Goal: Task Accomplishment & Management: Complete application form

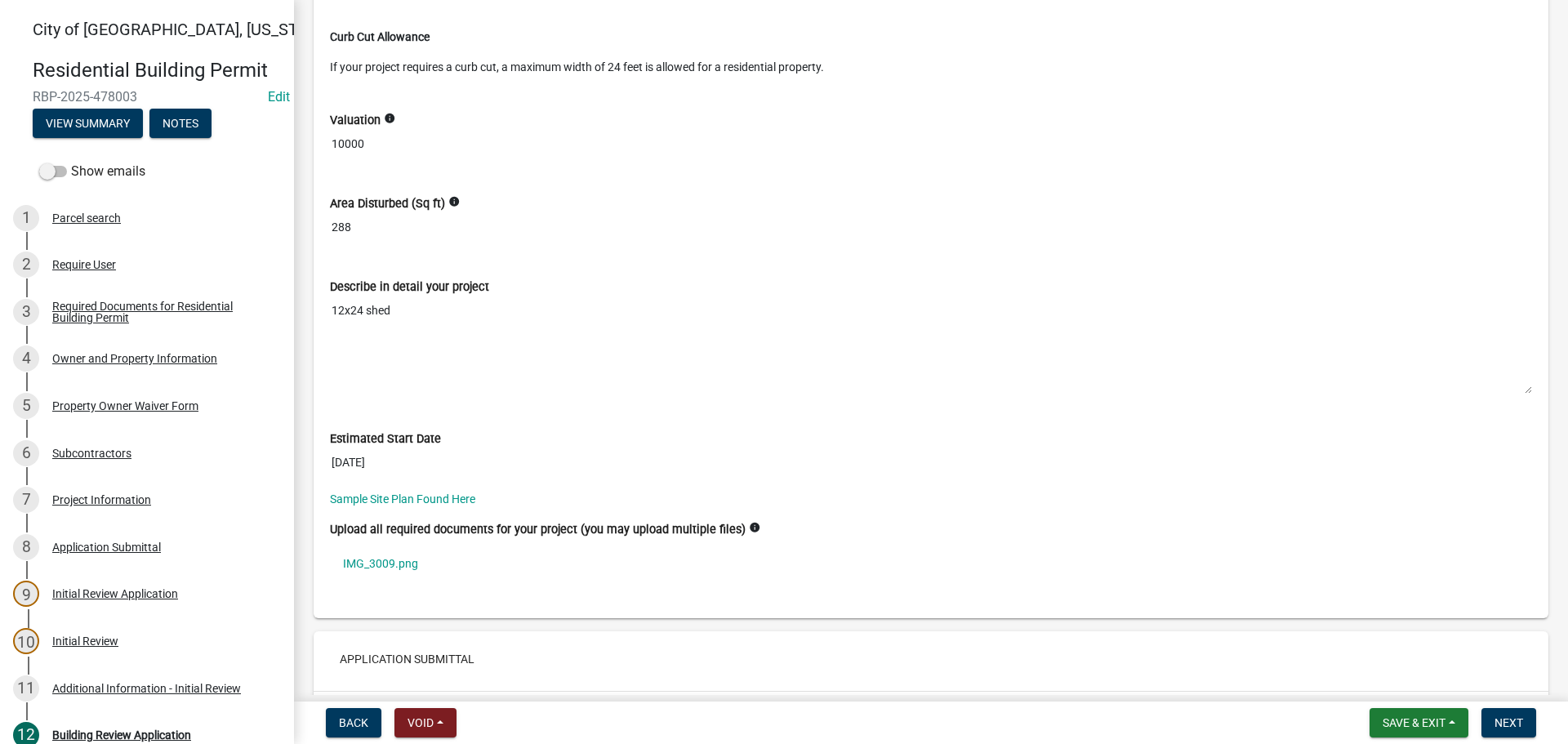
scroll to position [4652, 0]
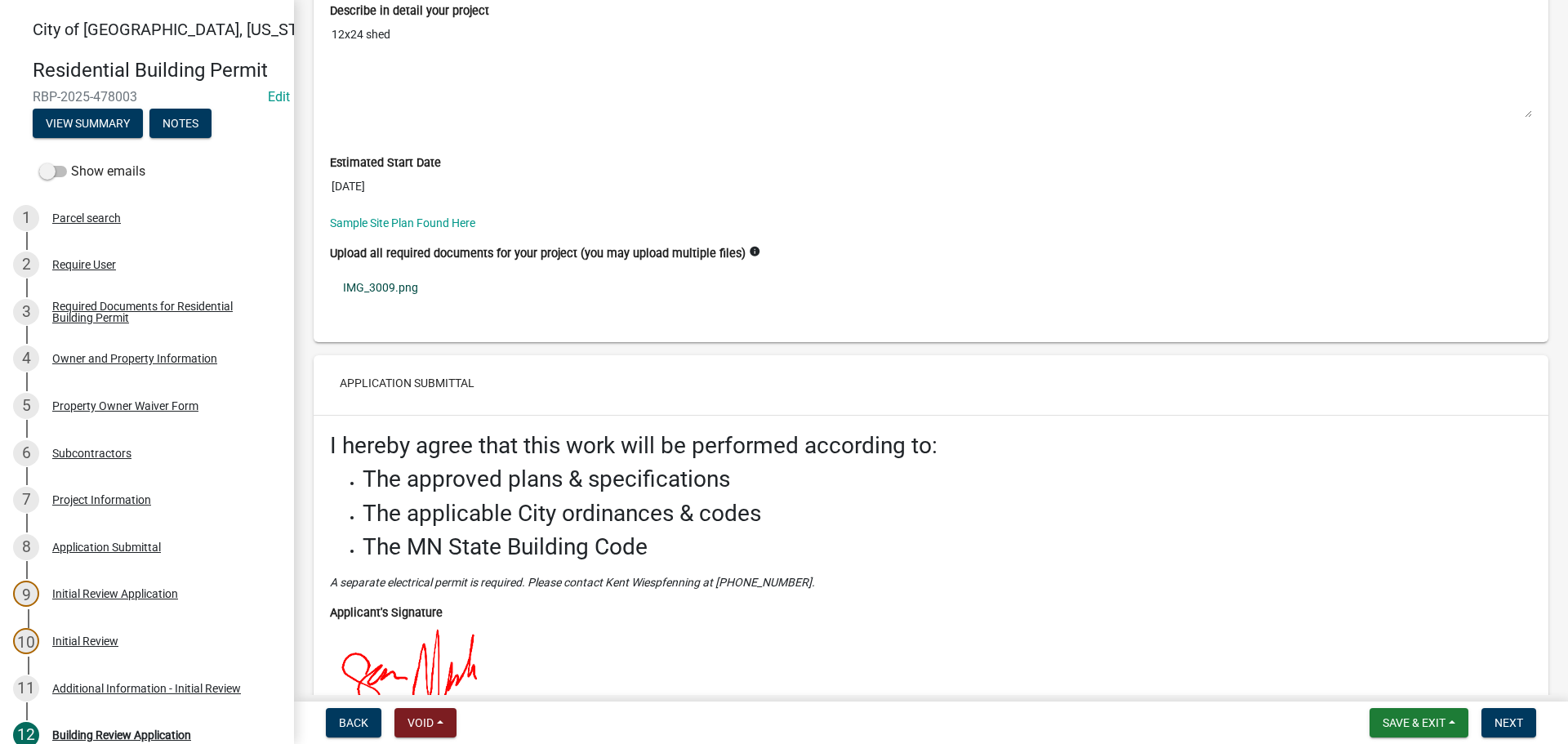
click at [383, 295] on link "IMG_3009.png" at bounding box center [930, 287] width 1202 height 38
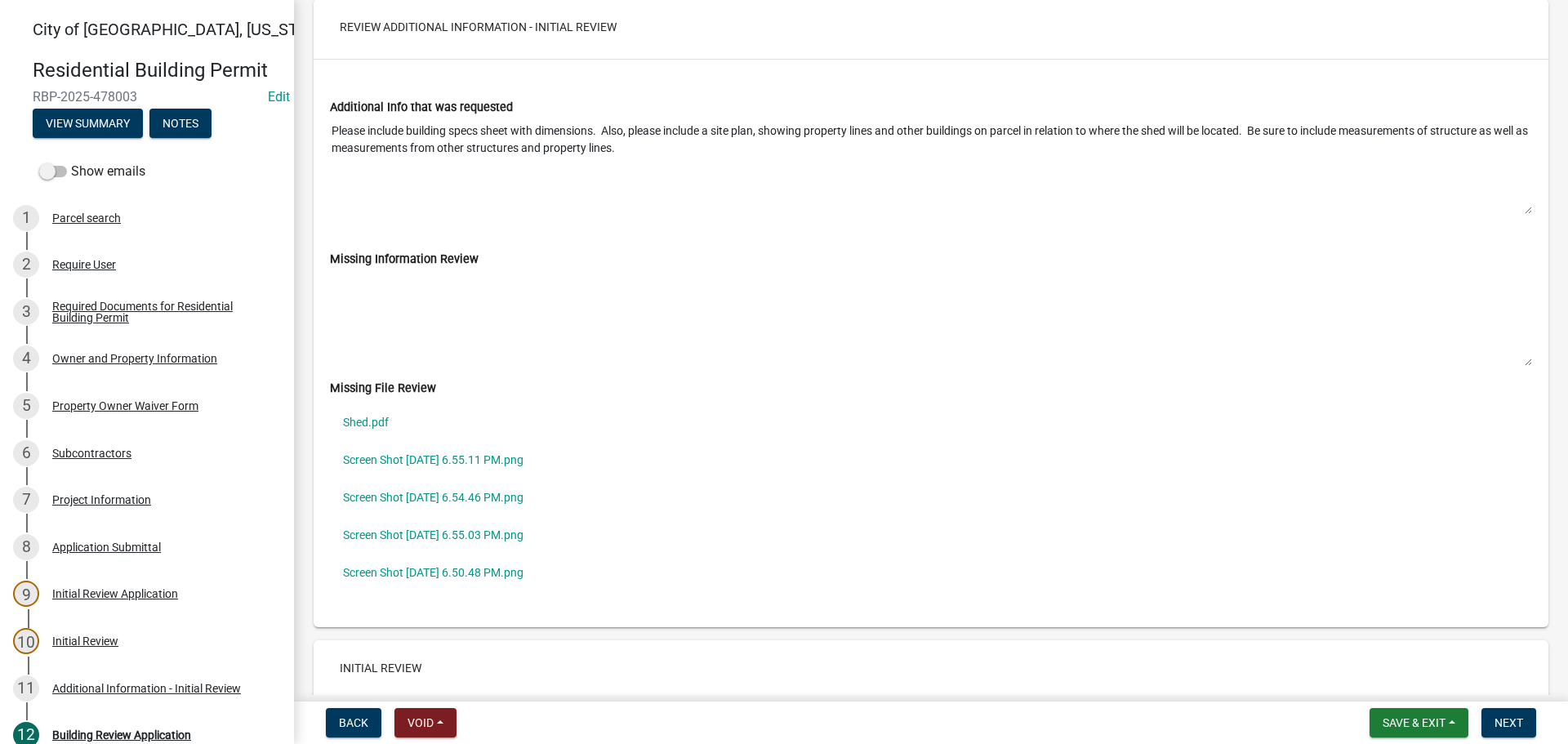
scroll to position [6693, 0]
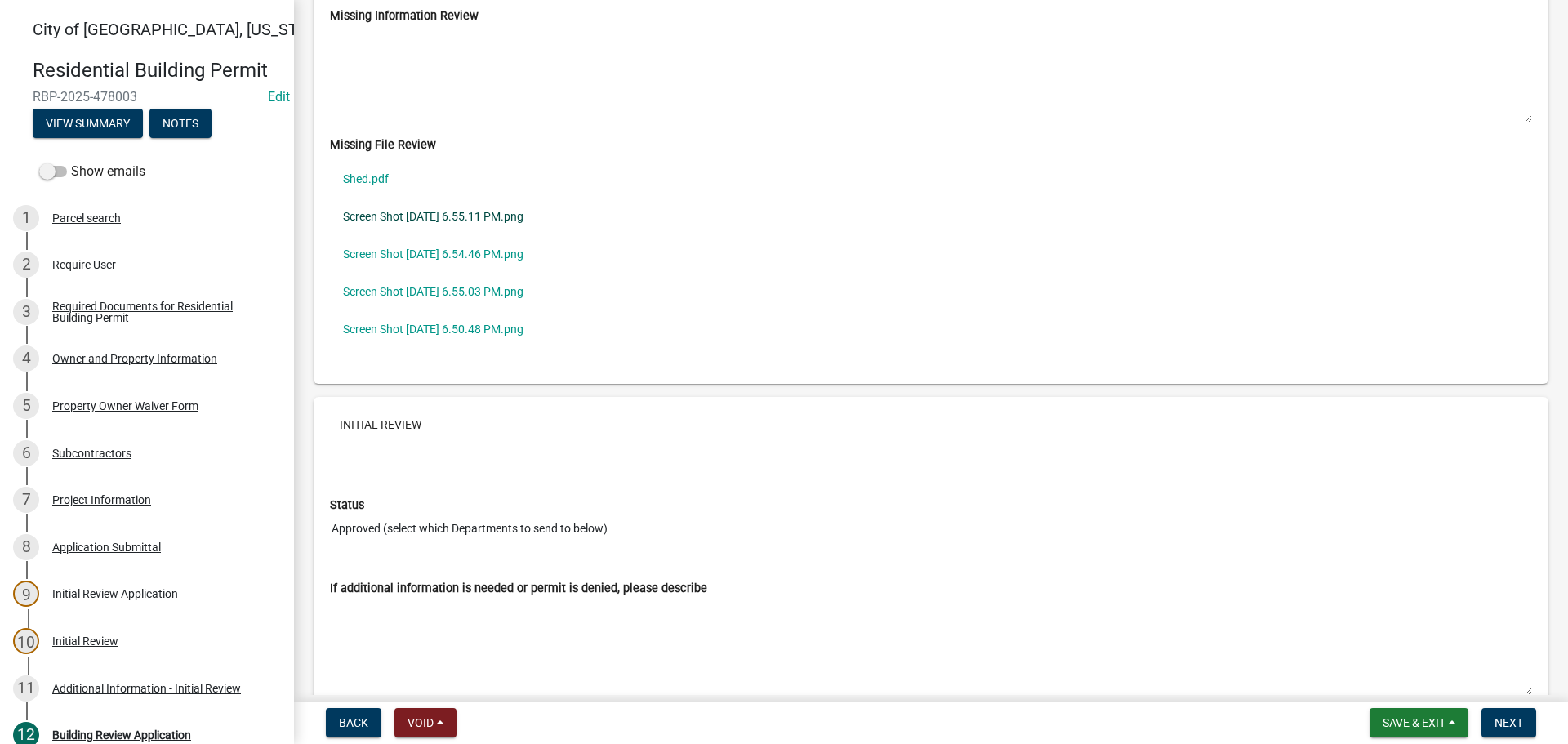
click at [423, 223] on link "Screen Shot [DATE] 6.55.11 PM.png" at bounding box center [930, 216] width 1202 height 38
click at [465, 251] on link "Screen Shot [DATE] 6.54.46 PM.png" at bounding box center [930, 254] width 1202 height 38
click at [451, 283] on link "Screen Shot [DATE] 6.55.03 PM.png" at bounding box center [930, 292] width 1202 height 38
click at [444, 332] on link "Screen Shot [DATE] 6.50.48 PM.png" at bounding box center [930, 329] width 1202 height 38
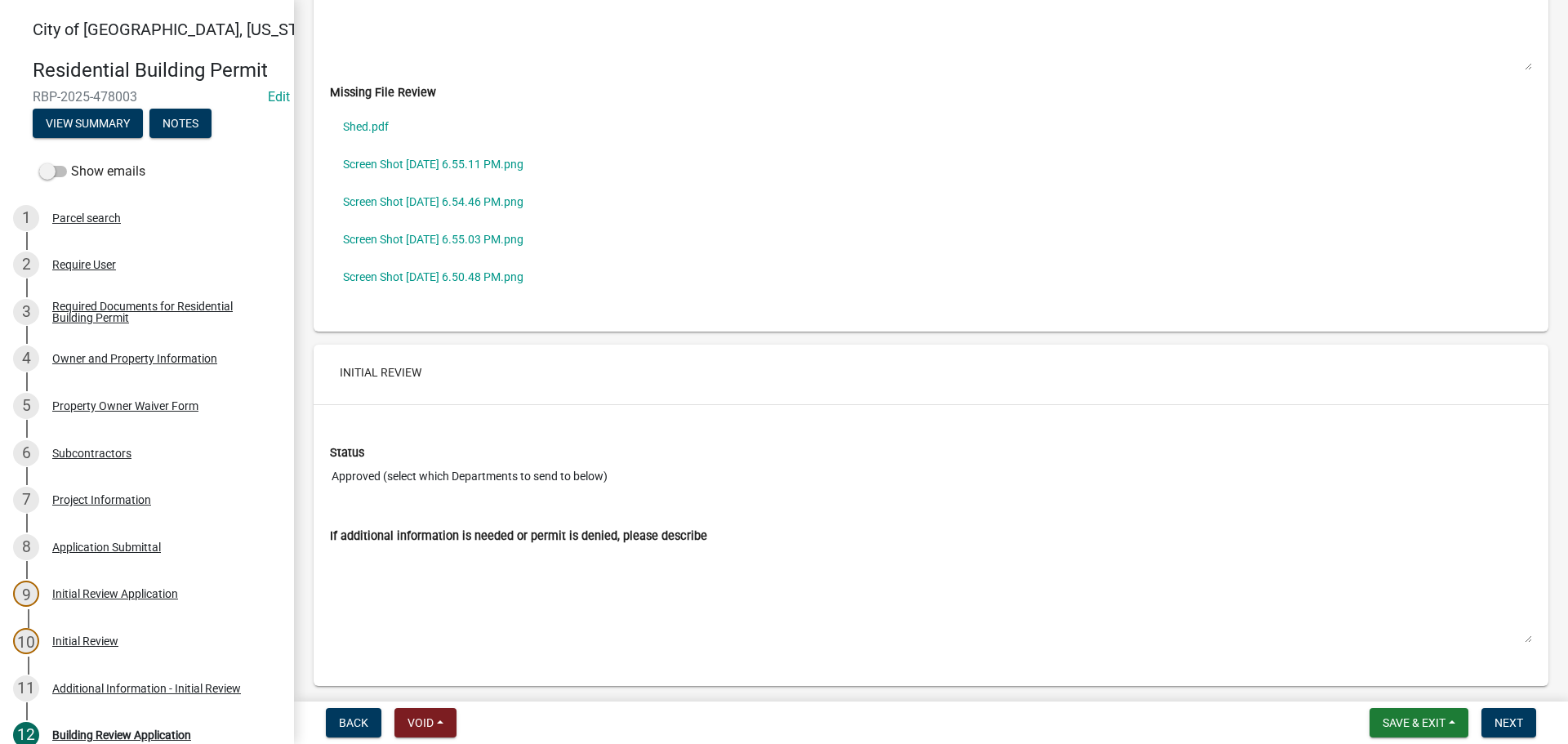
scroll to position [6800, 0]
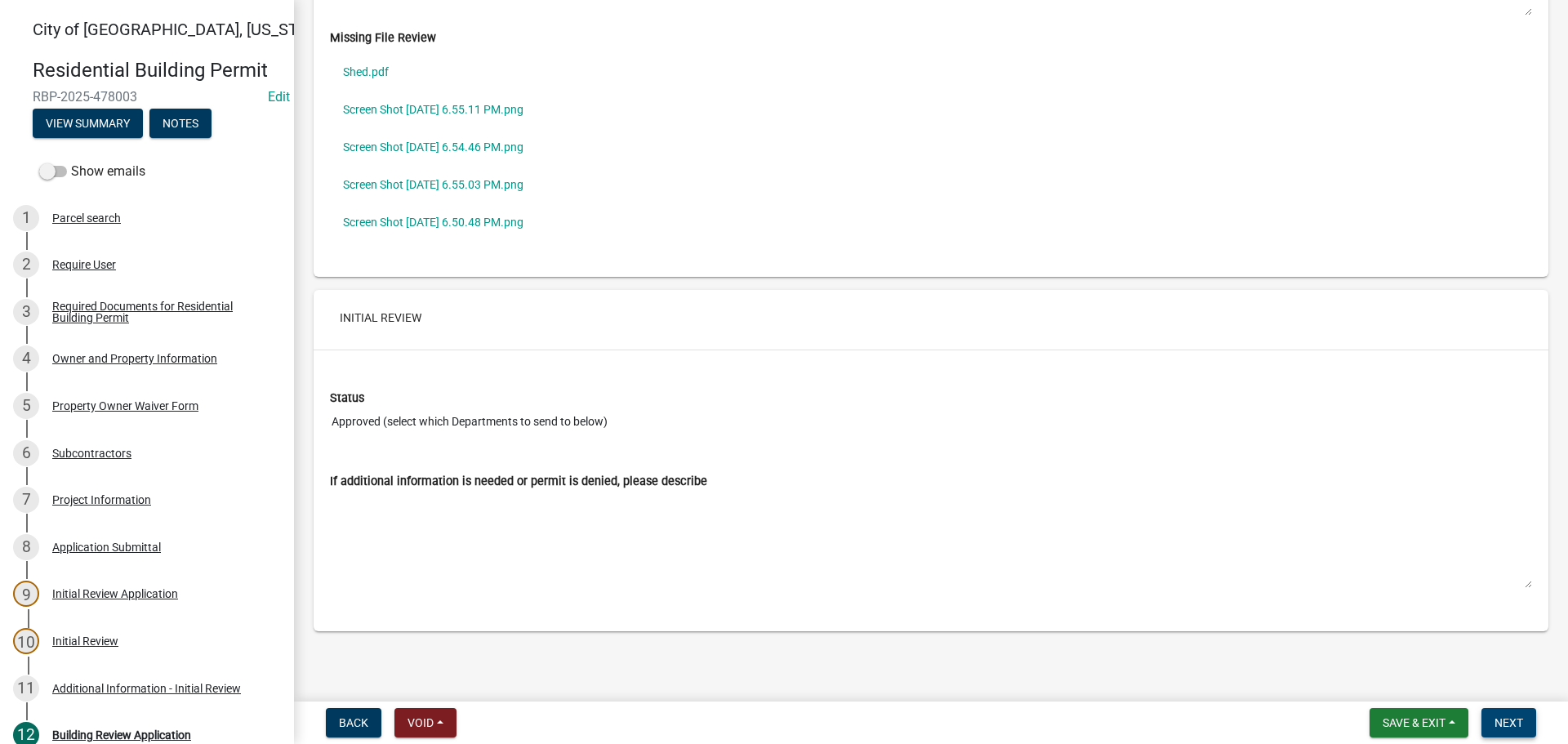
click at [1522, 721] on span "Next" at bounding box center [1508, 722] width 29 height 13
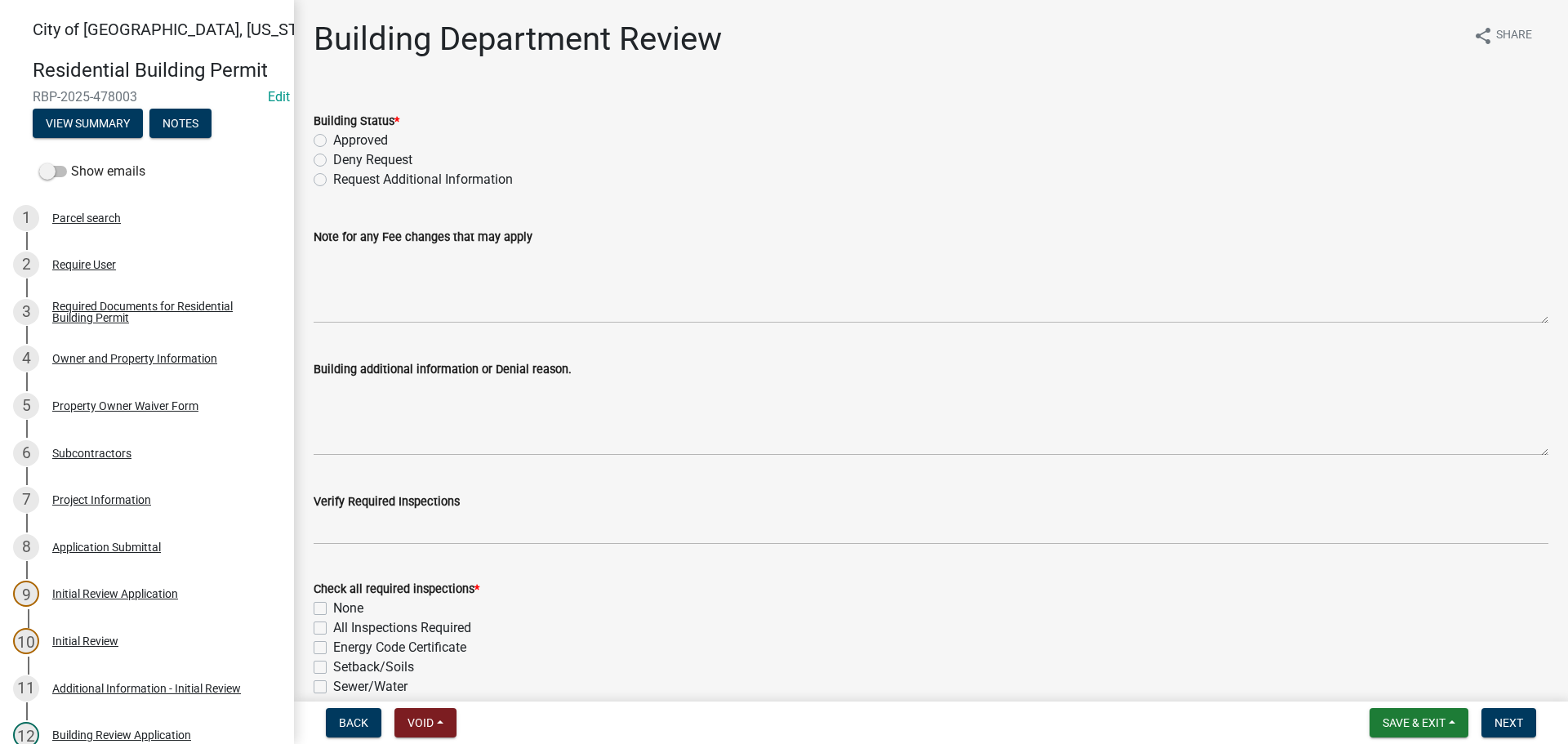
click at [333, 137] on label "Approved" at bounding box center [360, 140] width 54 height 20
click at [333, 137] on input "Approved" at bounding box center [338, 136] width 11 height 11
radio input "true"
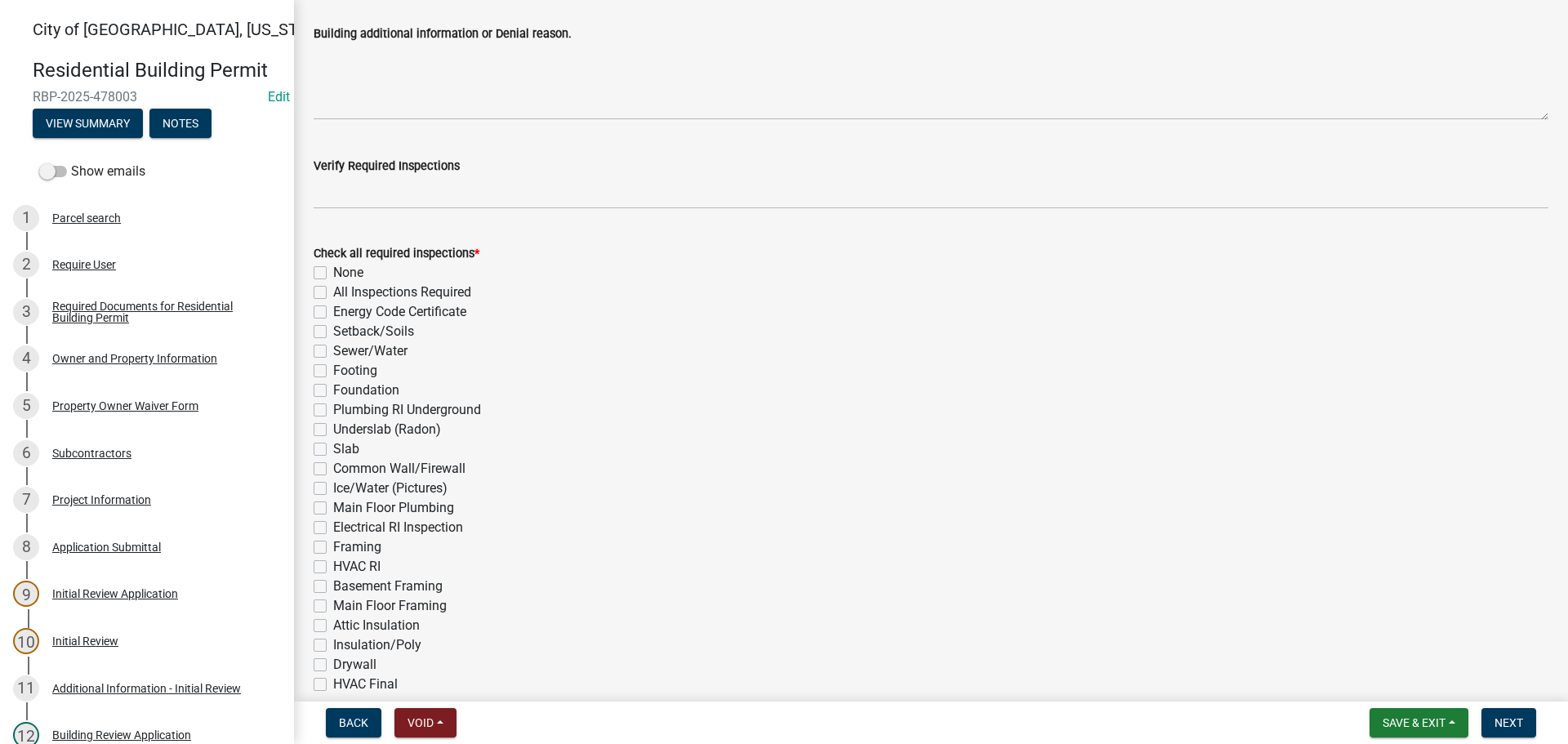
scroll to position [408, 0]
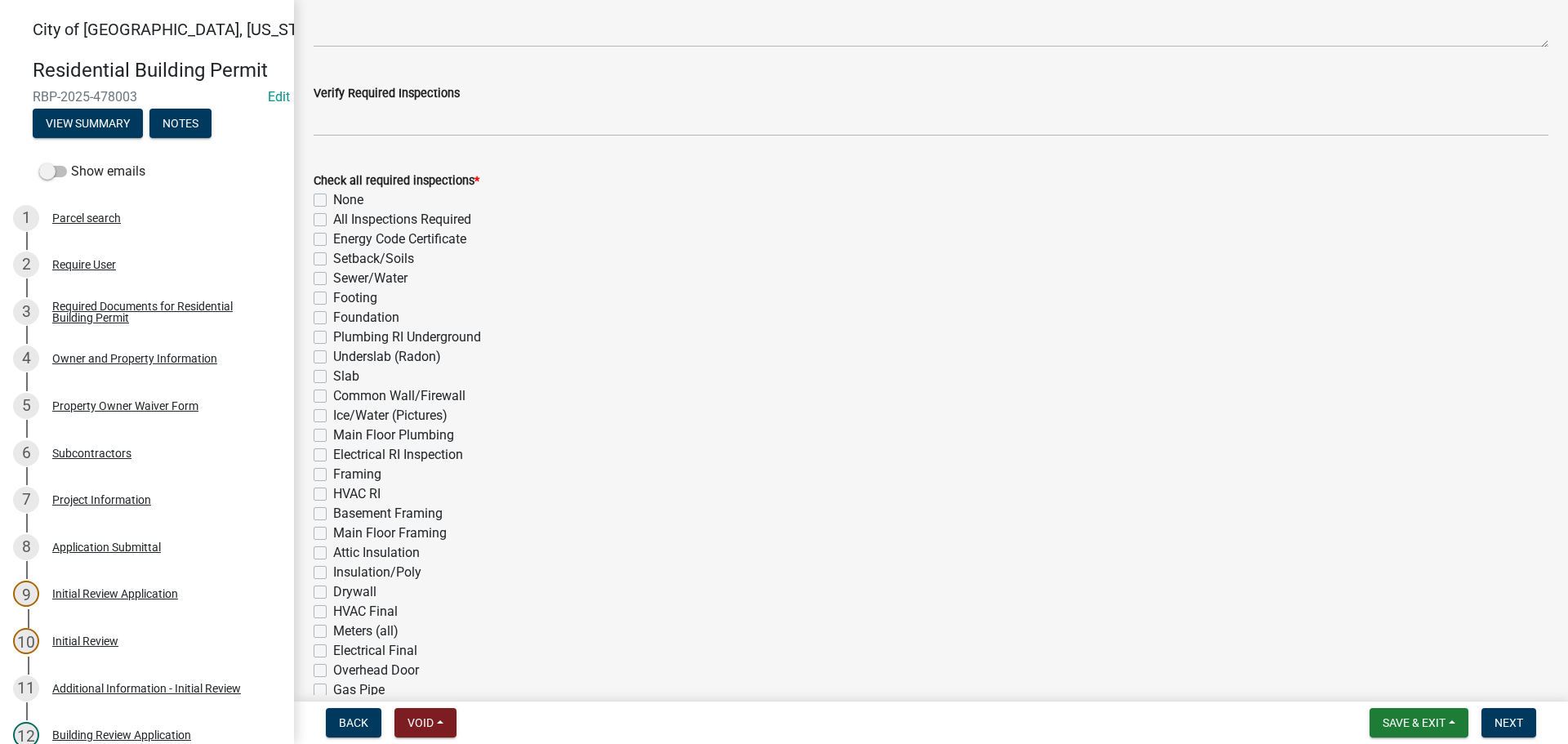
click at [333, 274] on label "Sewer/Water" at bounding box center [370, 278] width 74 height 20
click at [333, 274] on input "Sewer/Water" at bounding box center [338, 274] width 11 height 11
checkbox input "true"
checkbox input "false"
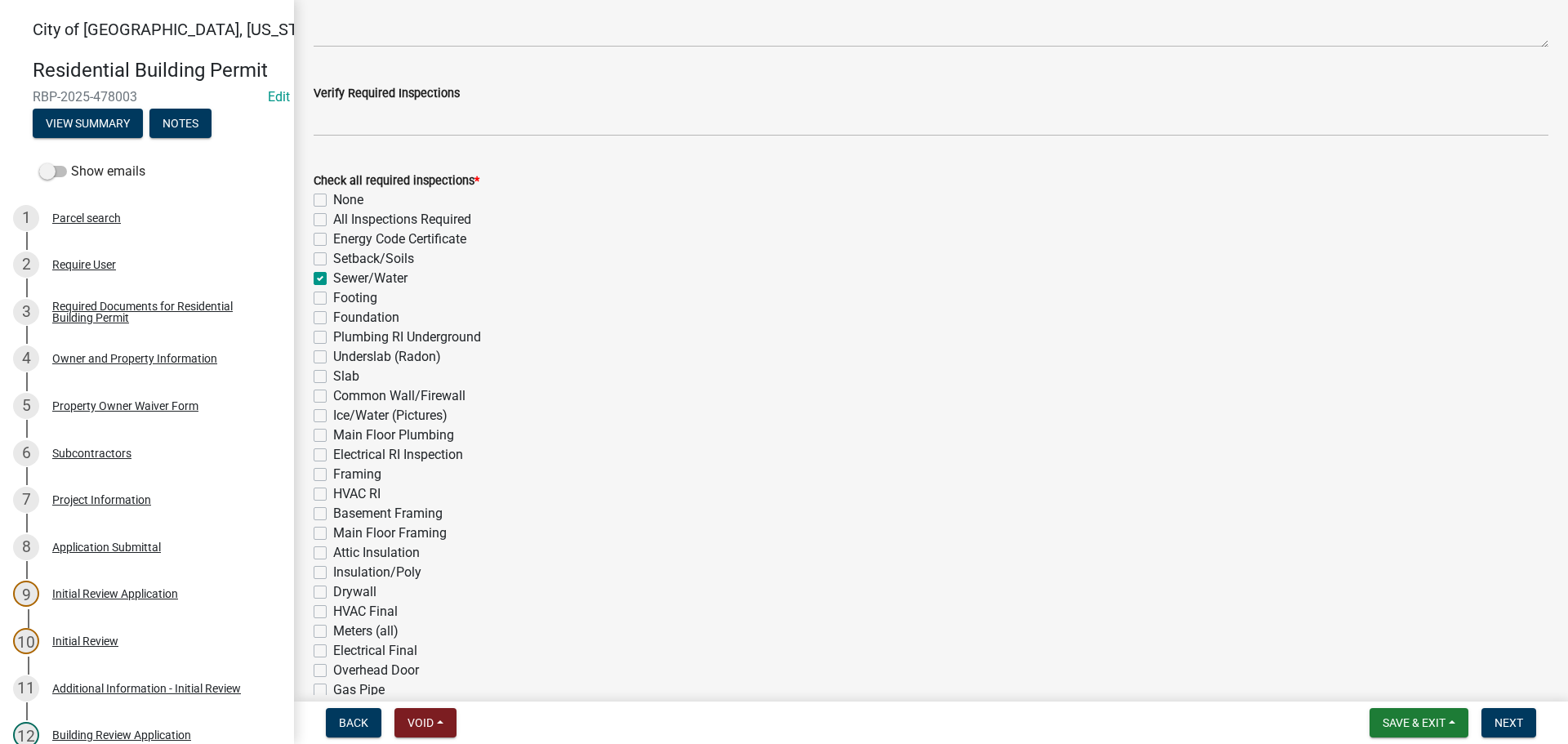
checkbox input "false"
checkbox input "true"
checkbox input "false"
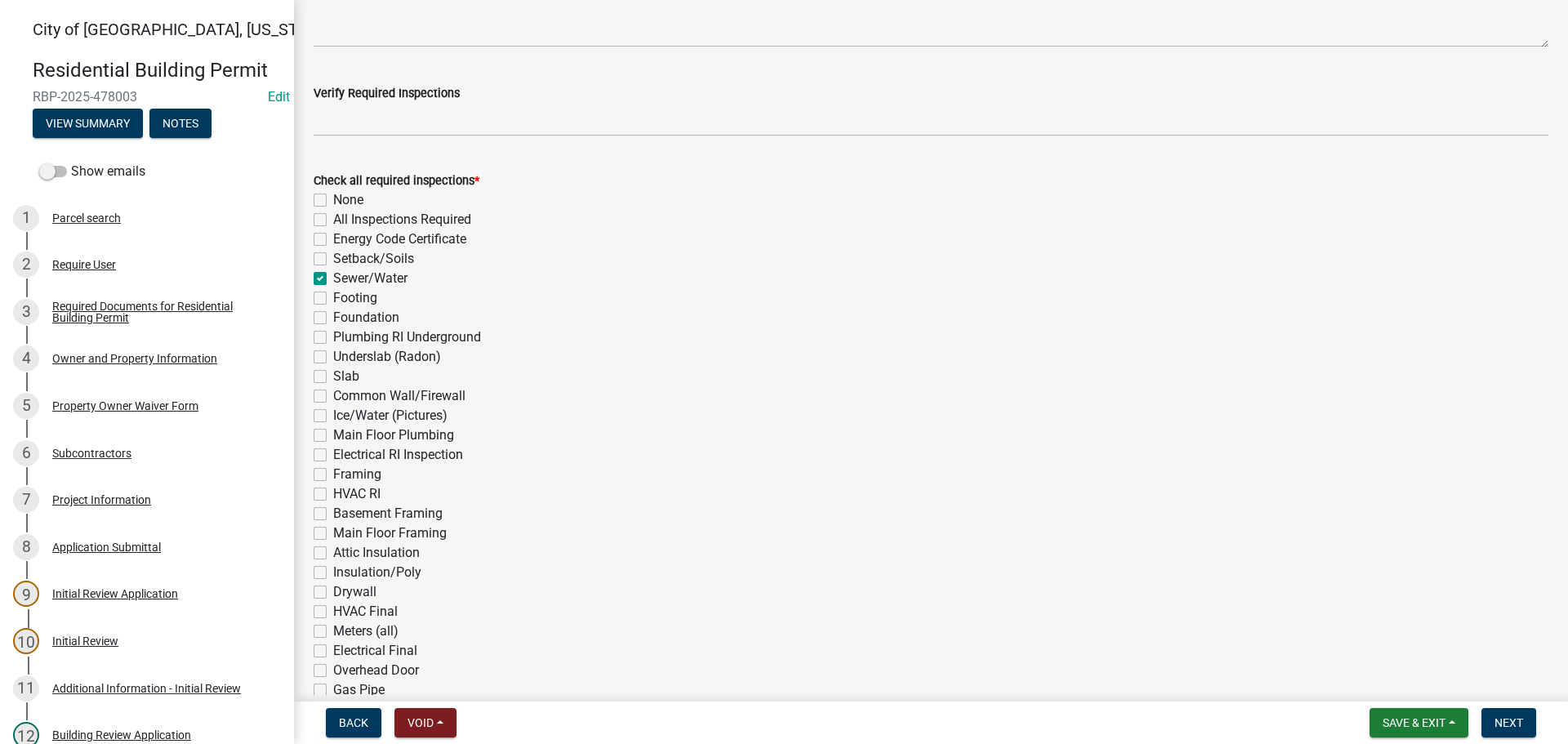
checkbox input "false"
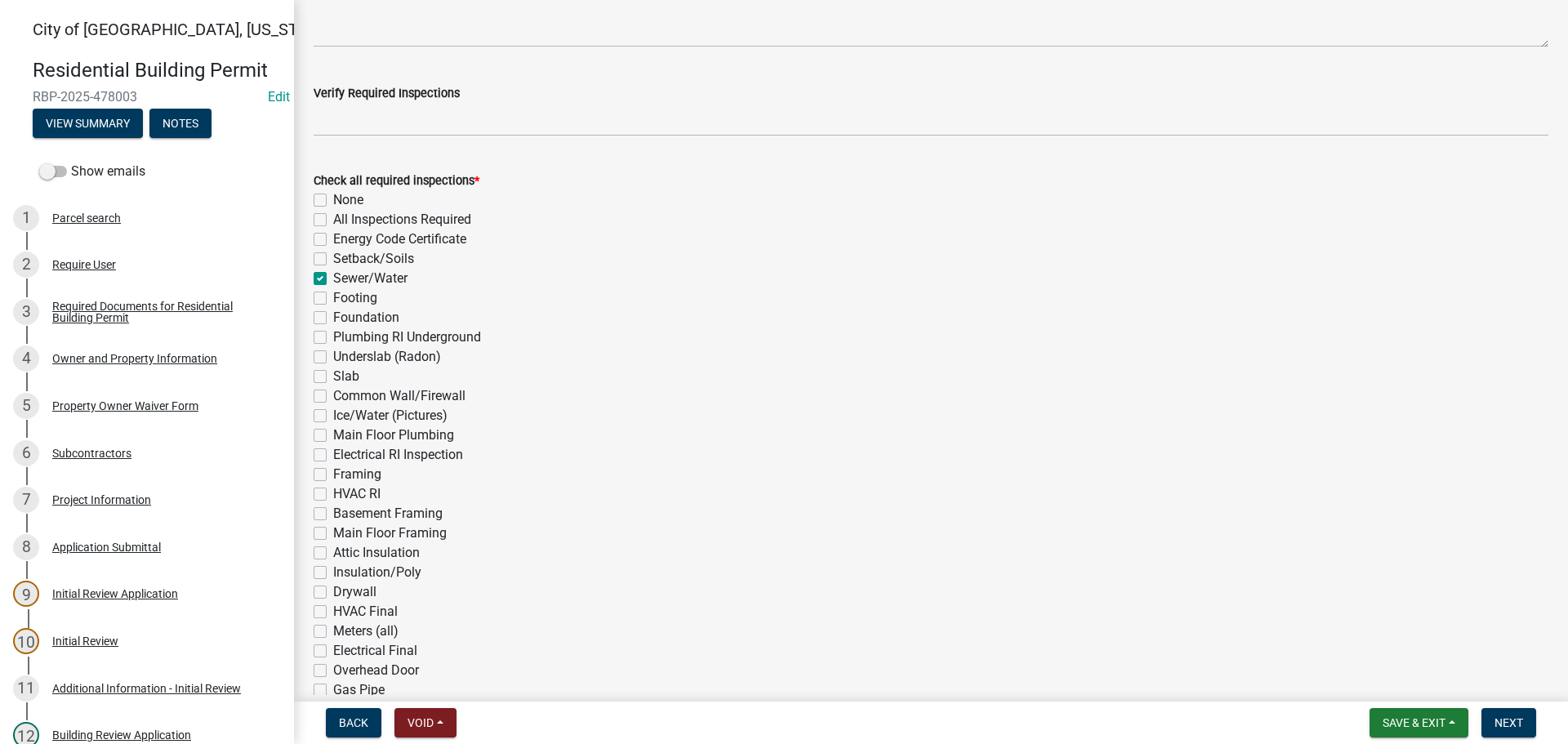
checkbox input "false"
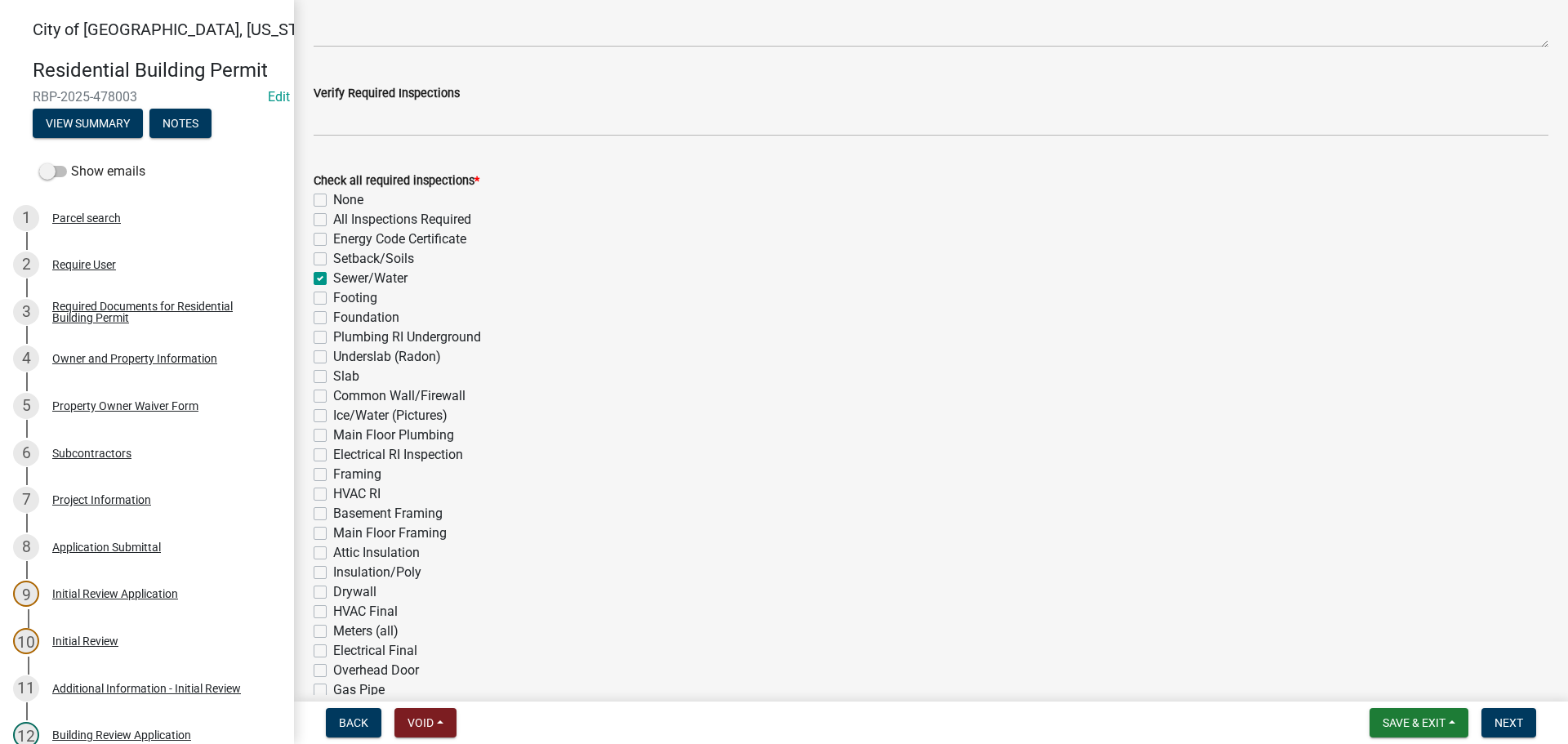
checkbox input "false"
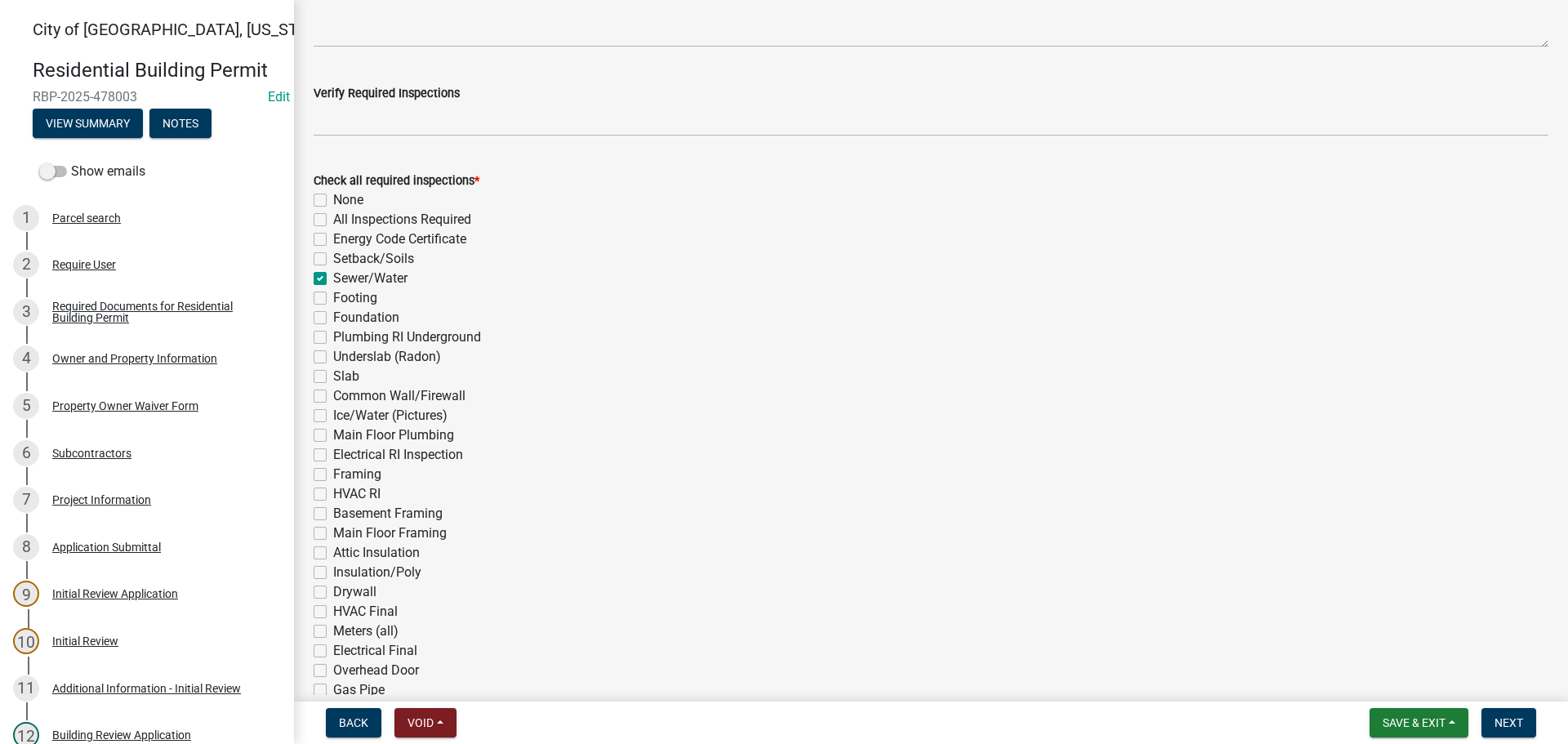
checkbox input "false"
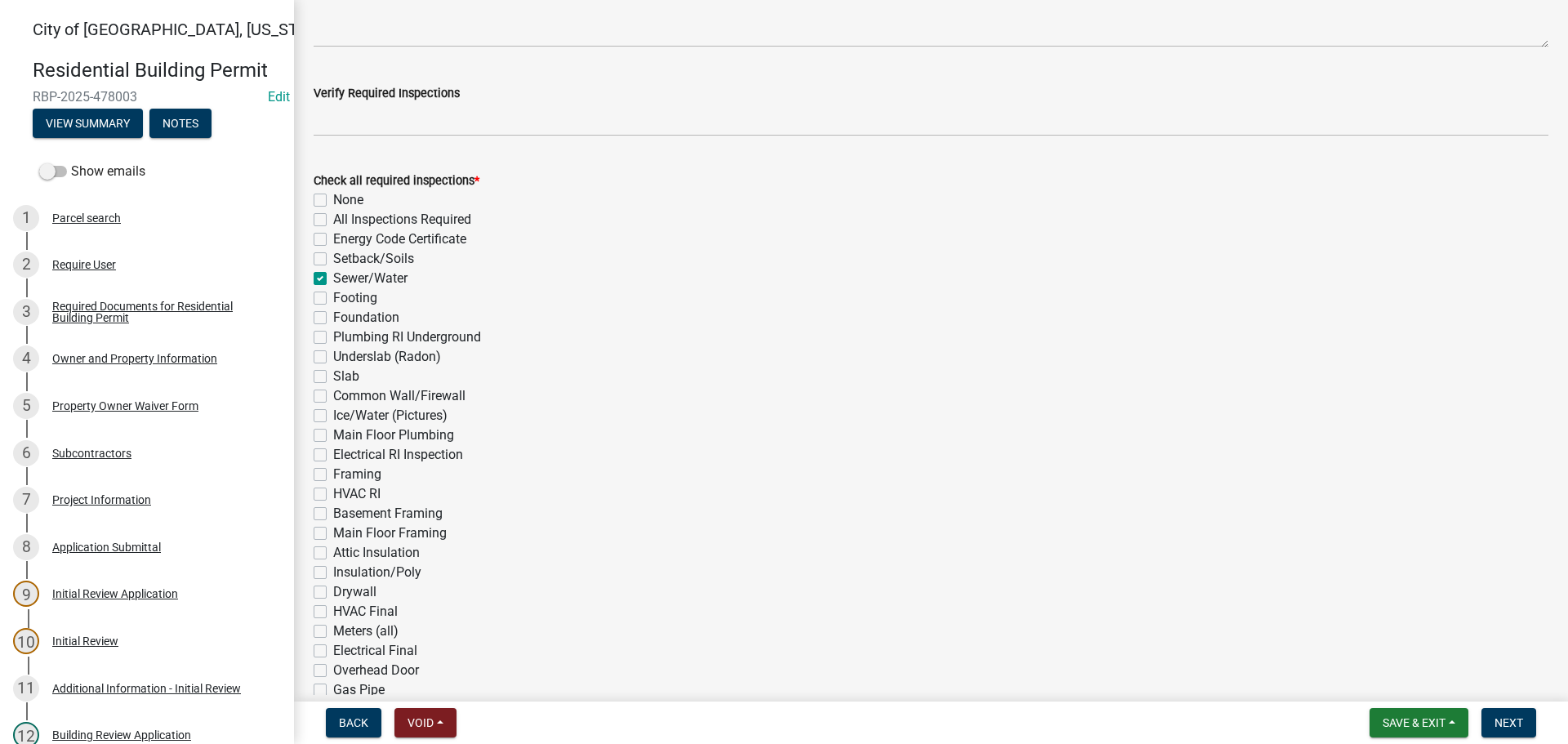
checkbox input "false"
click at [333, 278] on label "Sewer/Water" at bounding box center [370, 278] width 74 height 20
click at [333, 278] on input "Sewer/Water" at bounding box center [338, 274] width 11 height 11
checkbox input "false"
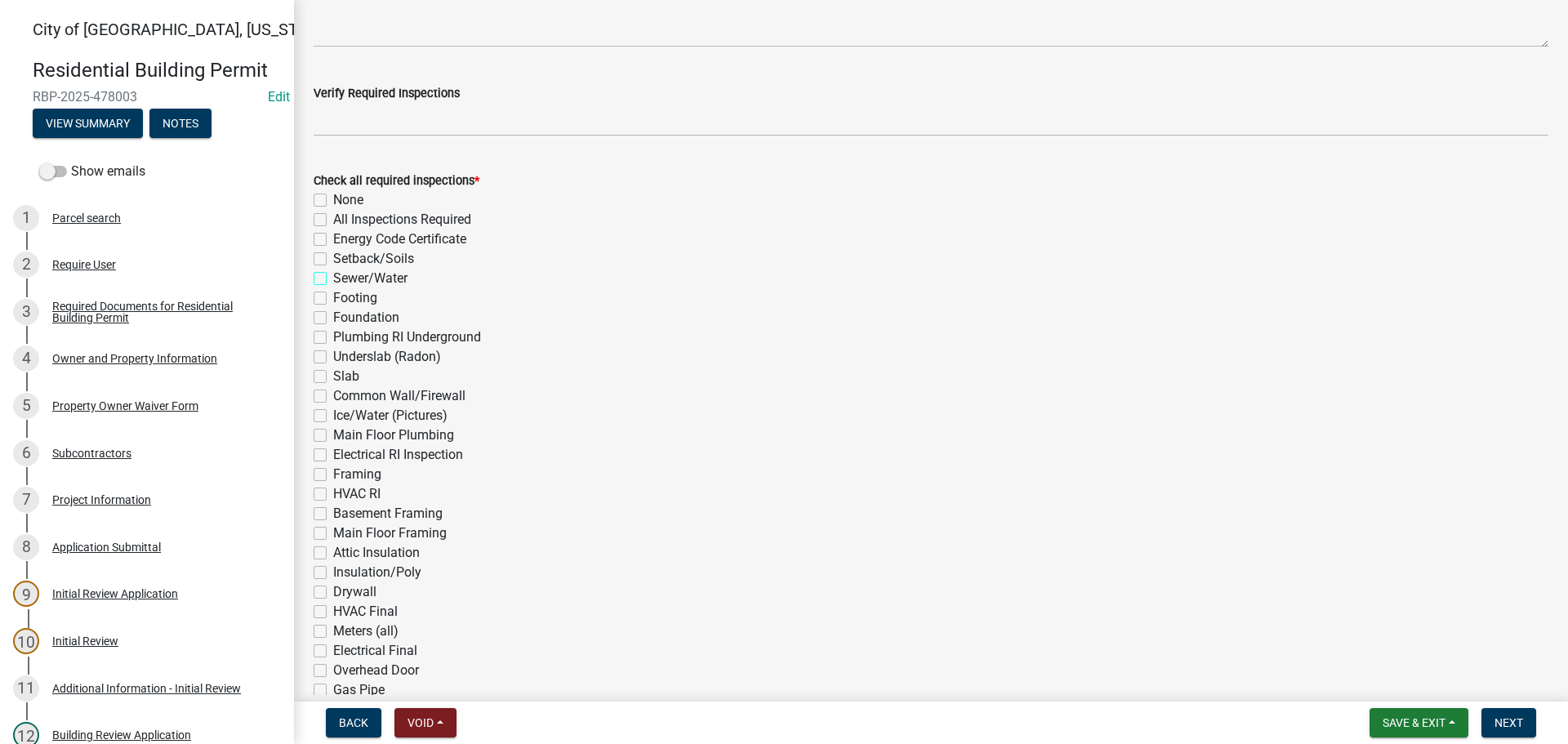
checkbox input "false"
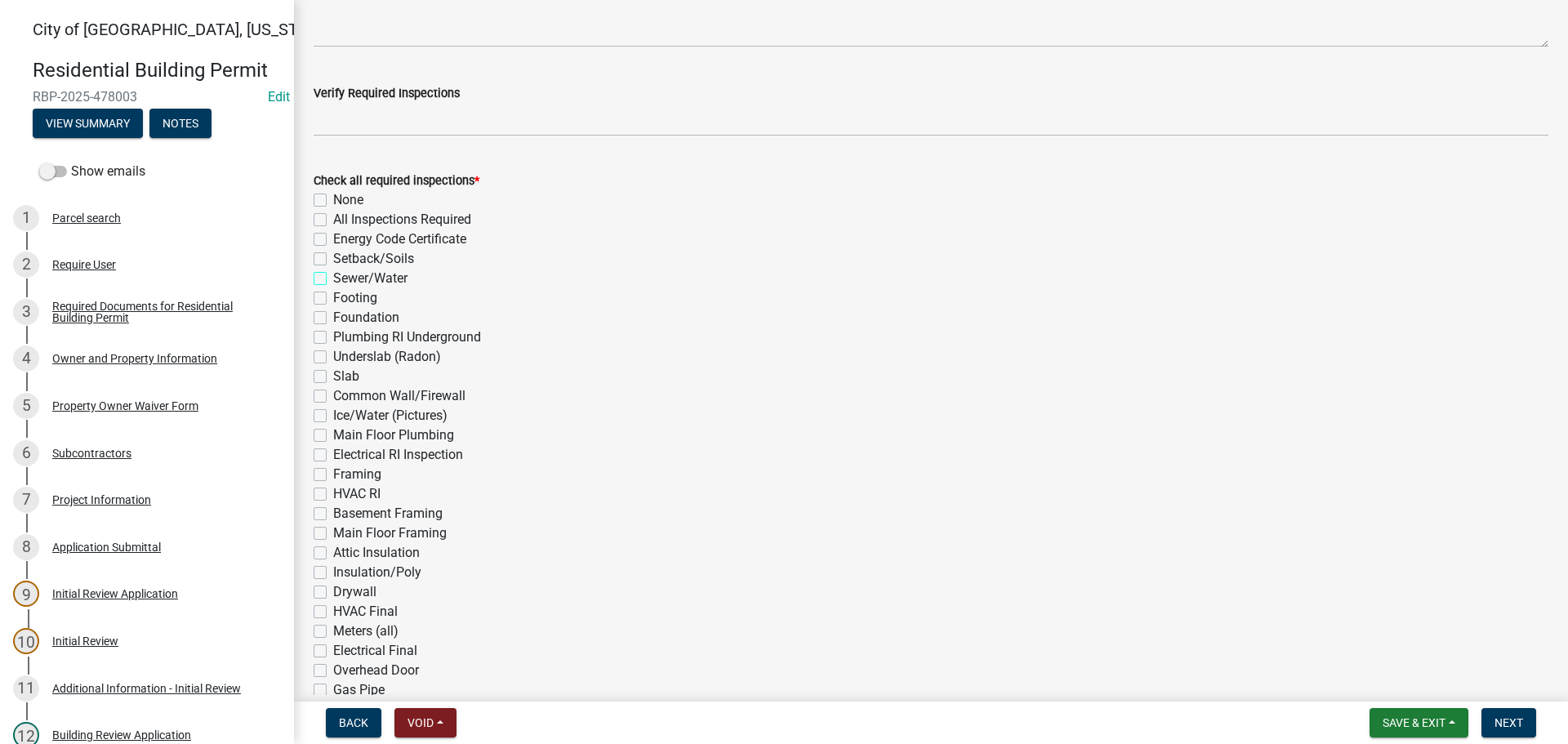
checkbox input "false"
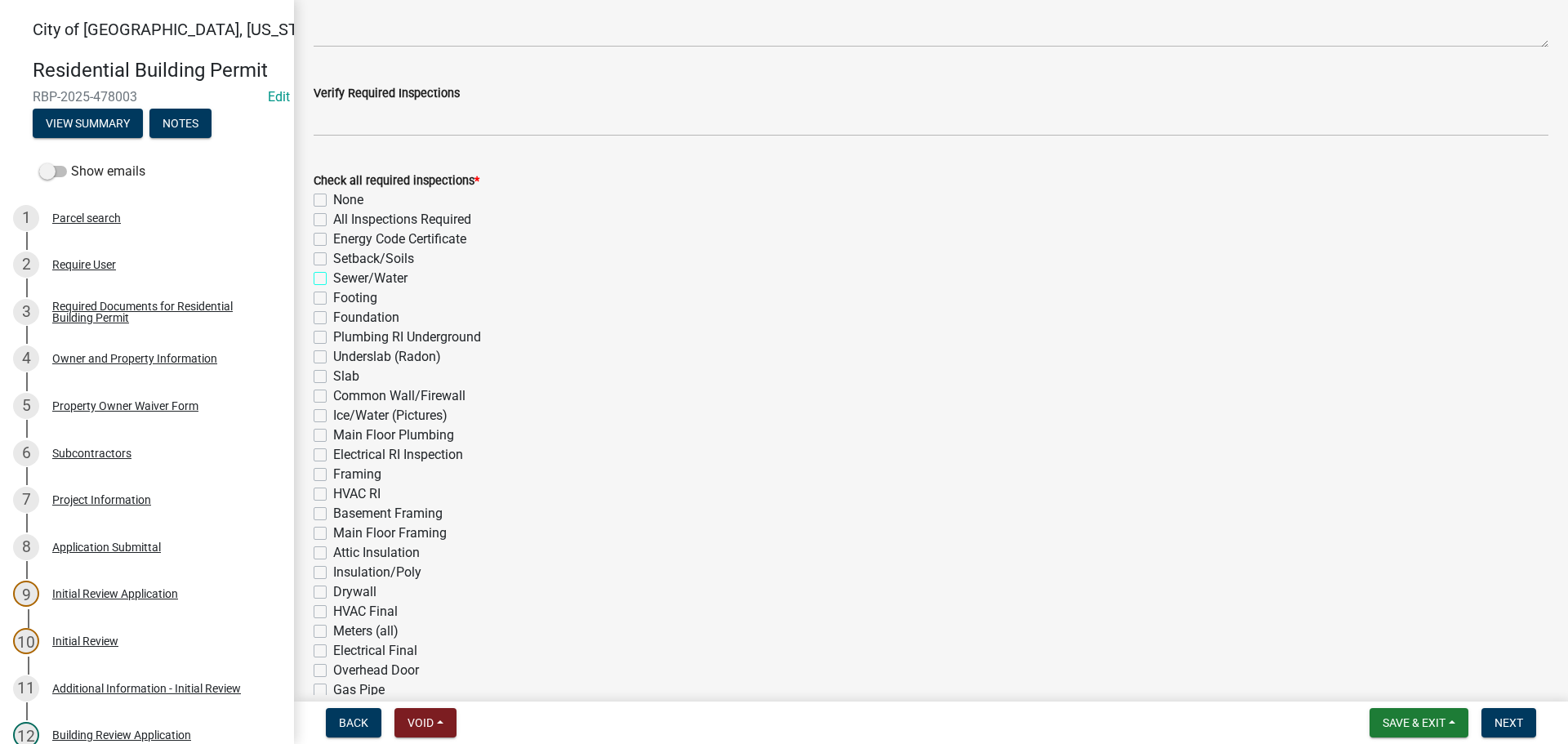
checkbox input "false"
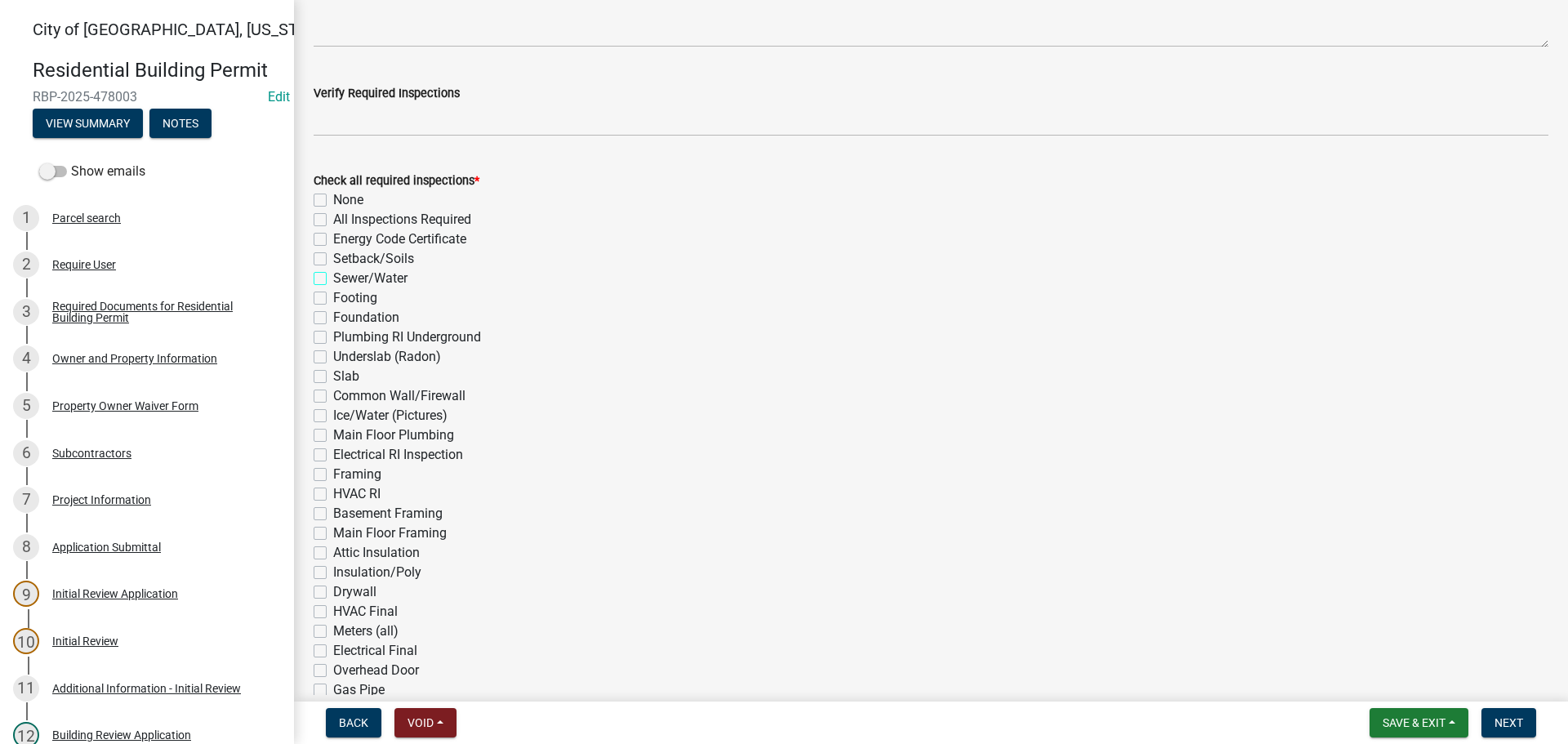
checkbox input "false"
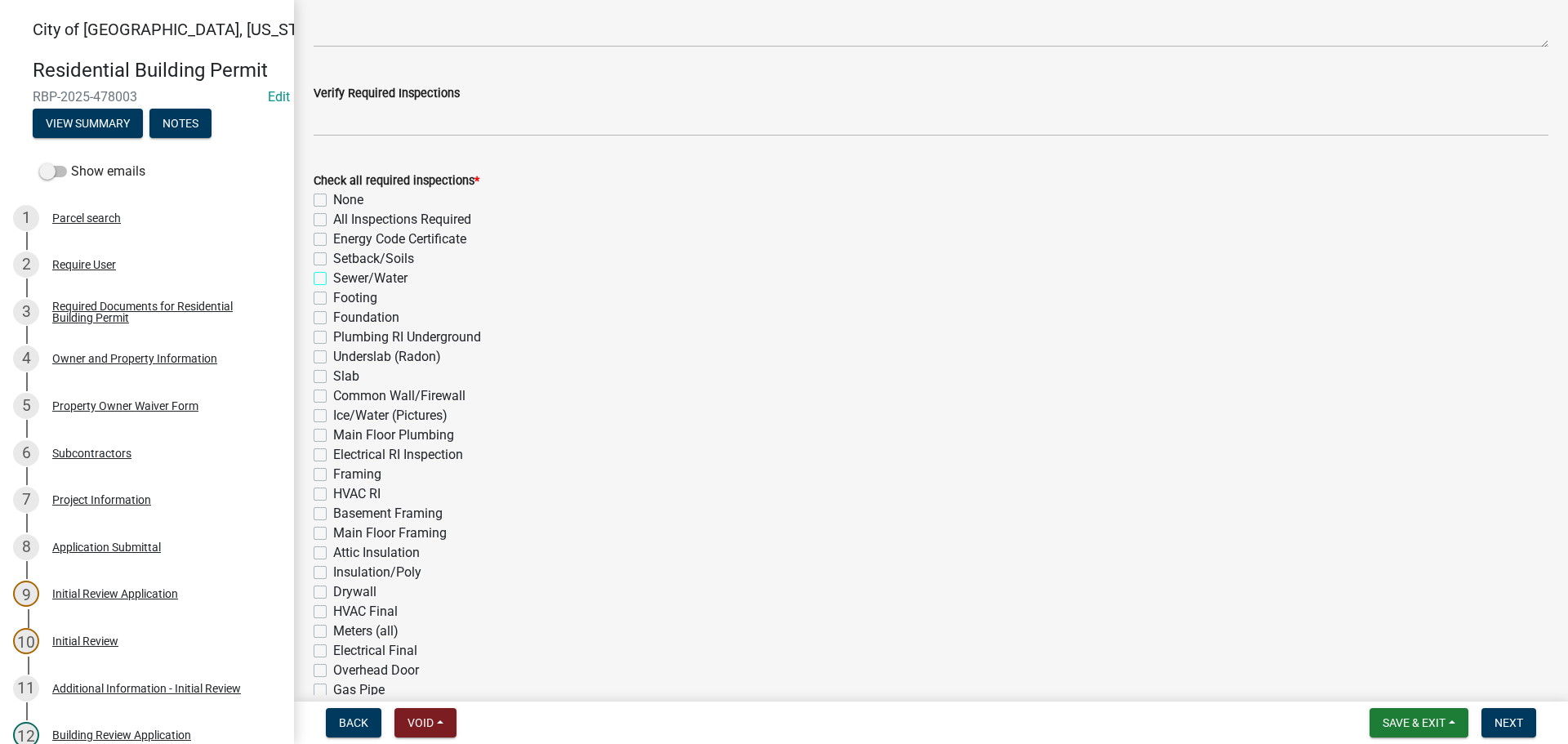
checkbox input "false"
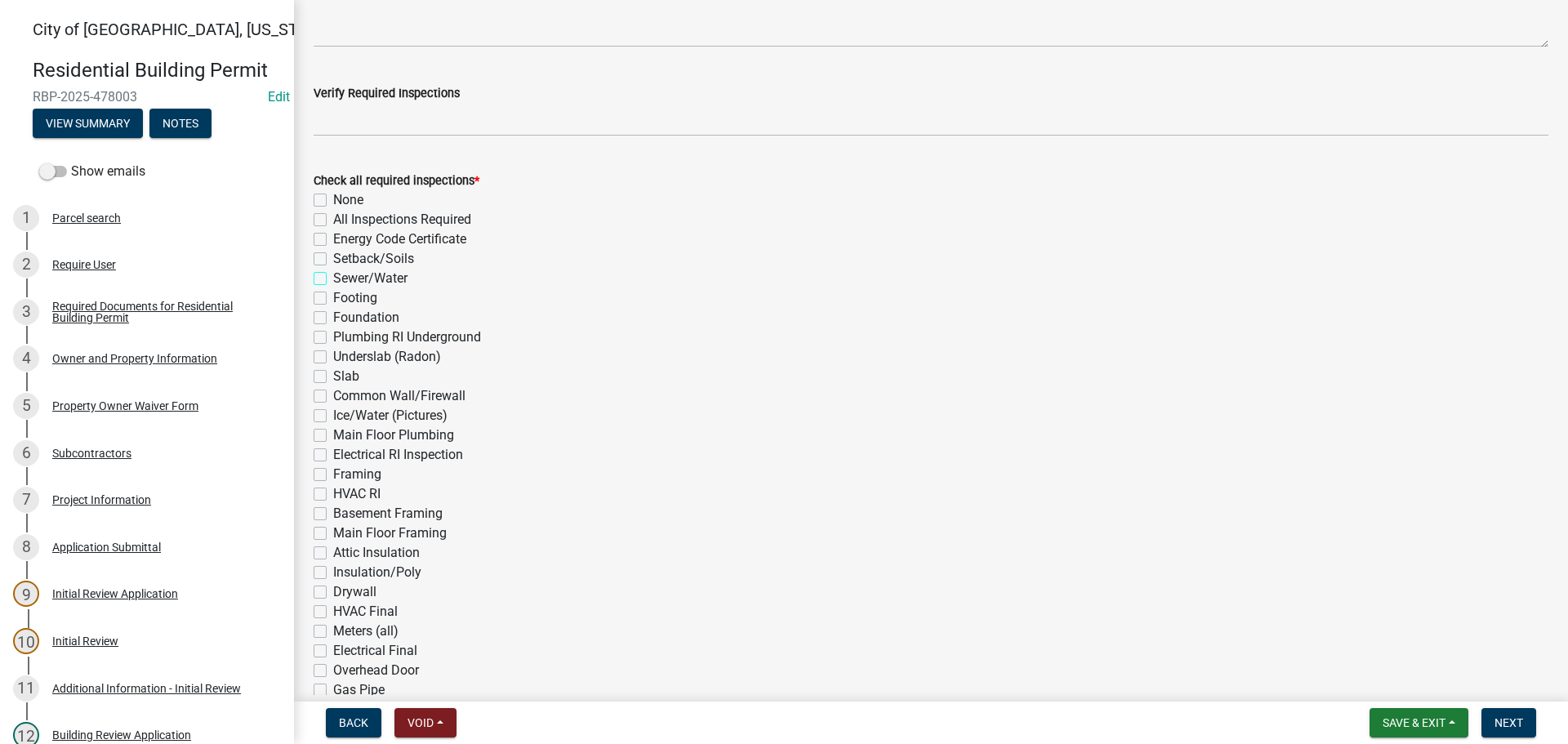
checkbox input "false"
click at [333, 259] on label "Setback/Soils" at bounding box center [373, 259] width 80 height 20
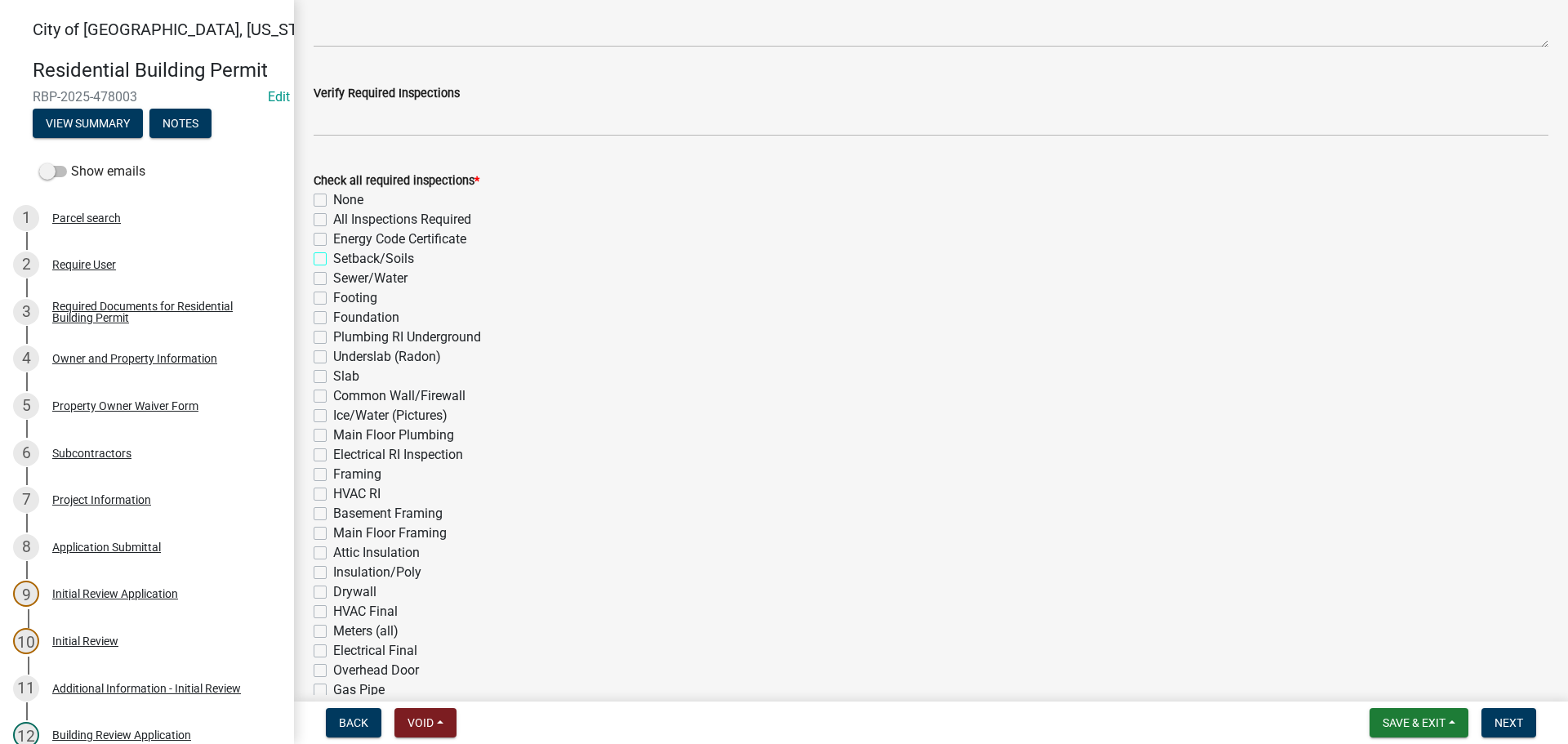
click at [333, 259] on input "Setback/Soils" at bounding box center [338, 254] width 11 height 11
checkbox input "true"
checkbox input "false"
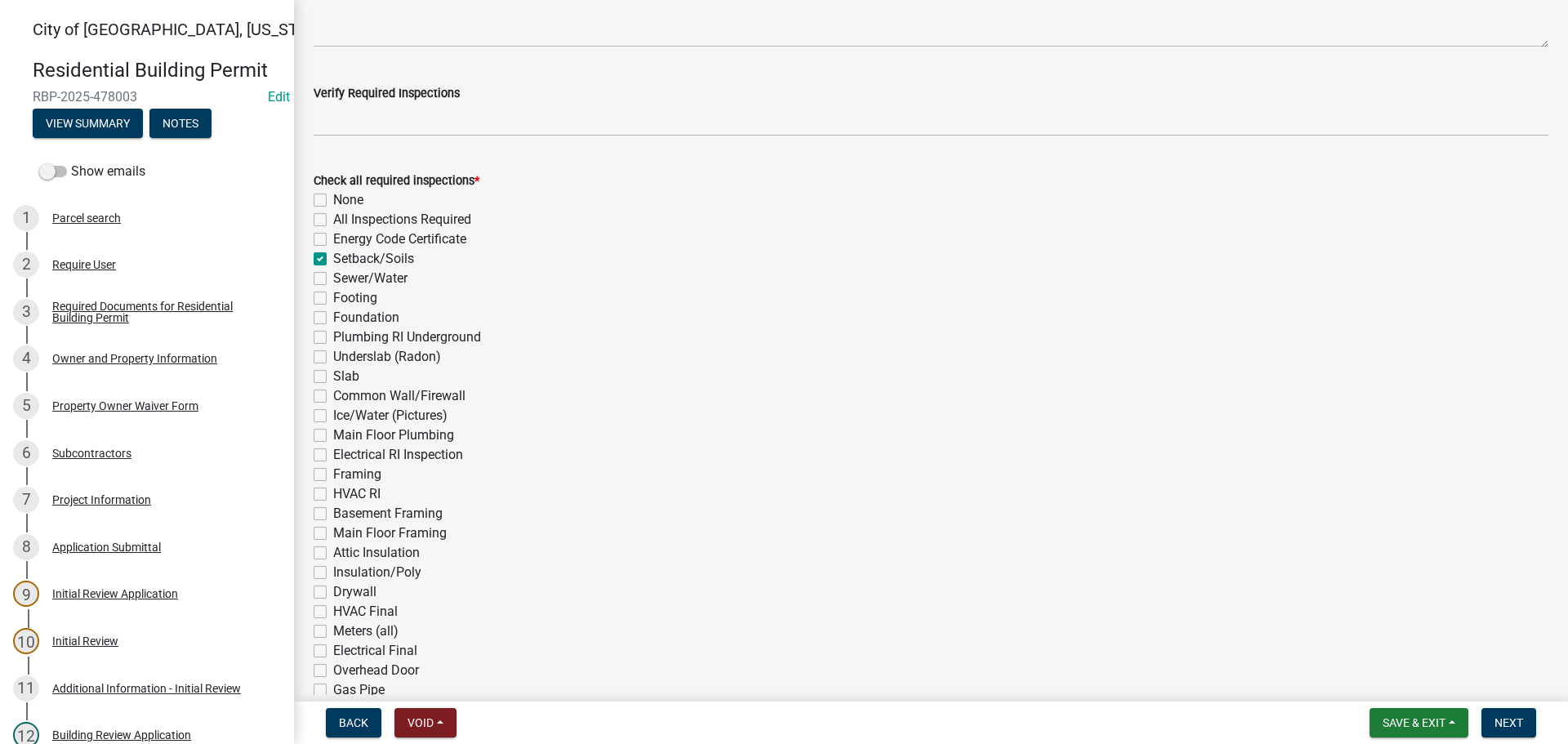
checkbox input "true"
checkbox input "false"
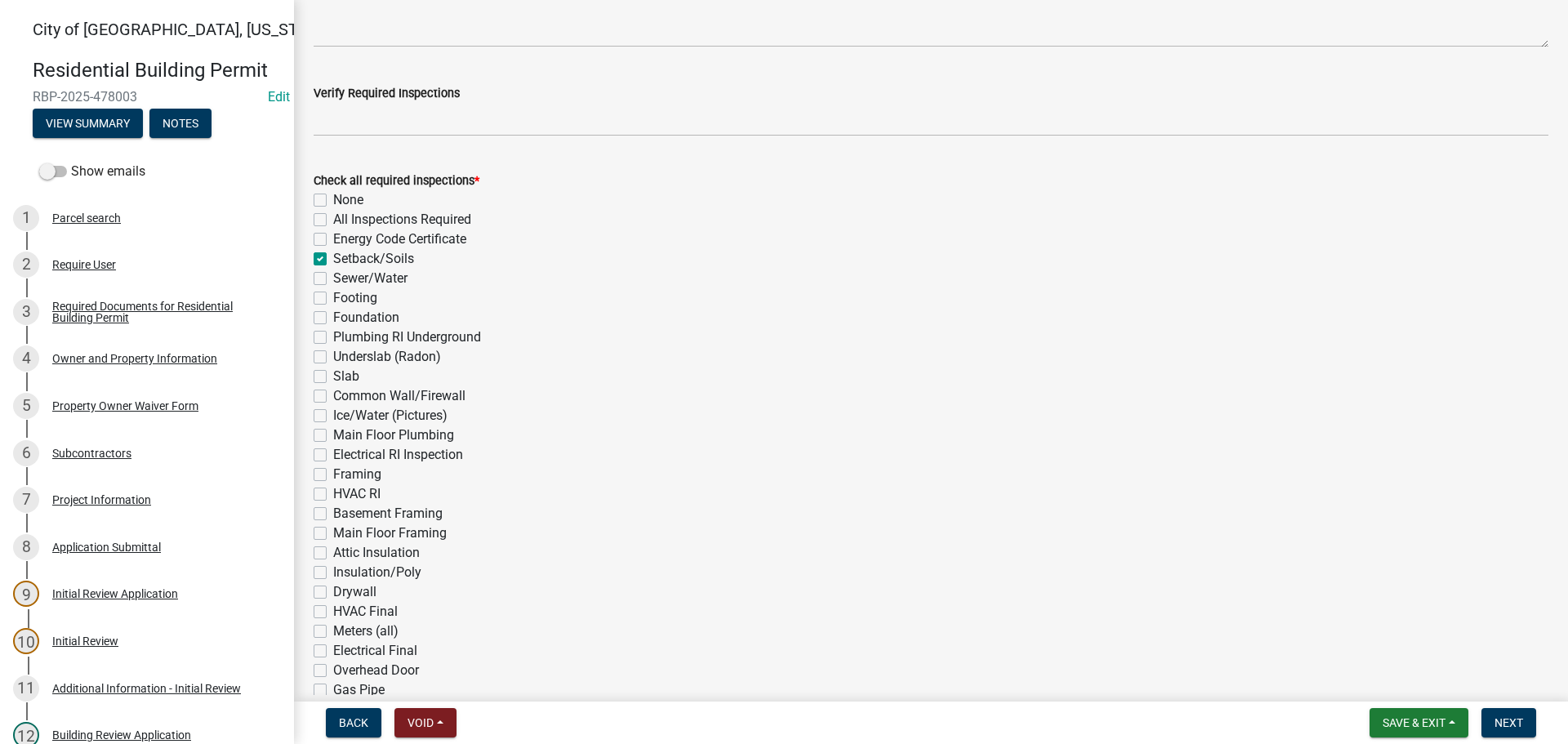
checkbox input "false"
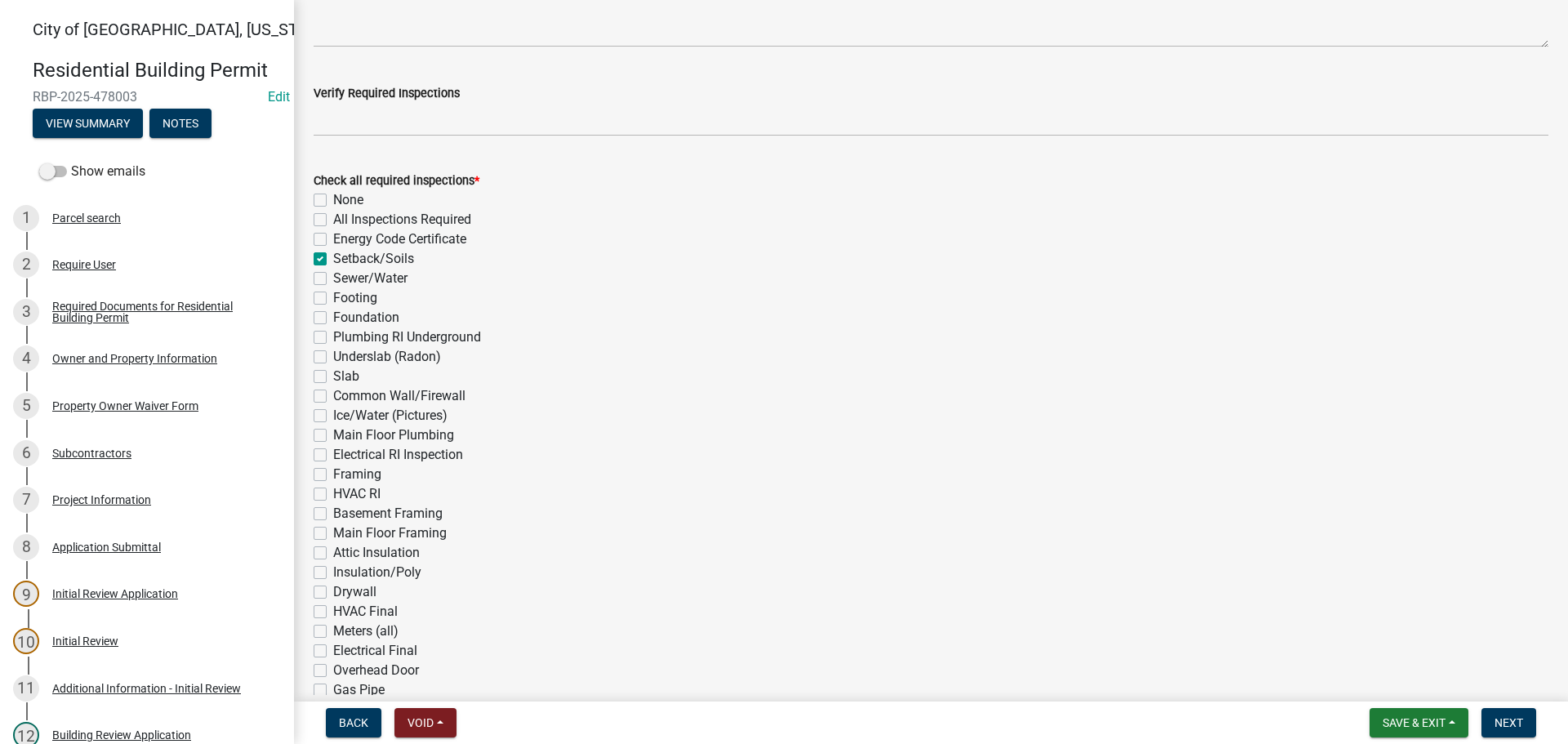
checkbox input "false"
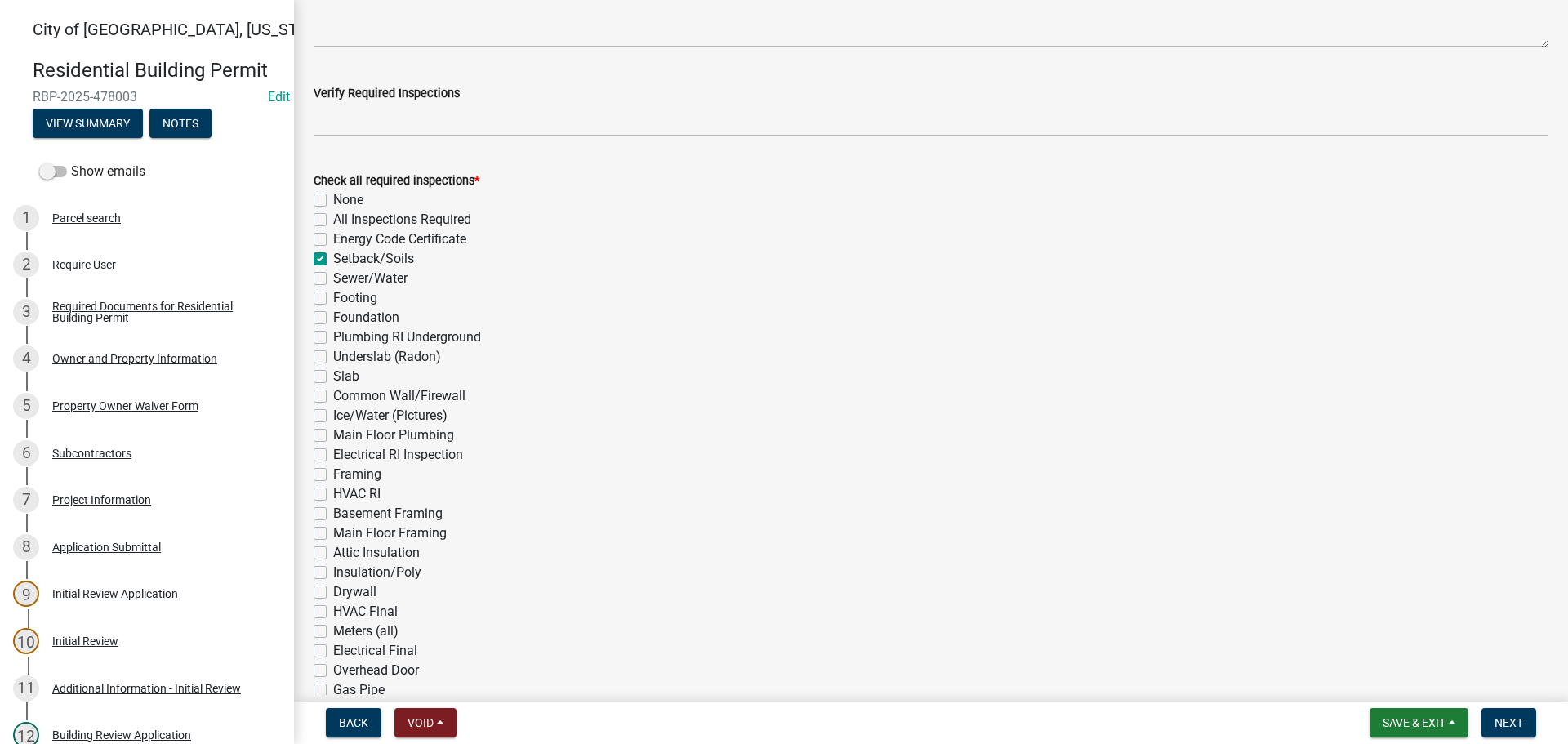
checkbox input "false"
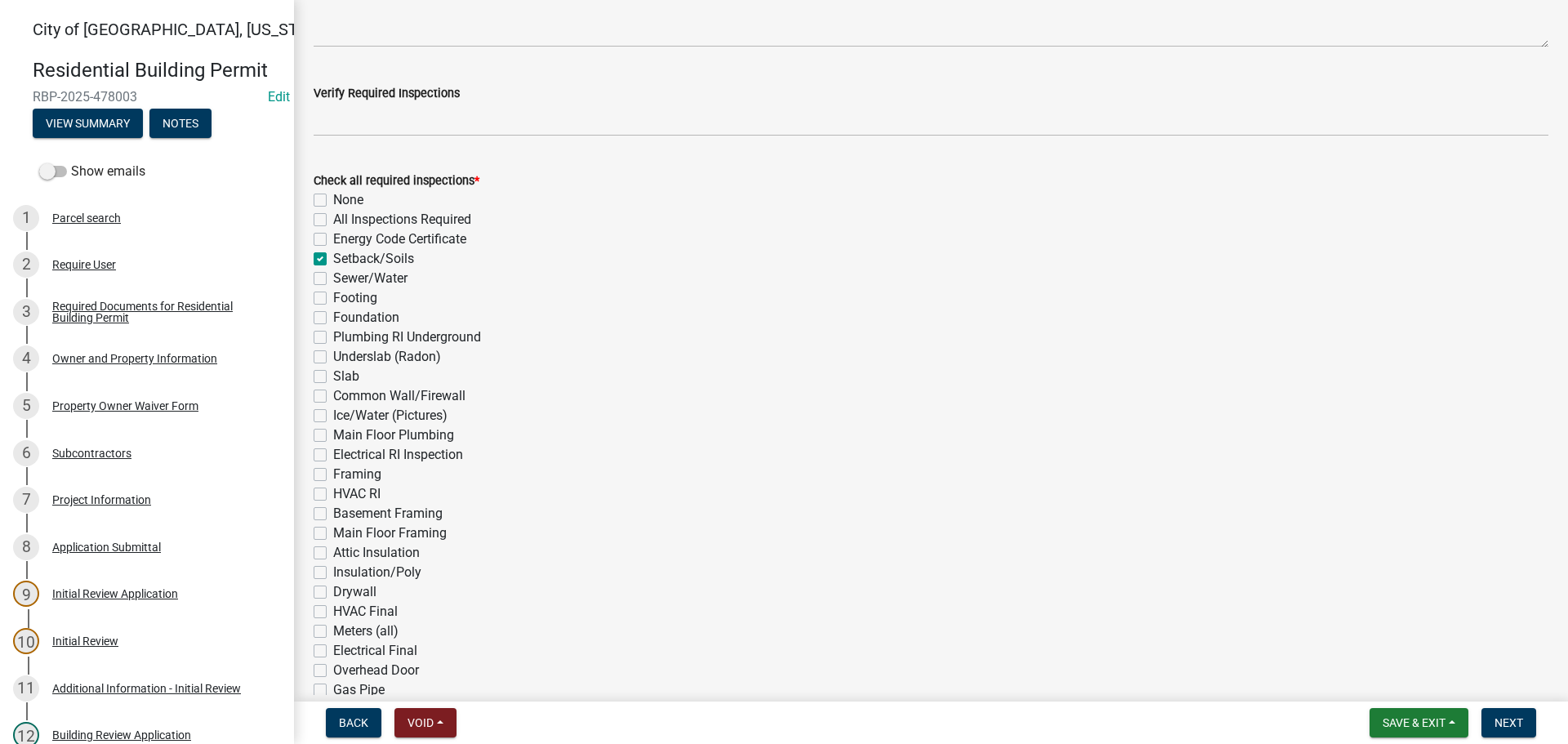
checkbox input "false"
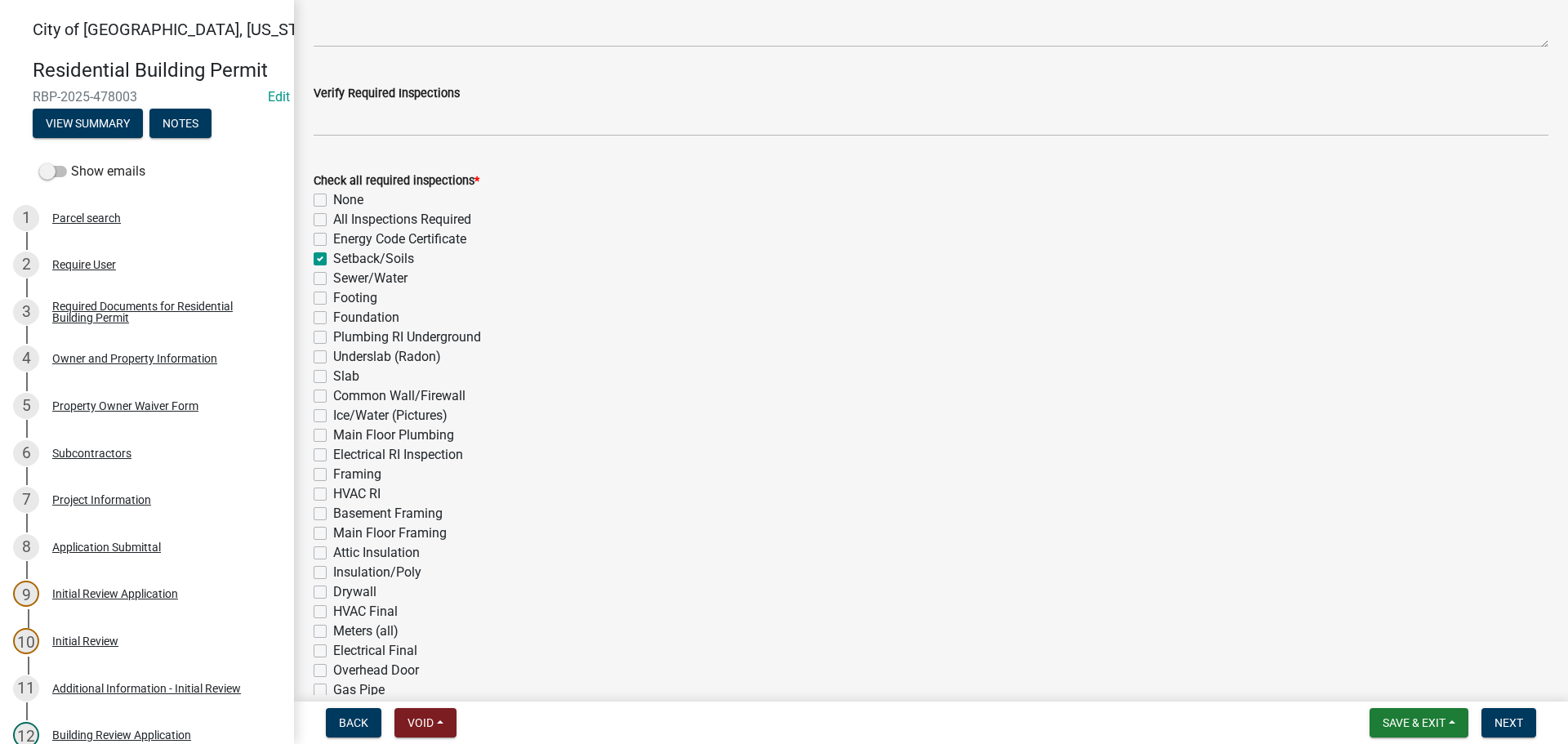
checkbox input "false"
click at [333, 315] on label "Foundation" at bounding box center [365, 317] width 66 height 20
click at [333, 315] on input "Foundation" at bounding box center [338, 313] width 11 height 11
checkbox input "true"
checkbox input "false"
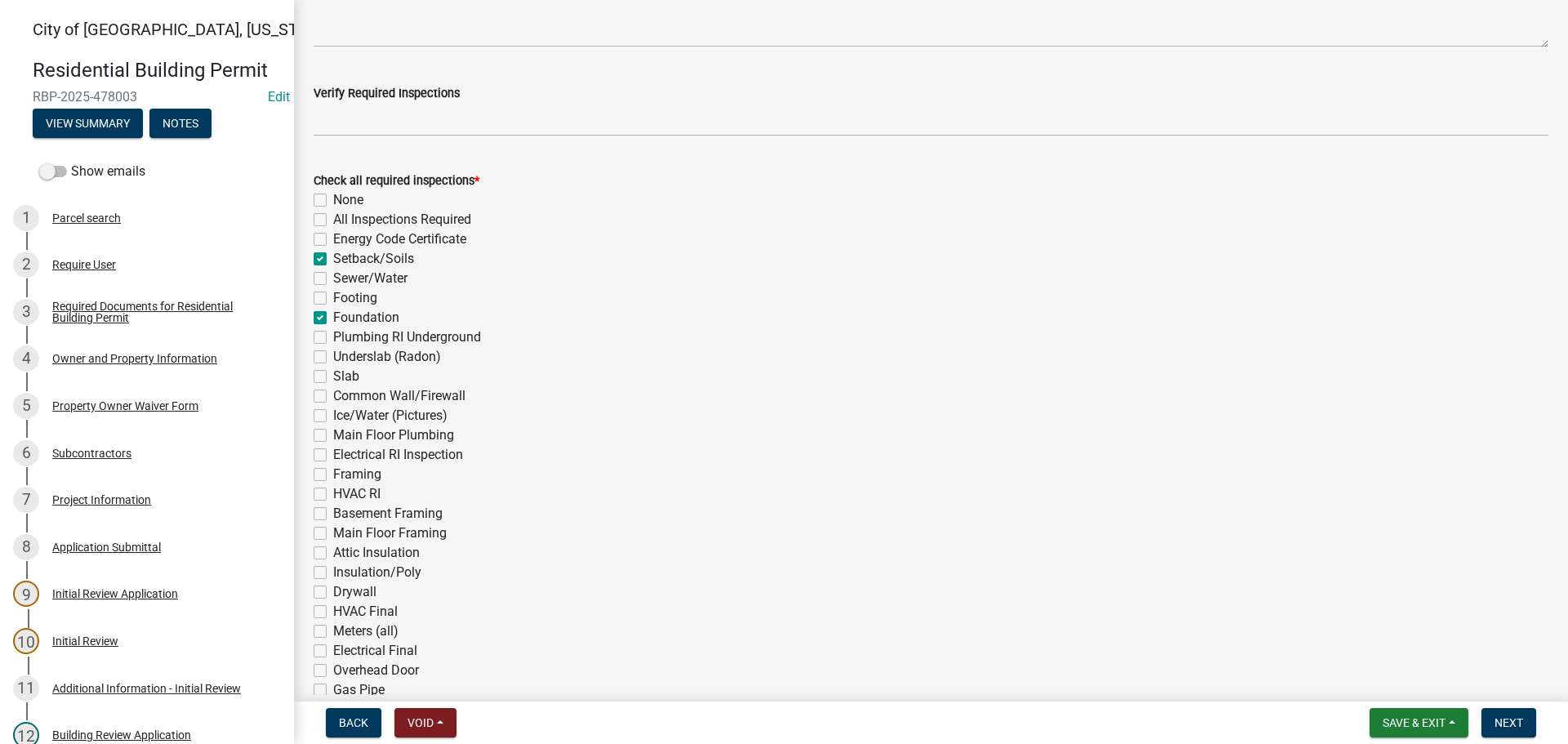
checkbox input "false"
checkbox input "true"
checkbox input "false"
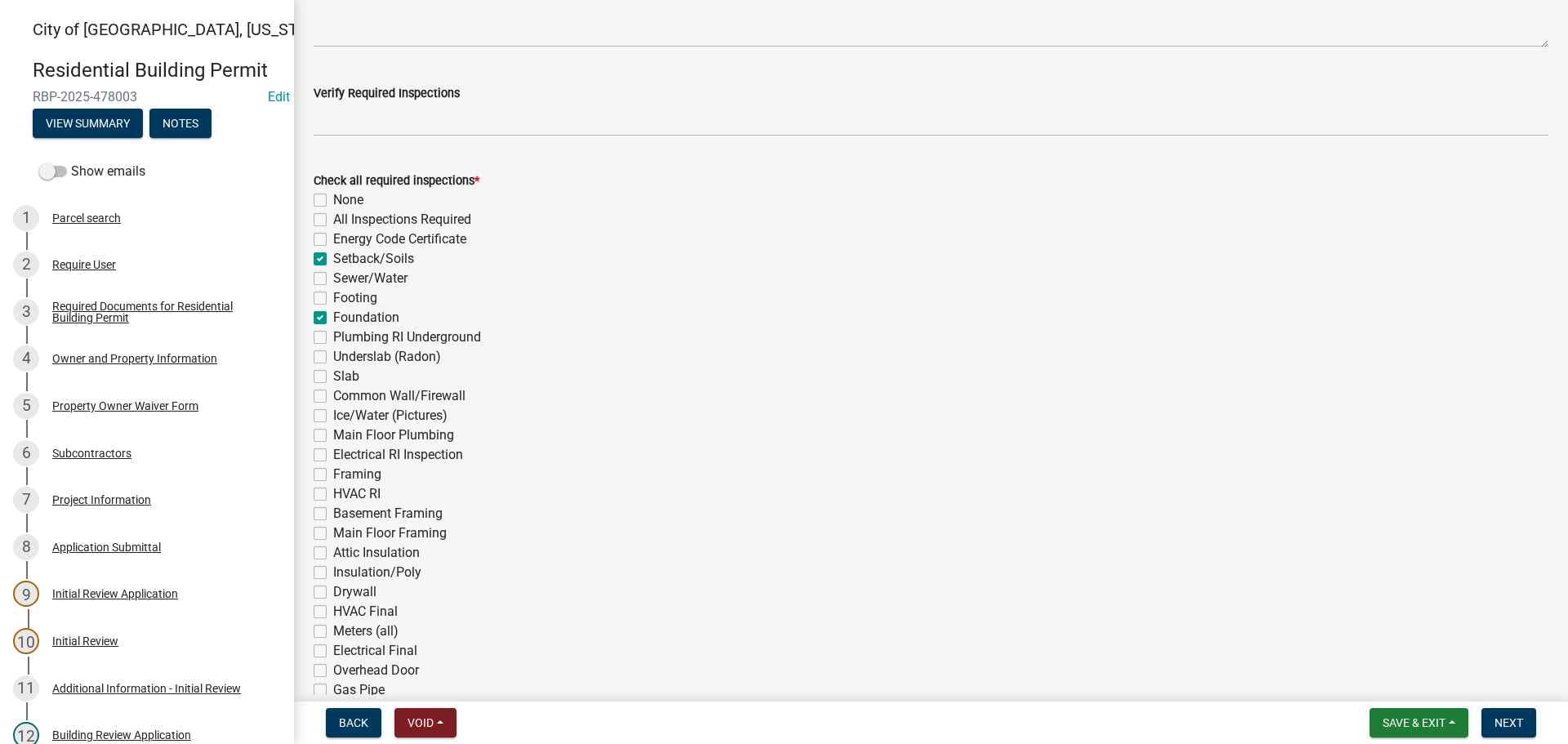
checkbox input "true"
checkbox input "false"
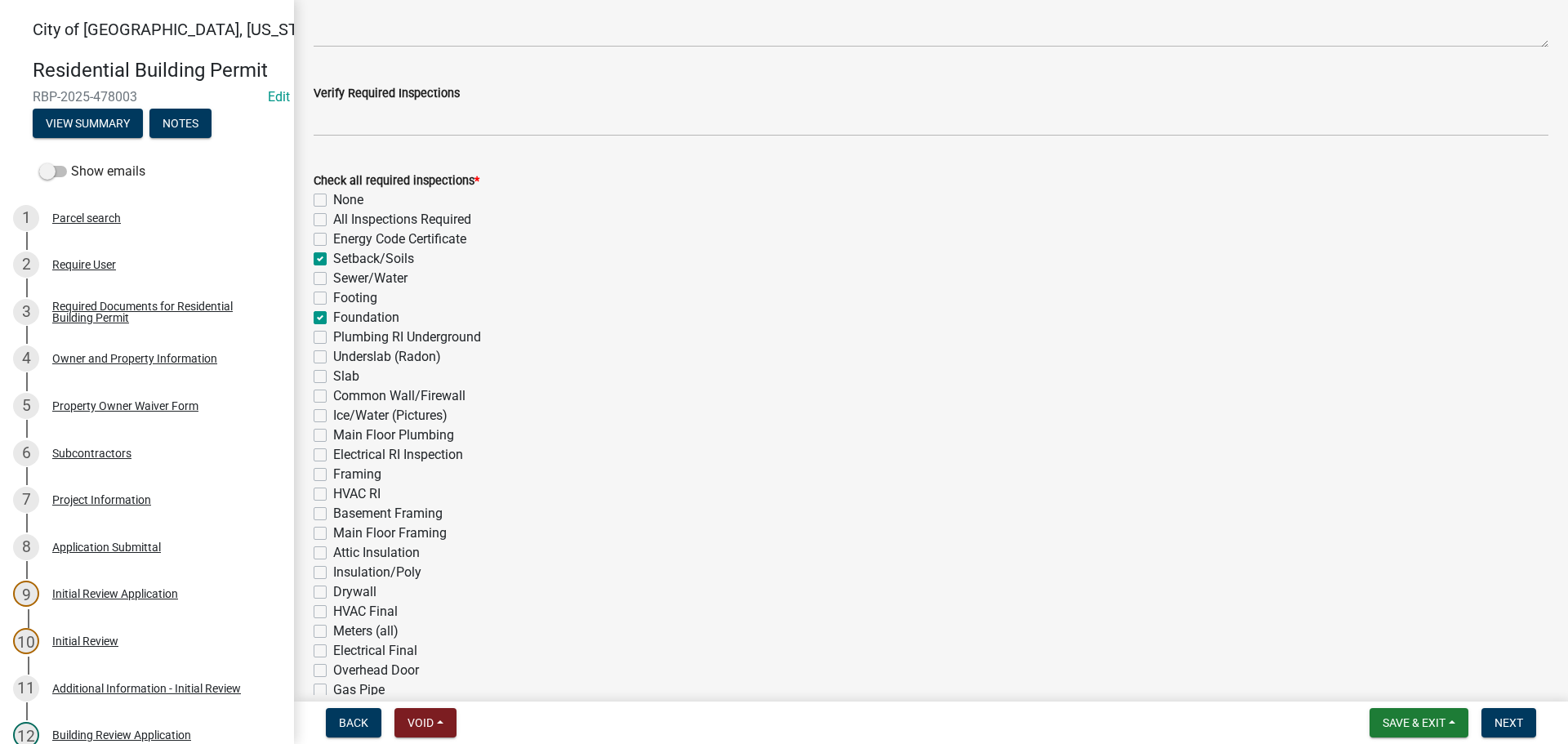
checkbox input "false"
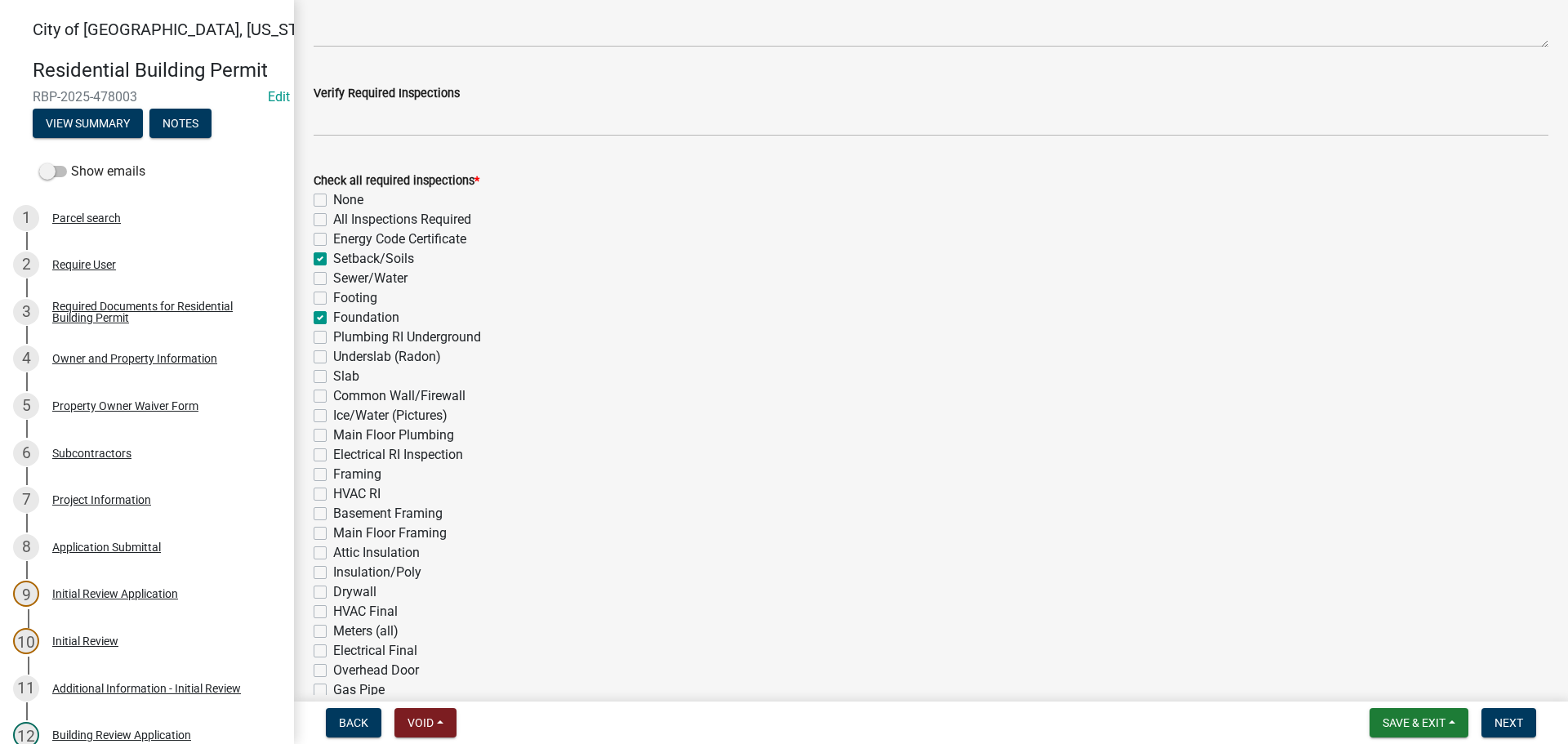
checkbox input "false"
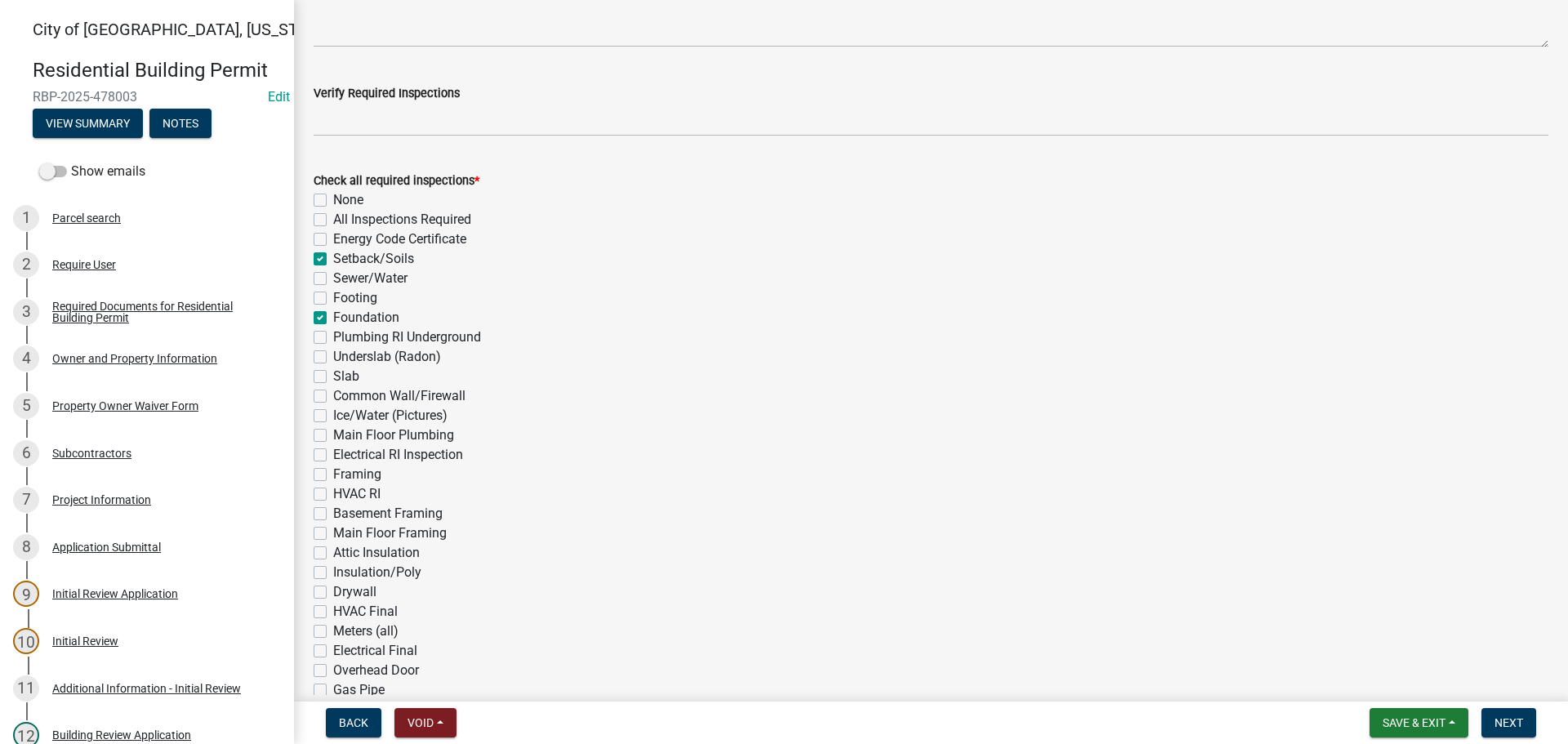
checkbox input "false"
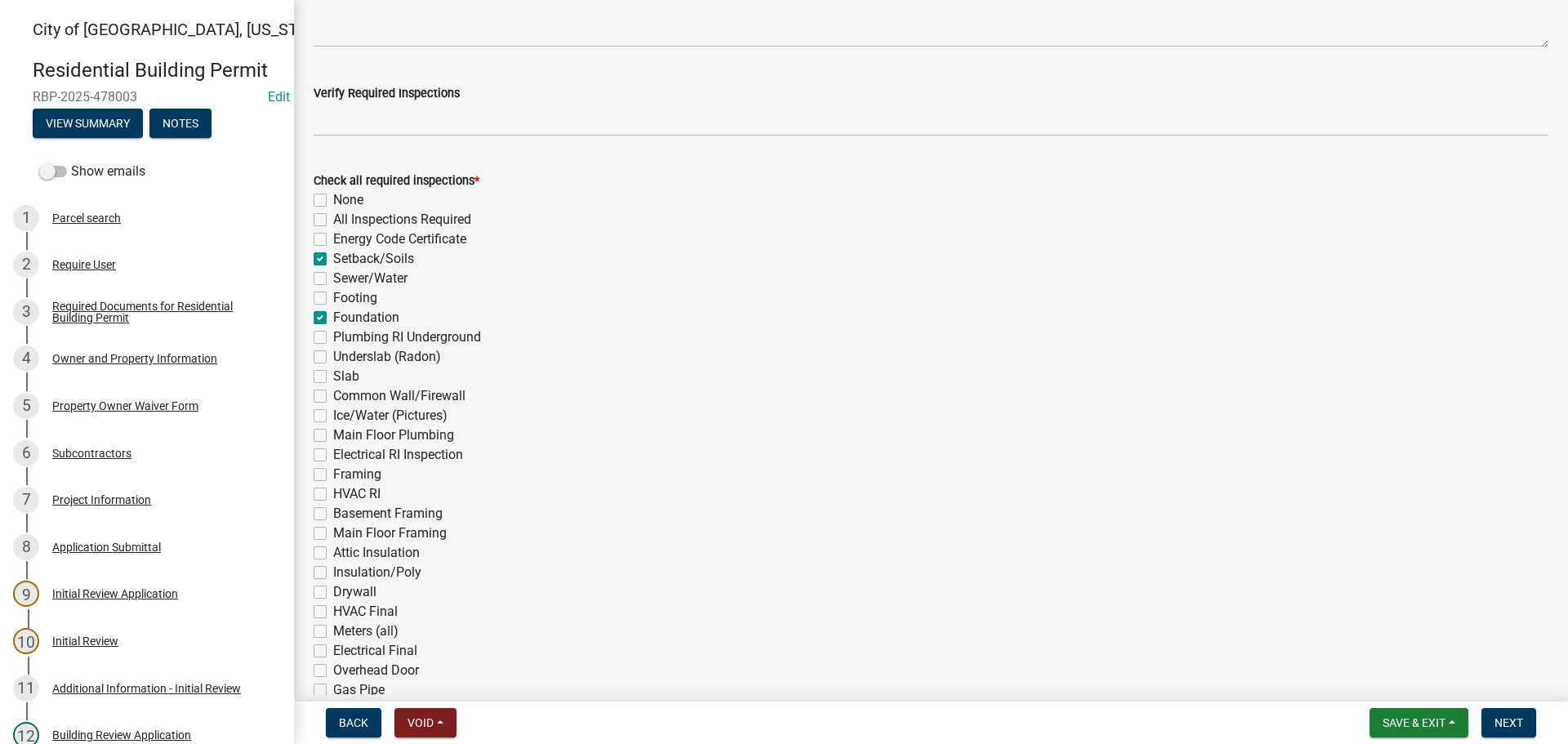
checkbox input "false"
click at [333, 299] on label "Footing" at bounding box center [354, 298] width 44 height 20
click at [333, 298] on input "Footing" at bounding box center [338, 294] width 11 height 11
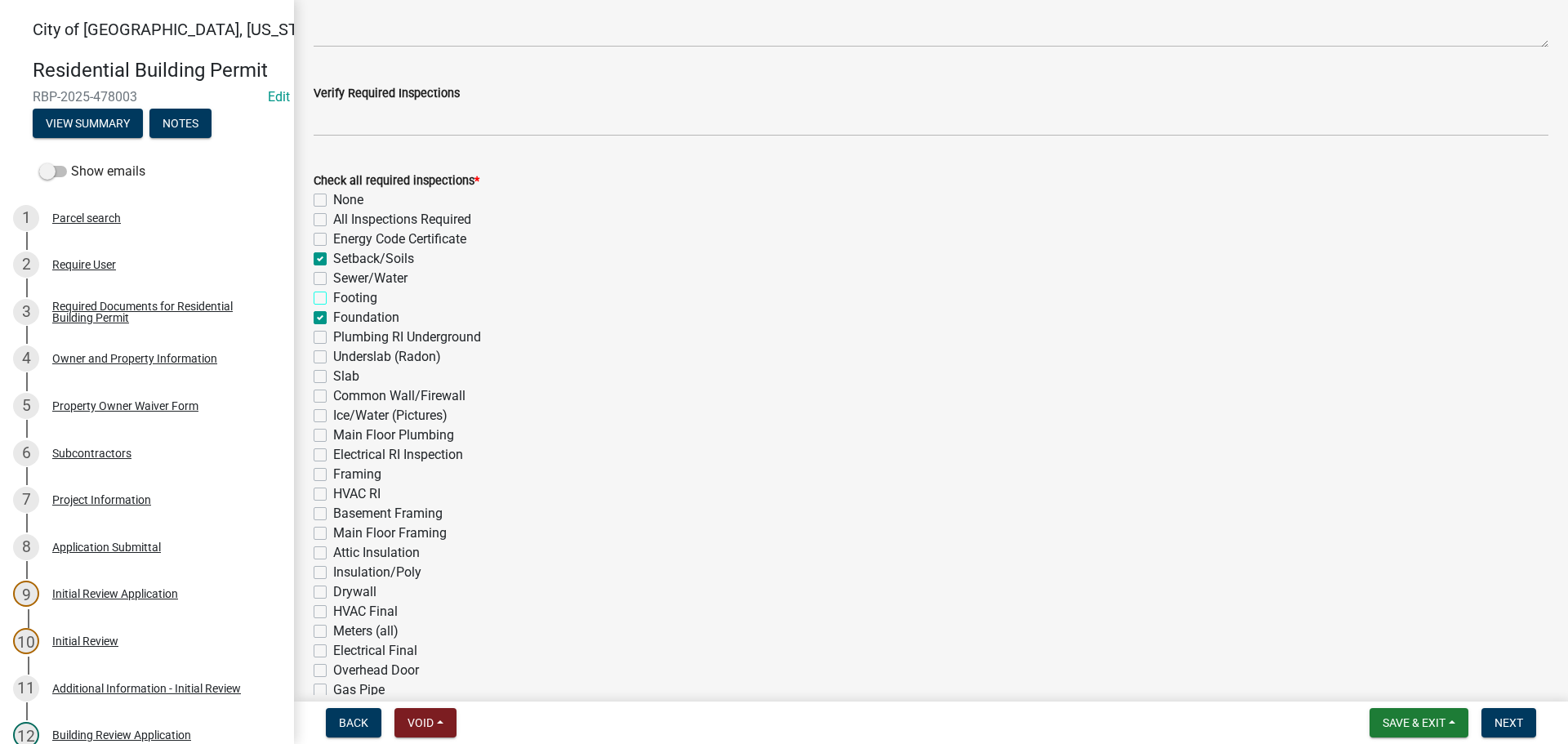
checkbox input "true"
checkbox input "false"
checkbox input "true"
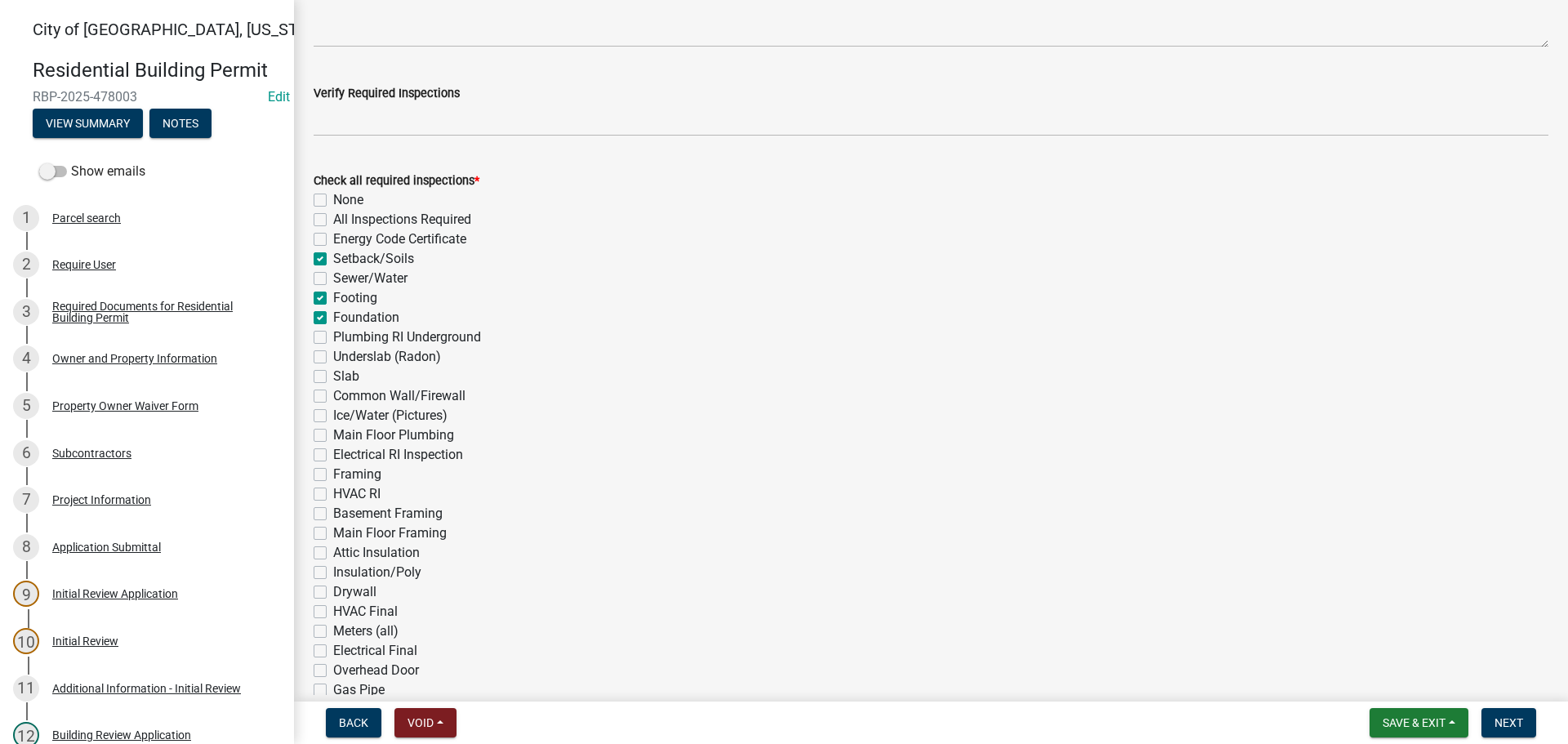
checkbox input "false"
checkbox input "true"
checkbox input "false"
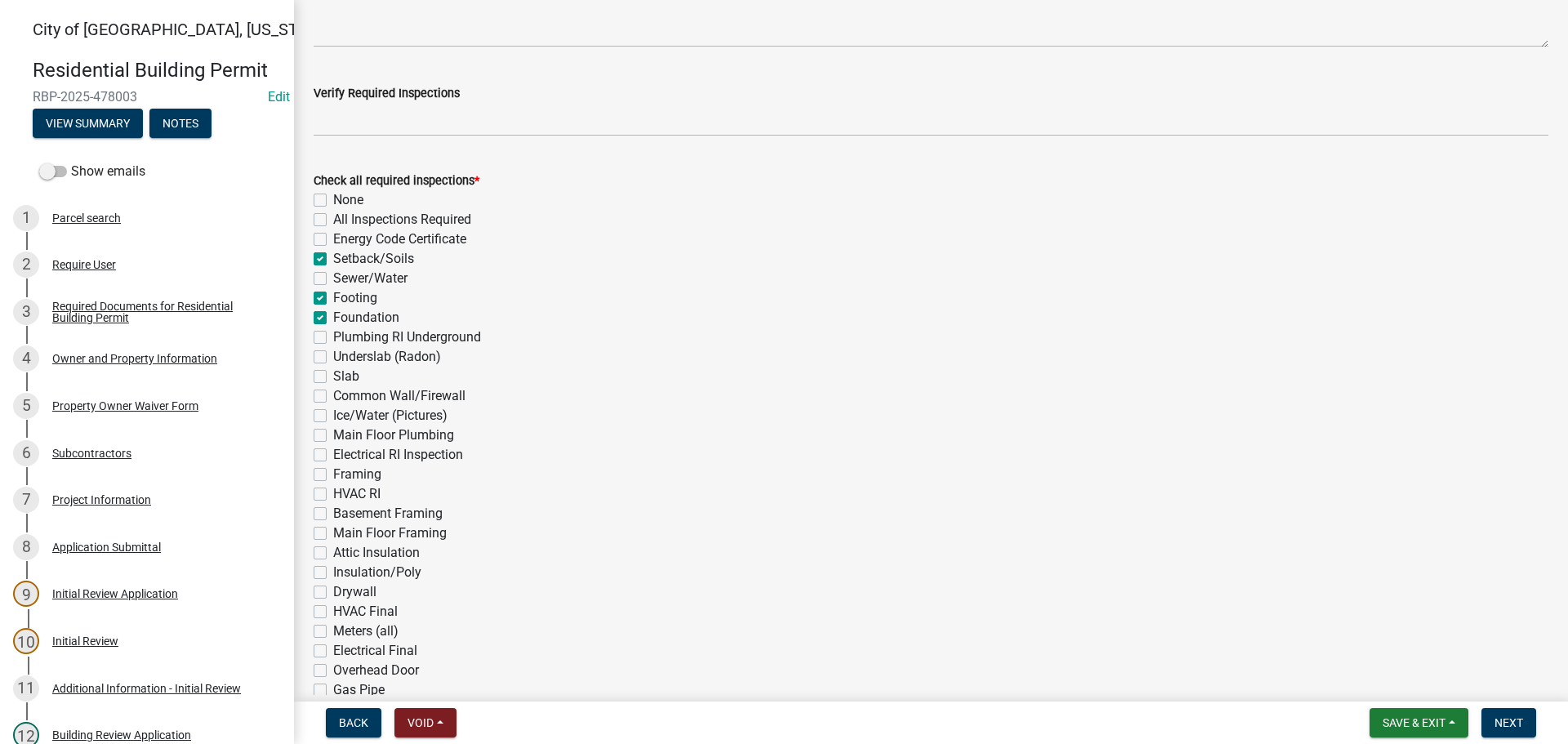
checkbox input "false"
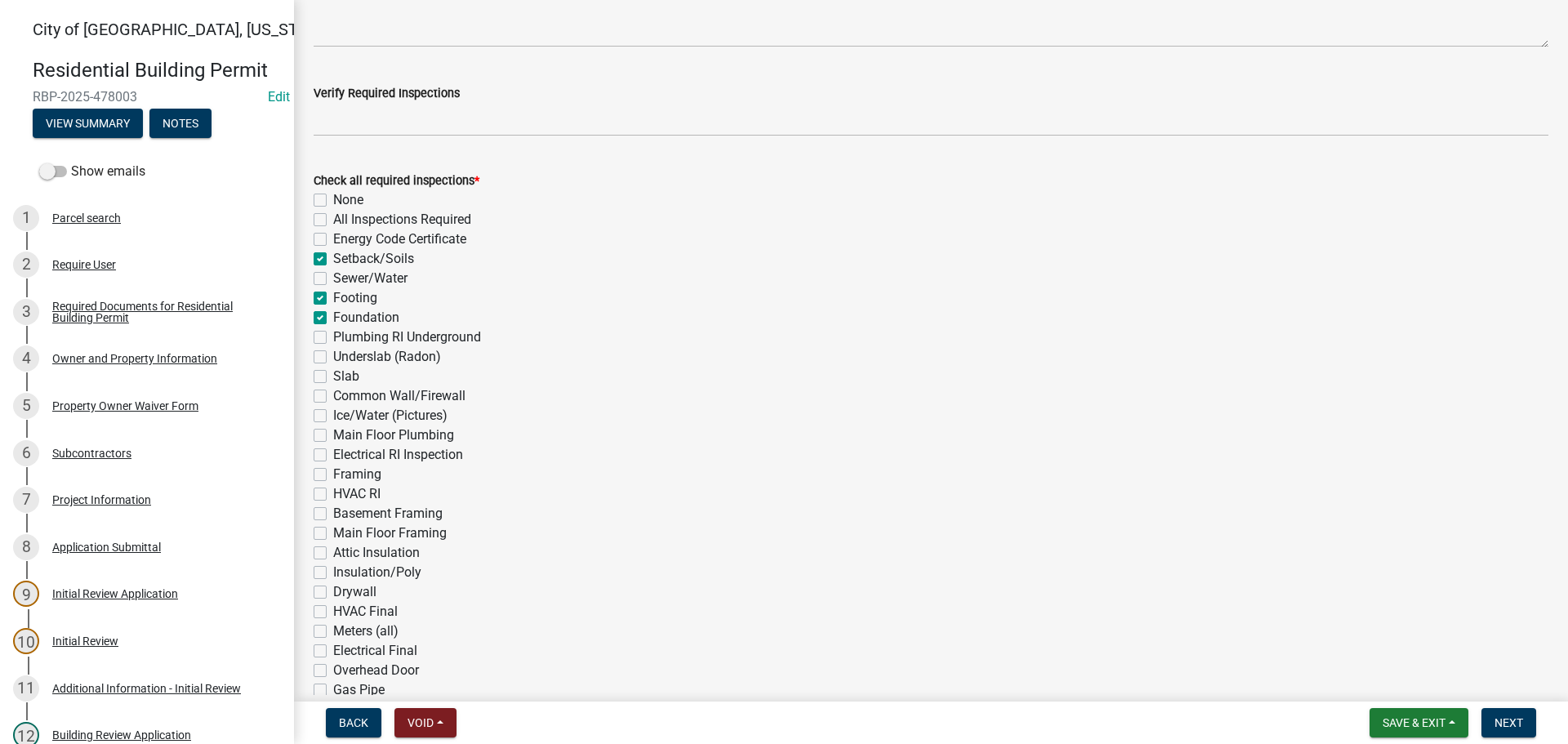
checkbox input "false"
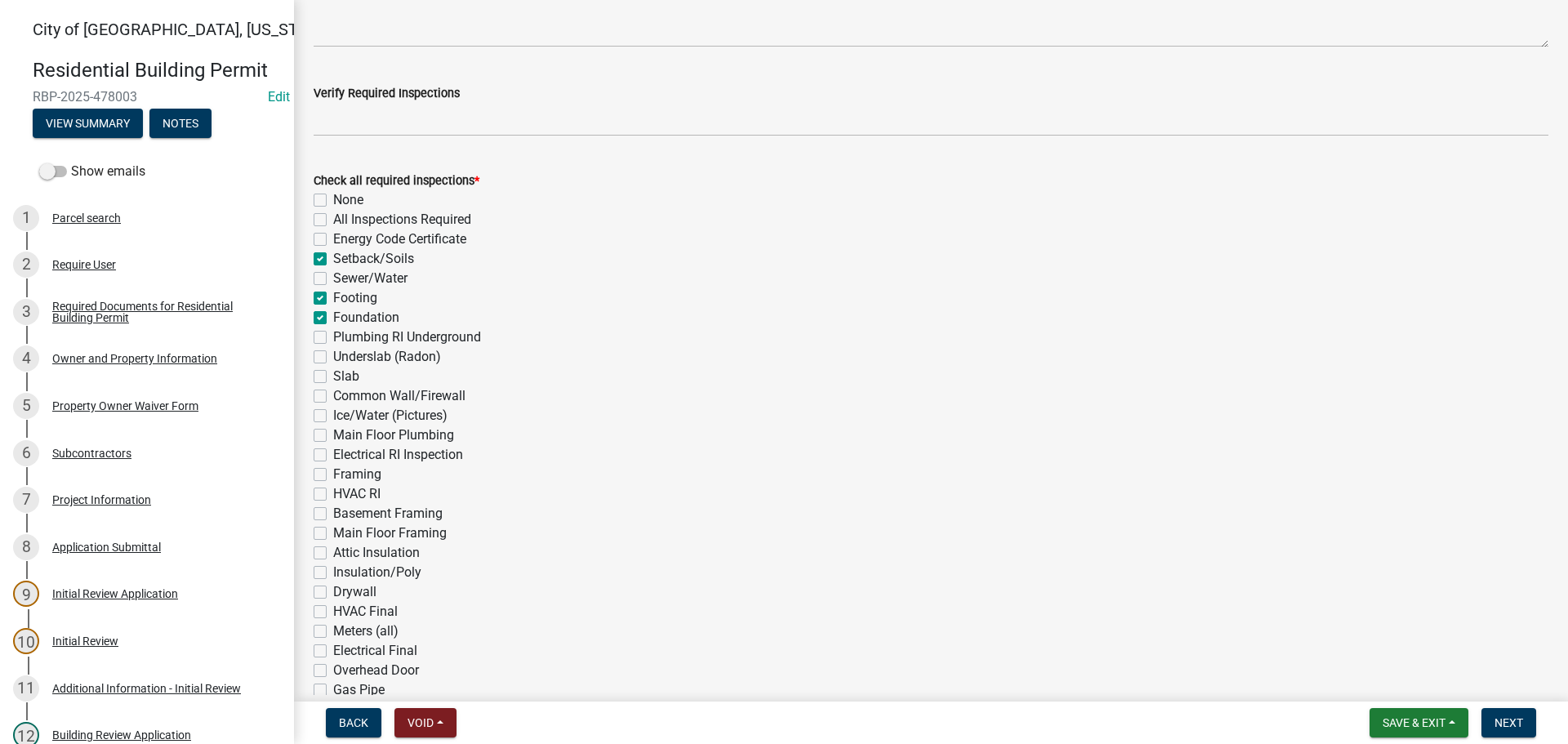
checkbox input "false"
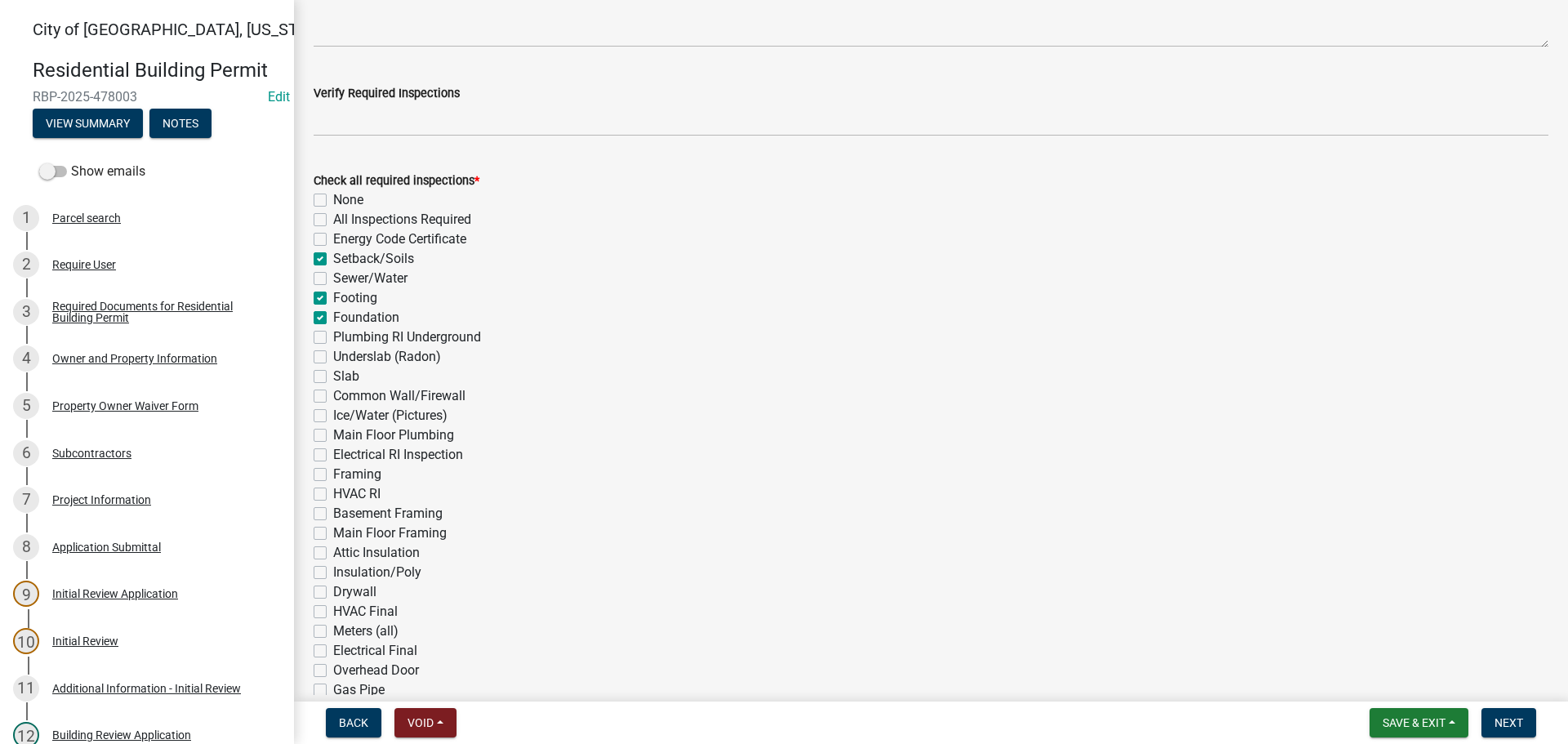
checkbox input "false"
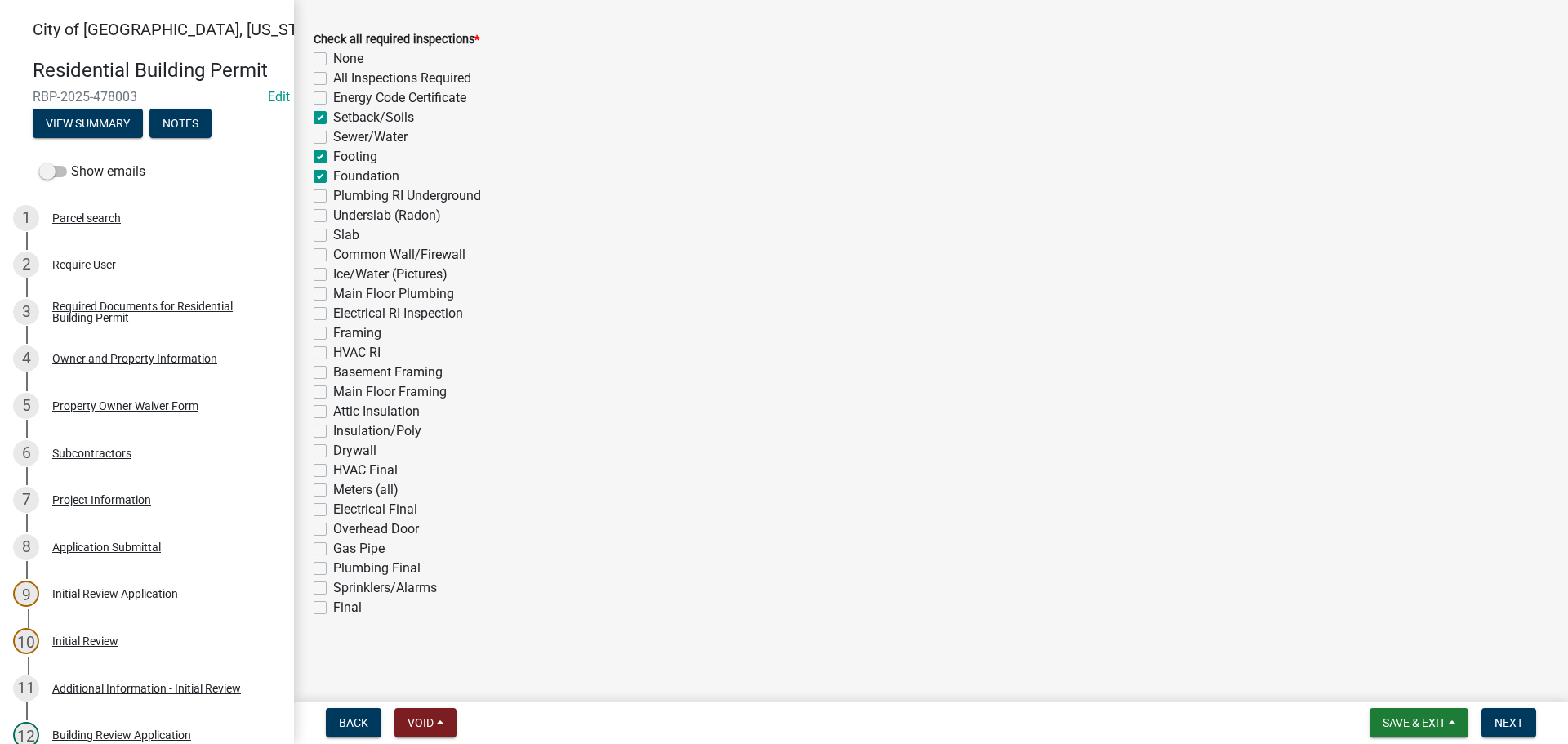
scroll to position [551, 0]
click at [333, 153] on label "Footing" at bounding box center [354, 156] width 44 height 20
click at [333, 153] on input "Footing" at bounding box center [338, 152] width 11 height 11
checkbox input "false"
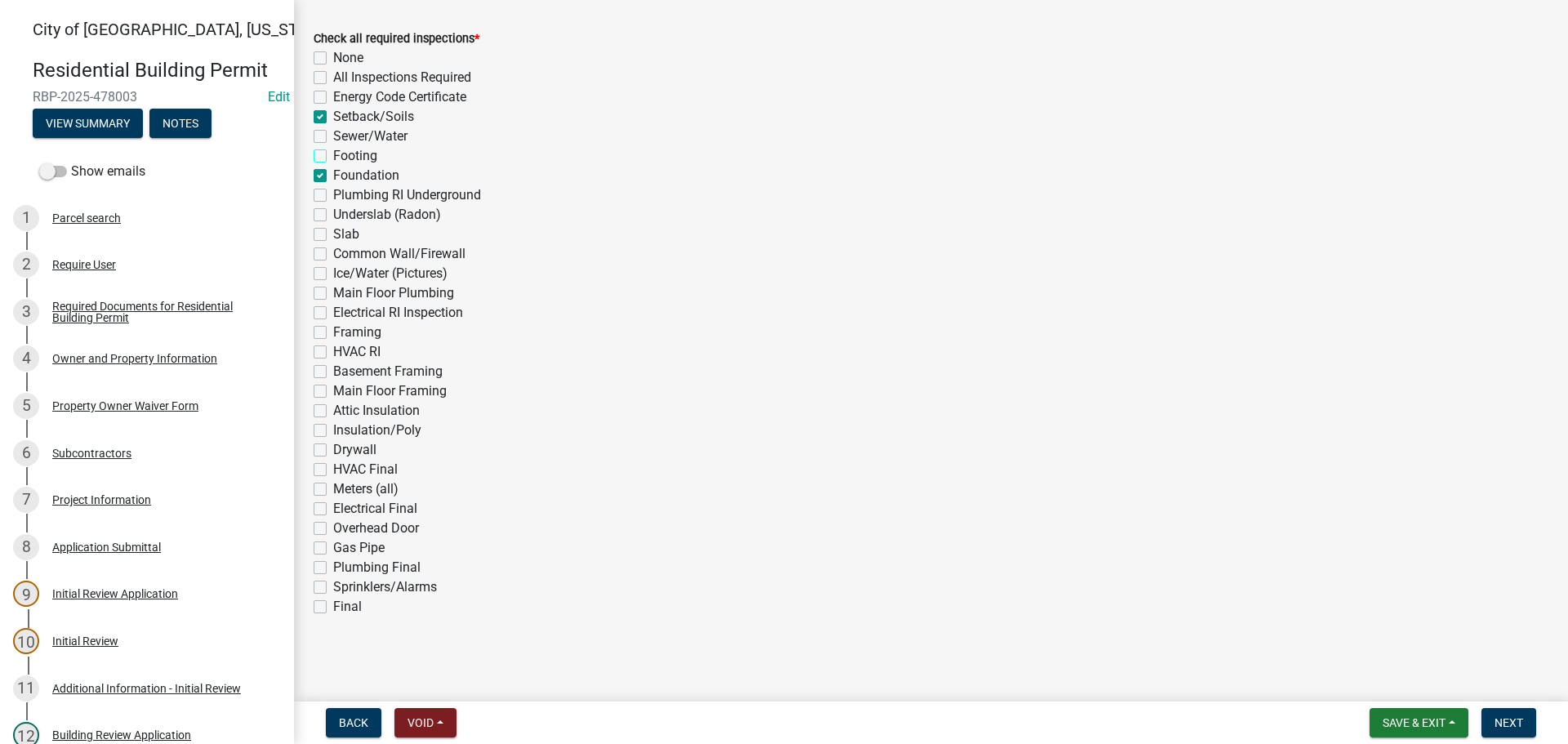
checkbox input "false"
checkbox input "true"
checkbox input "false"
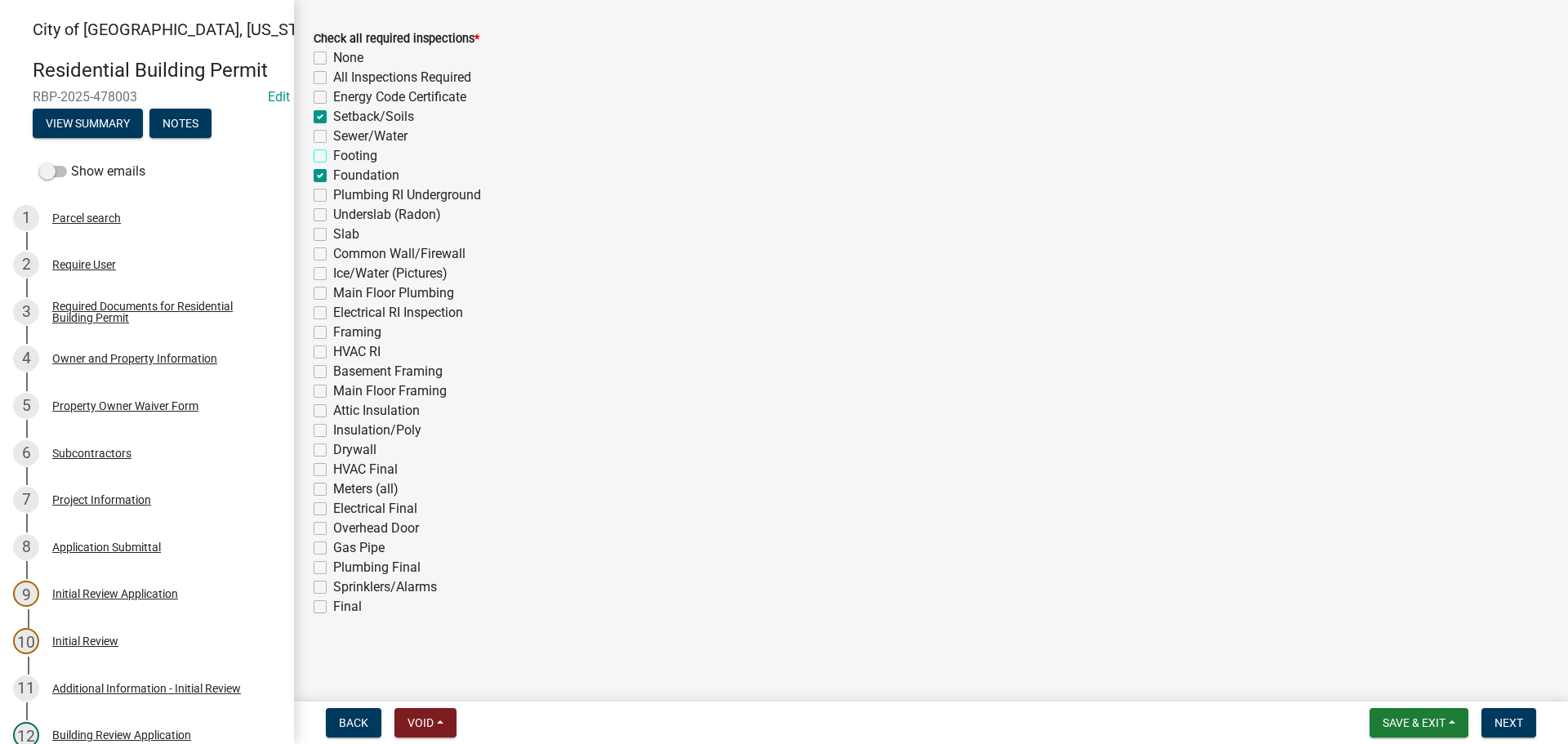
checkbox input "true"
checkbox input "false"
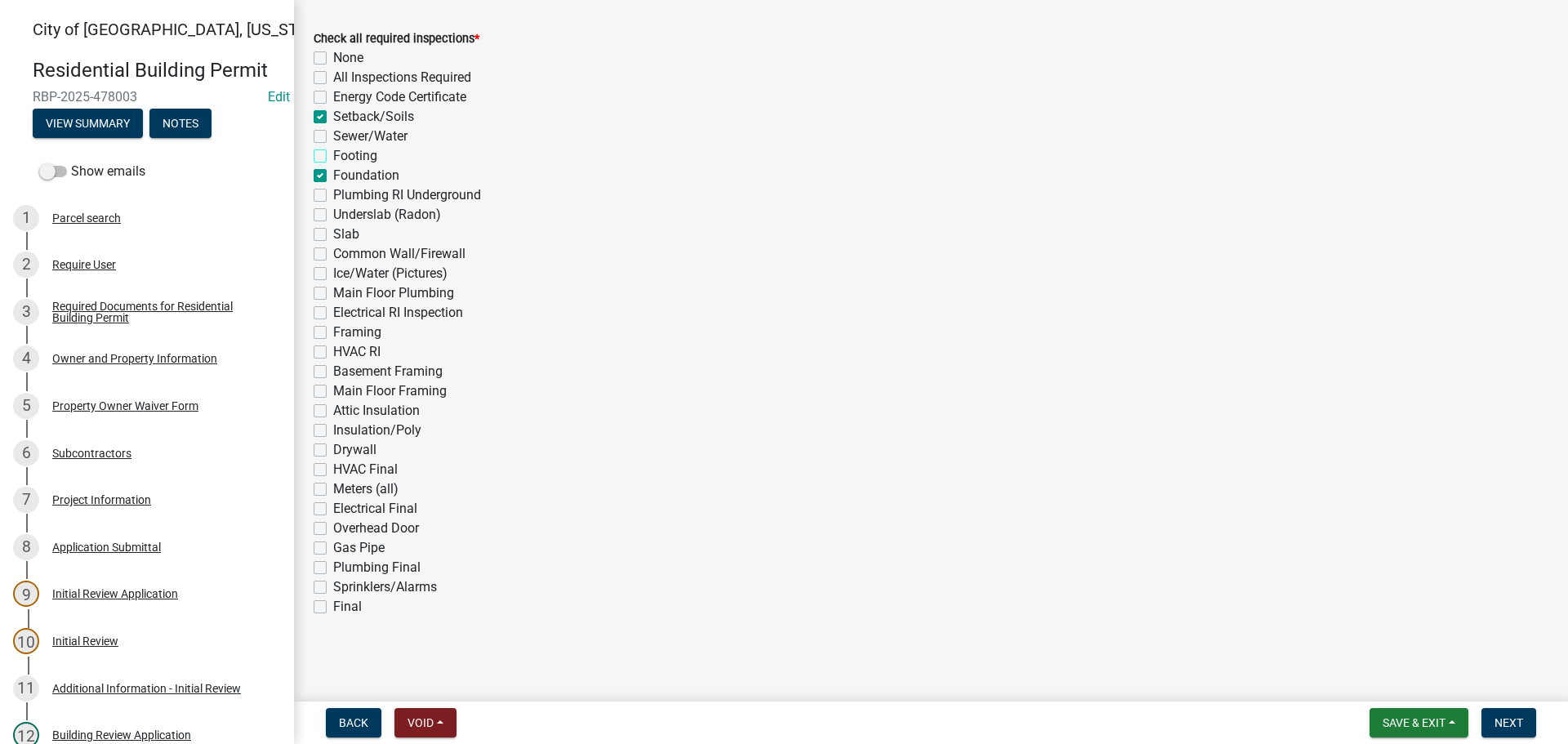
checkbox input "false"
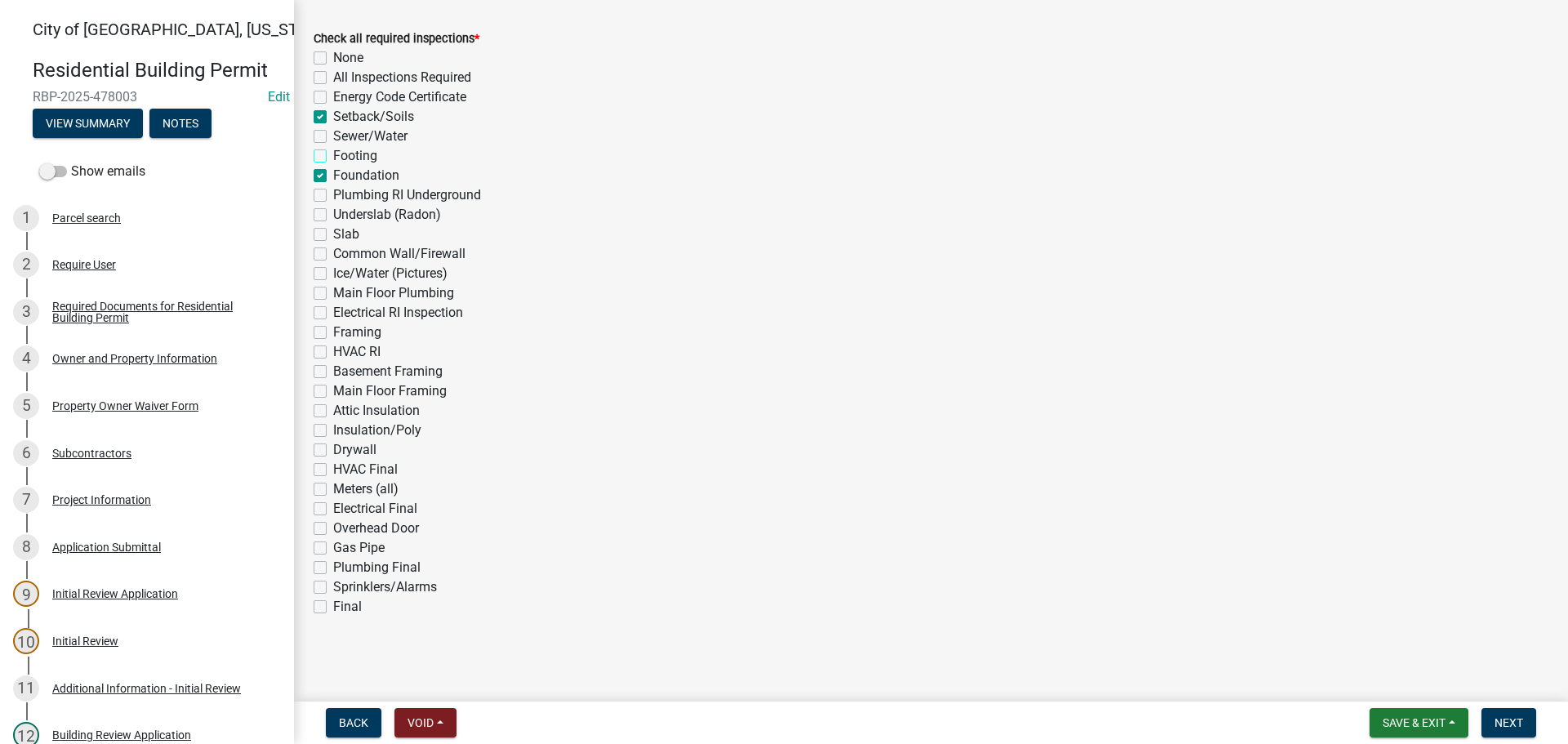
checkbox input "false"
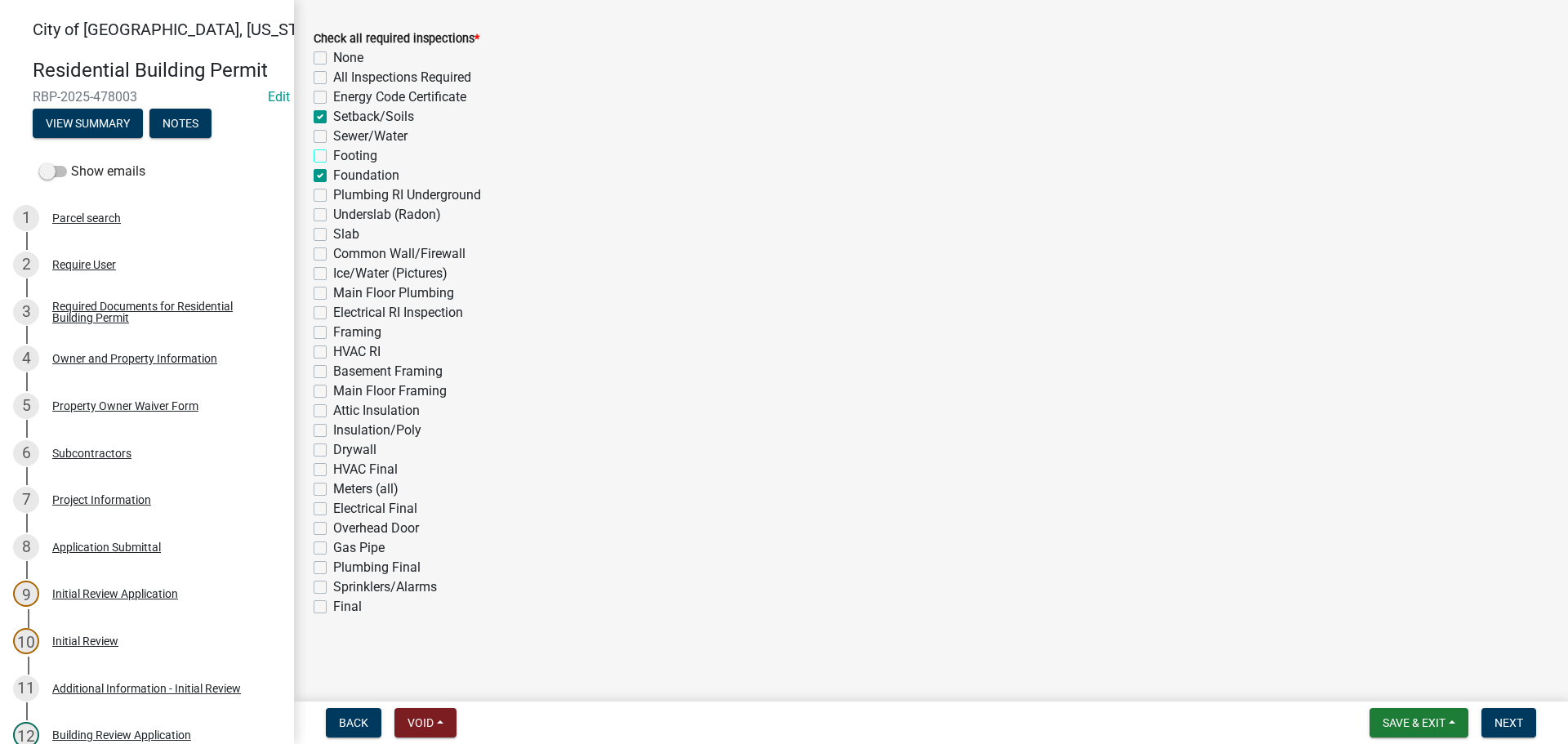
checkbox input "false"
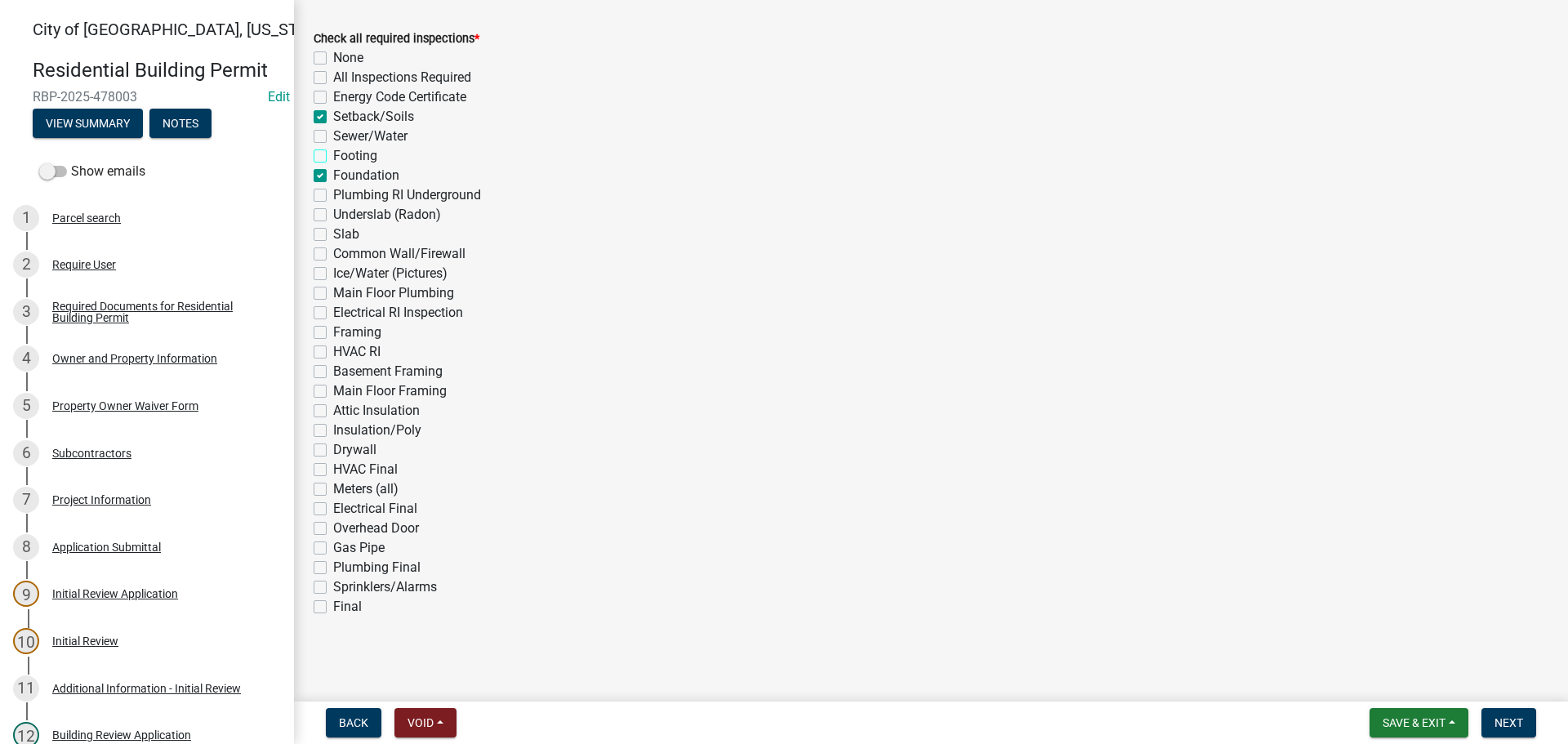
checkbox input "false"
click at [333, 605] on label "Final" at bounding box center [347, 607] width 29 height 20
click at [333, 605] on input "Final" at bounding box center [338, 602] width 11 height 11
checkbox input "true"
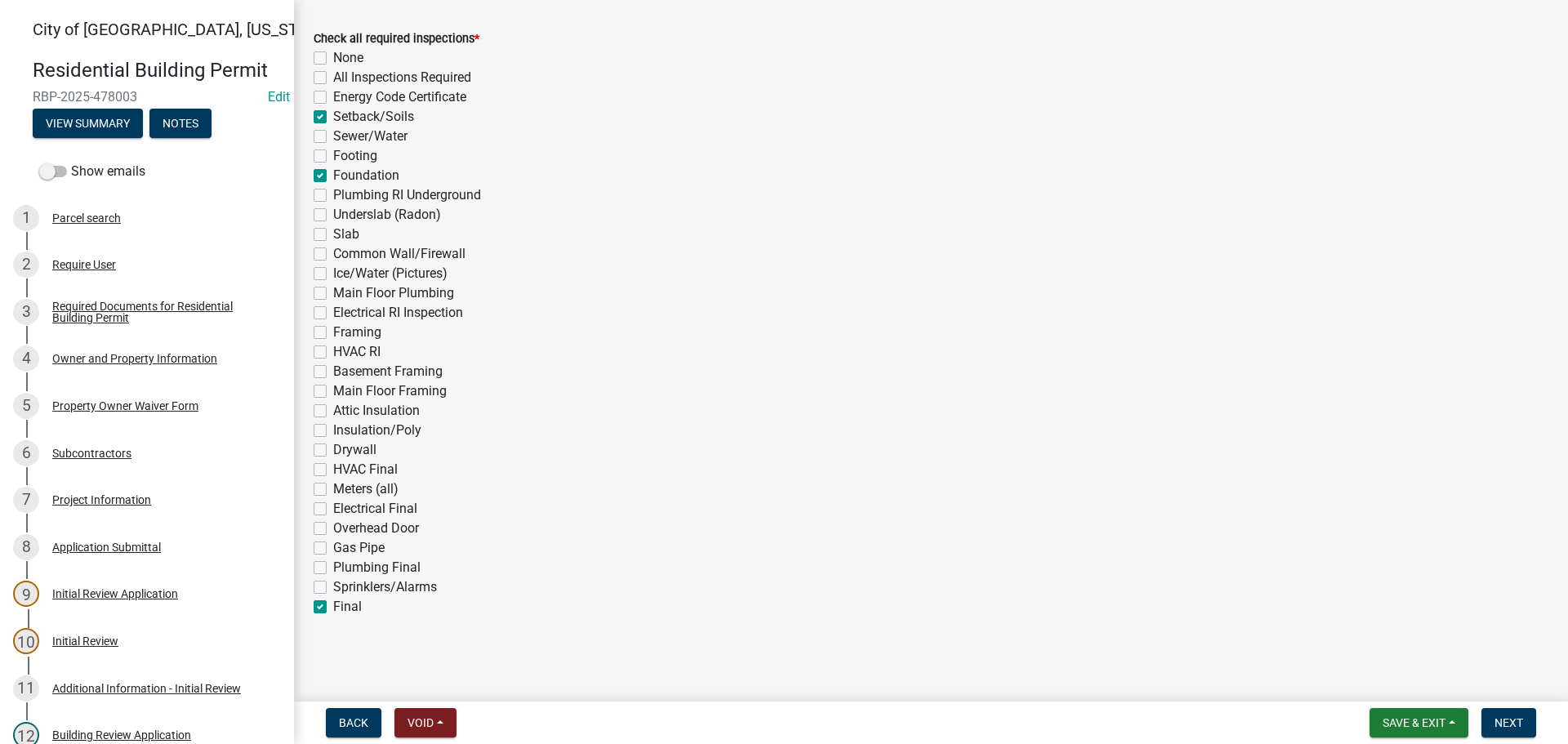
checkbox input "false"
checkbox input "true"
checkbox input "false"
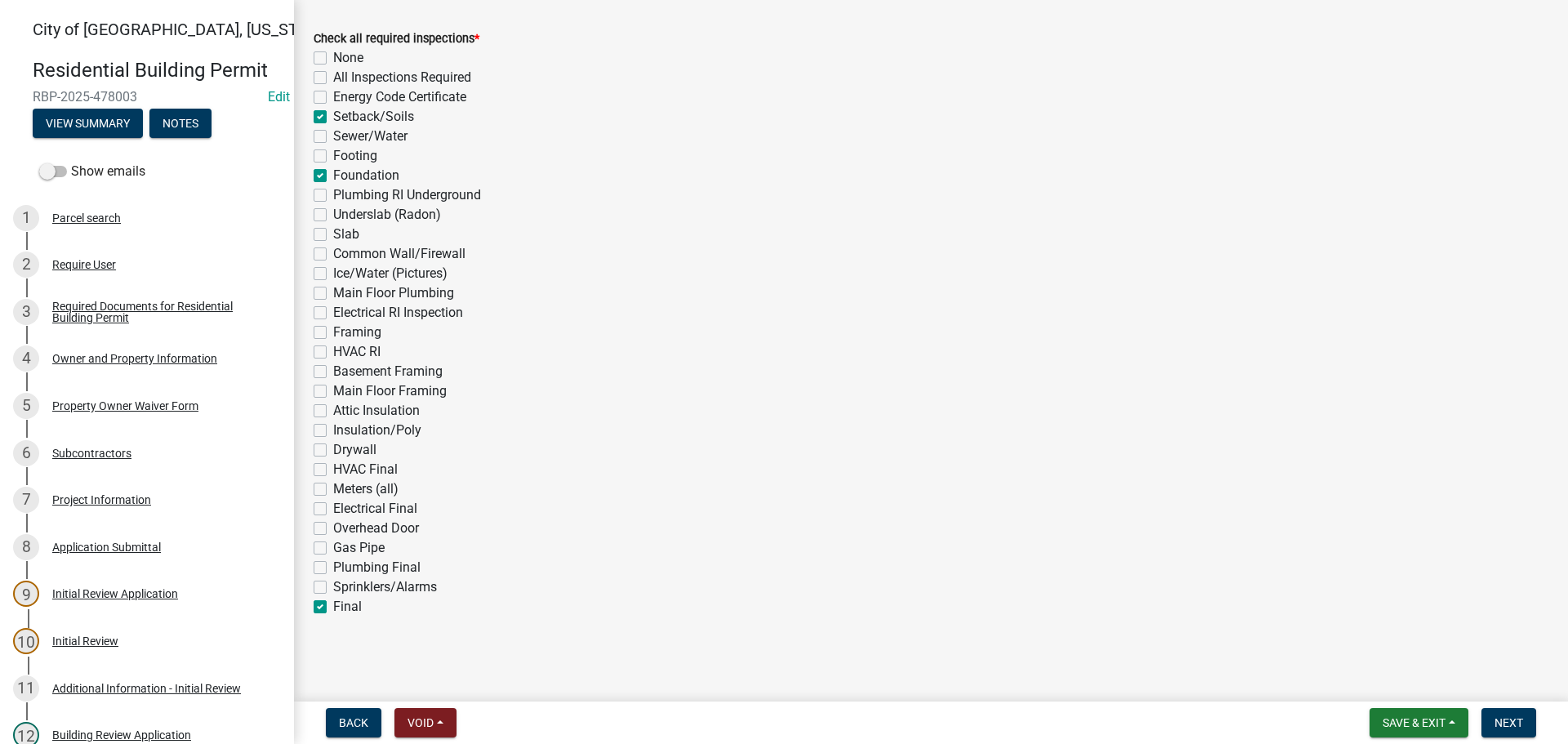
checkbox input "false"
checkbox input "true"
checkbox input "false"
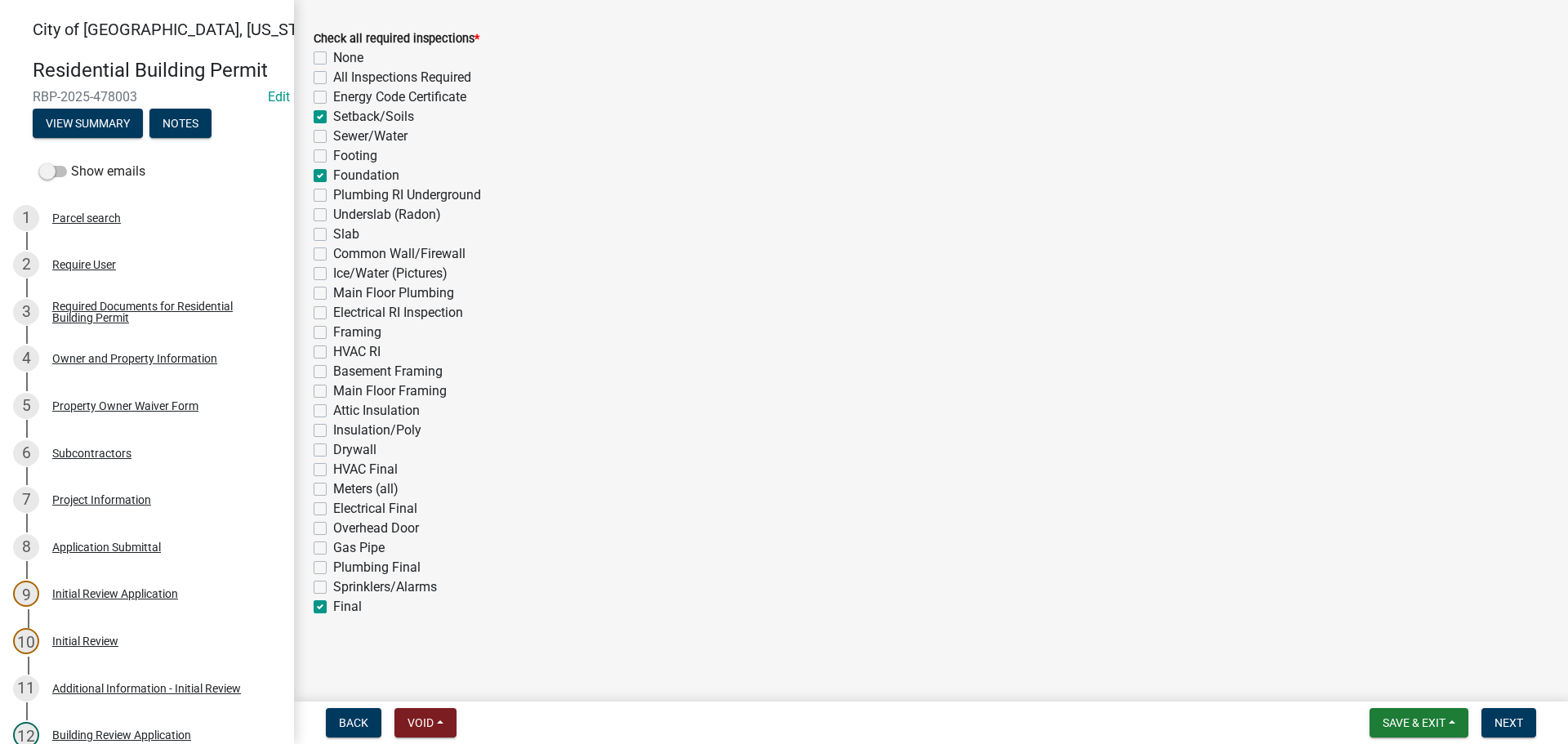
checkbox input "false"
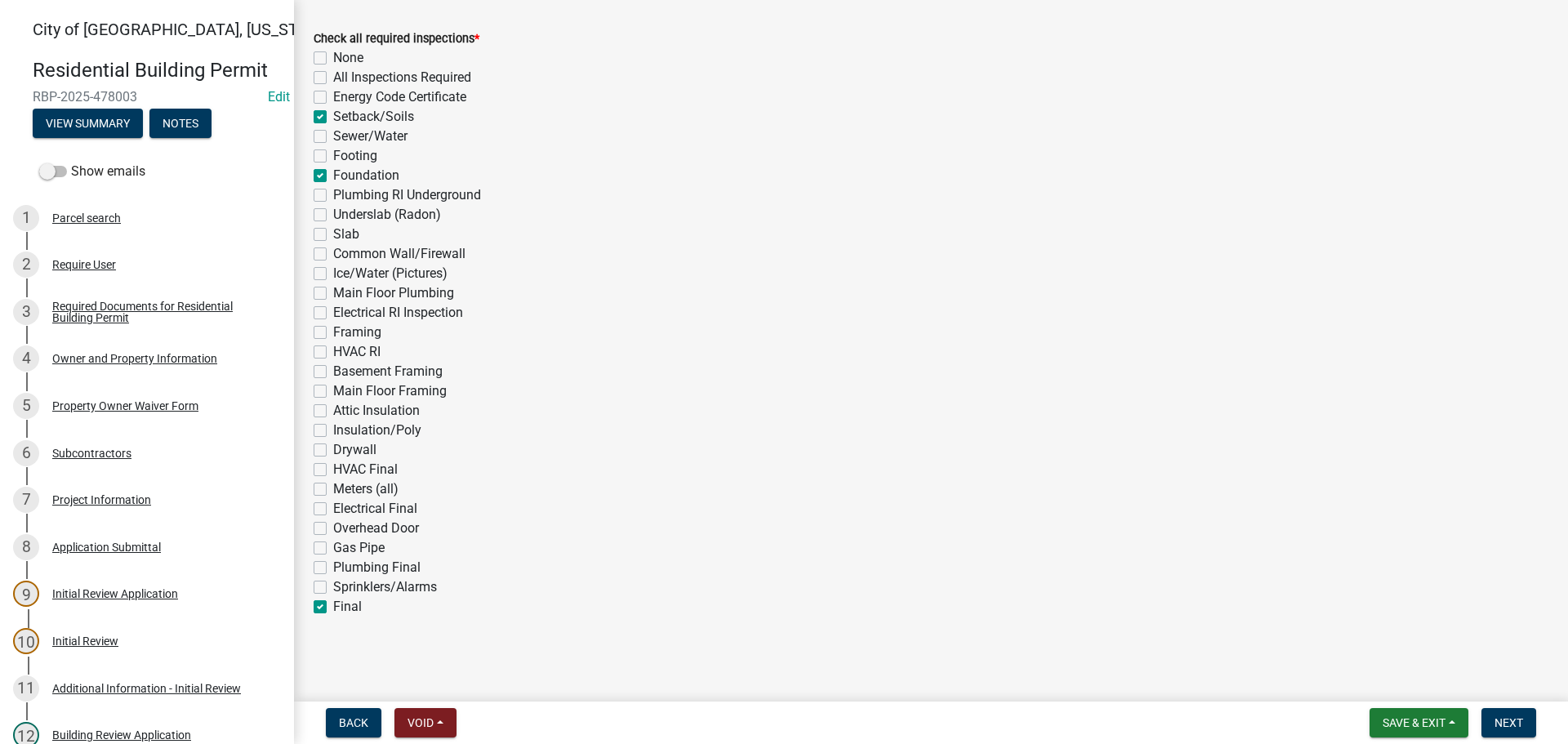
checkbox input "false"
click at [1529, 724] on button "Next" at bounding box center [1508, 722] width 54 height 30
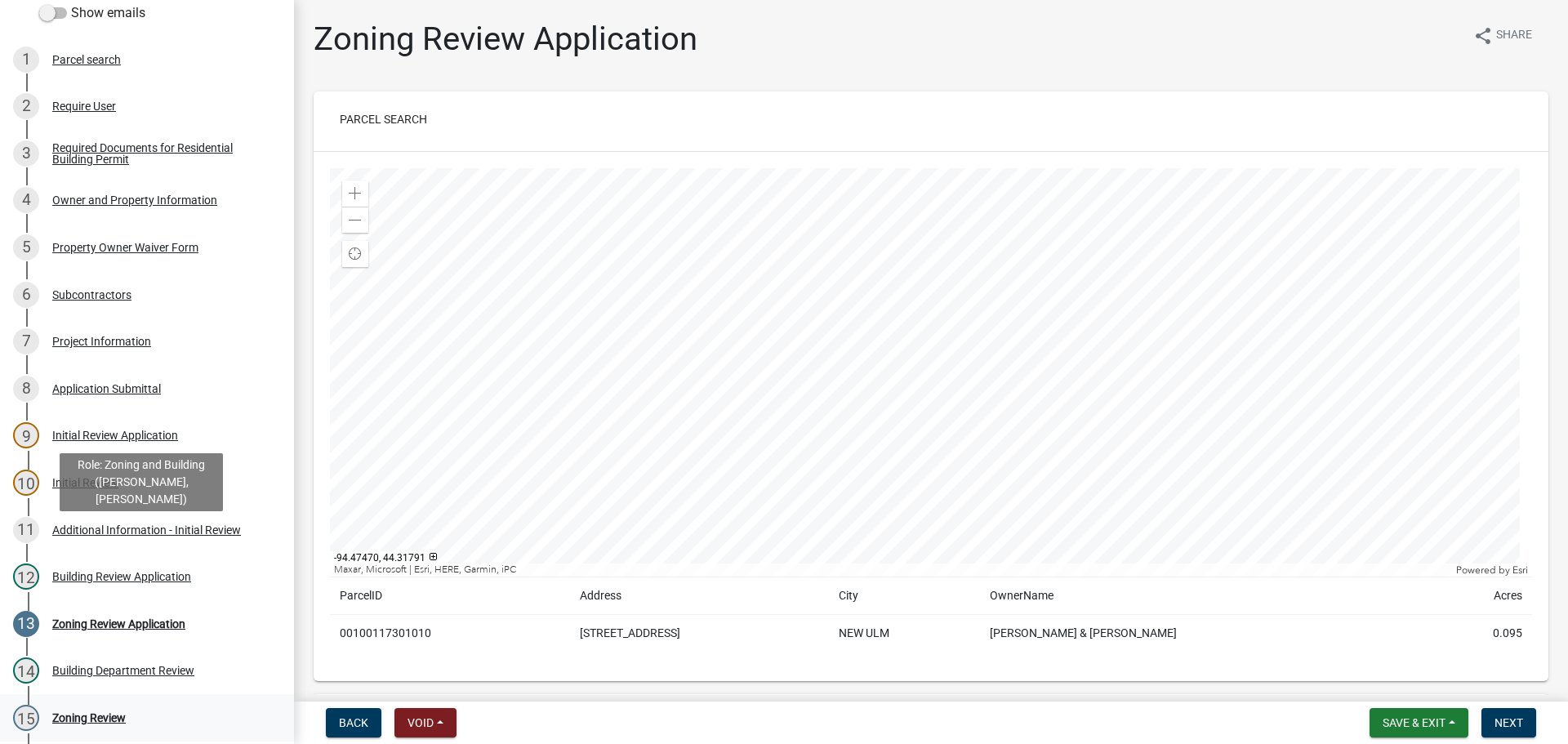
scroll to position [408, 0]
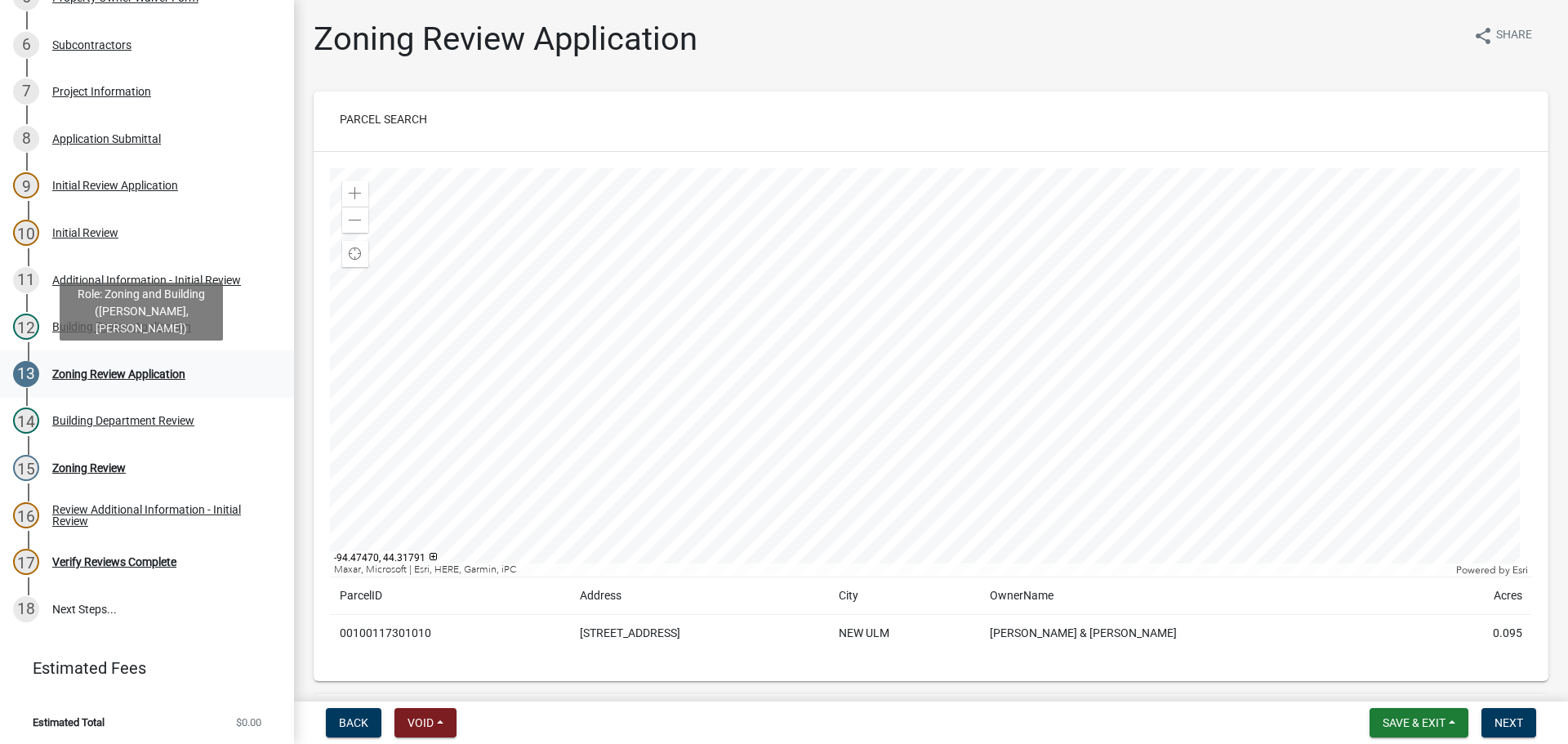
click at [95, 368] on div "Zoning Review Application" at bounding box center [118, 373] width 133 height 12
click at [1528, 719] on button "Next" at bounding box center [1508, 722] width 54 height 30
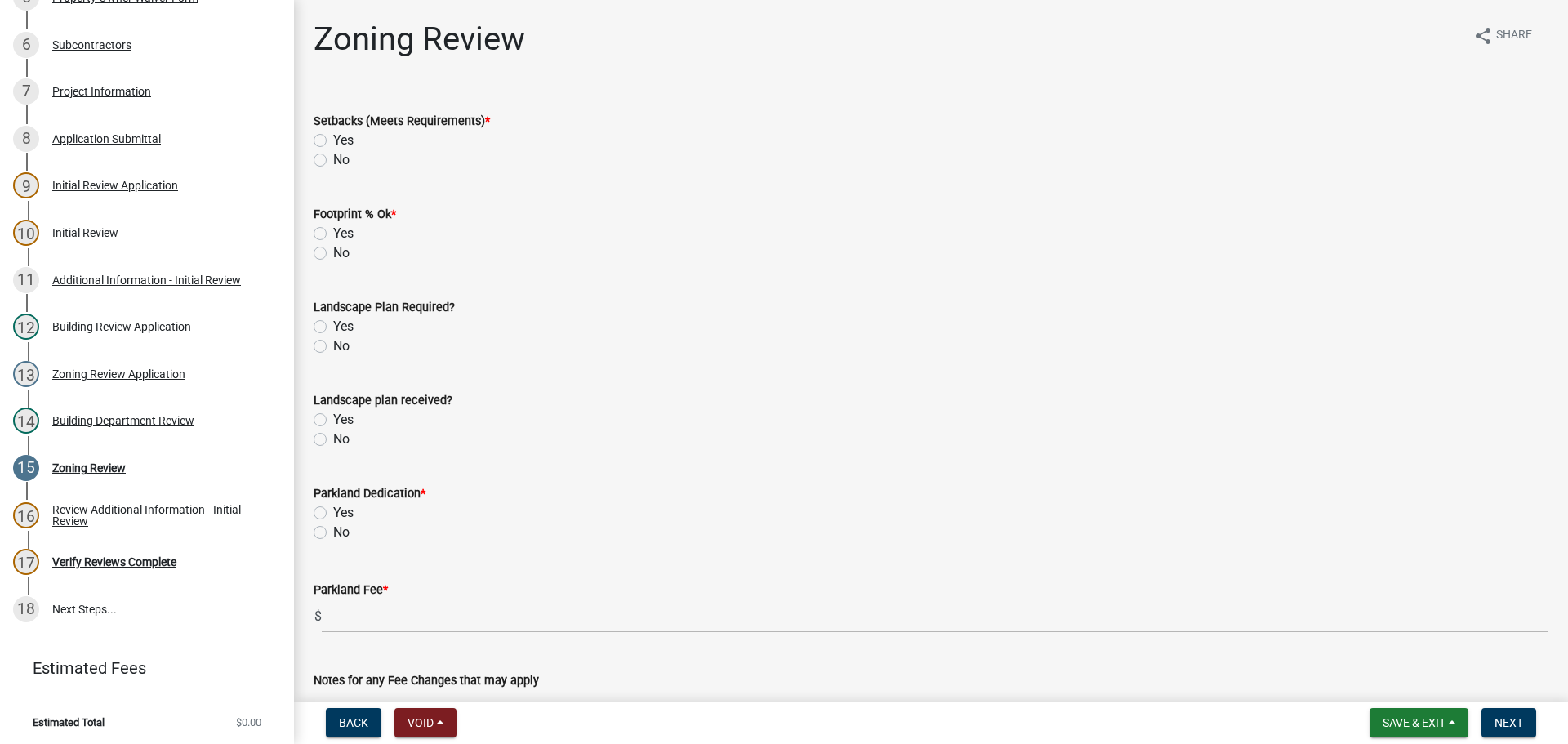
click at [333, 138] on label "Yes" at bounding box center [343, 140] width 21 height 20
click at [333, 138] on input "Yes" at bounding box center [338, 136] width 11 height 11
click at [333, 235] on label "Yes" at bounding box center [343, 233] width 21 height 20
click at [333, 234] on input "Yes" at bounding box center [338, 229] width 11 height 11
click at [333, 325] on label "Yes" at bounding box center [343, 326] width 21 height 20
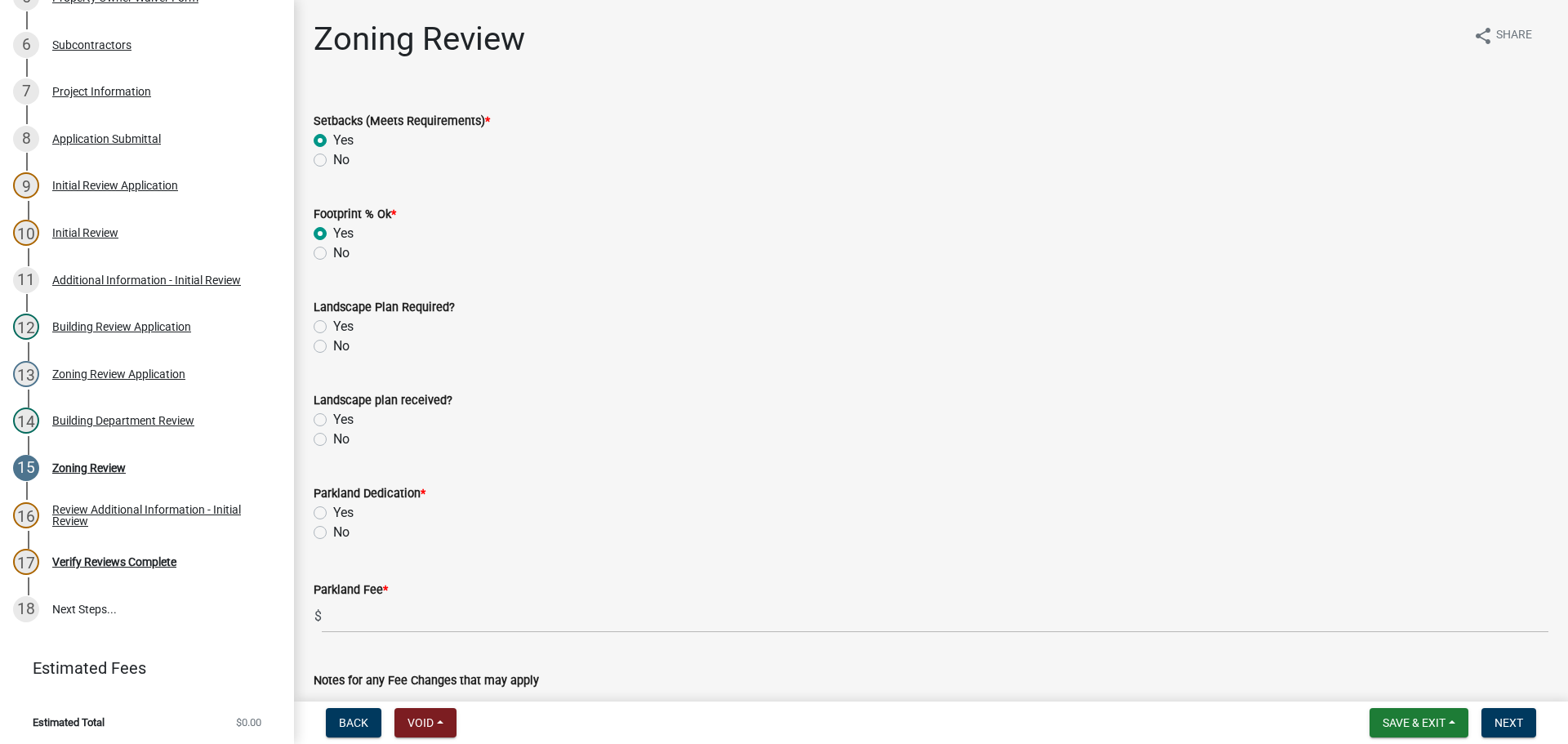
click at [333, 325] on input "Yes" at bounding box center [338, 322] width 11 height 11
click at [333, 349] on label "No" at bounding box center [341, 346] width 16 height 20
click at [333, 347] on input "No" at bounding box center [338, 342] width 11 height 11
drag, startPoint x: 316, startPoint y: 438, endPoint x: 316, endPoint y: 465, distance: 27.0
click at [333, 438] on label "No" at bounding box center [341, 439] width 16 height 20
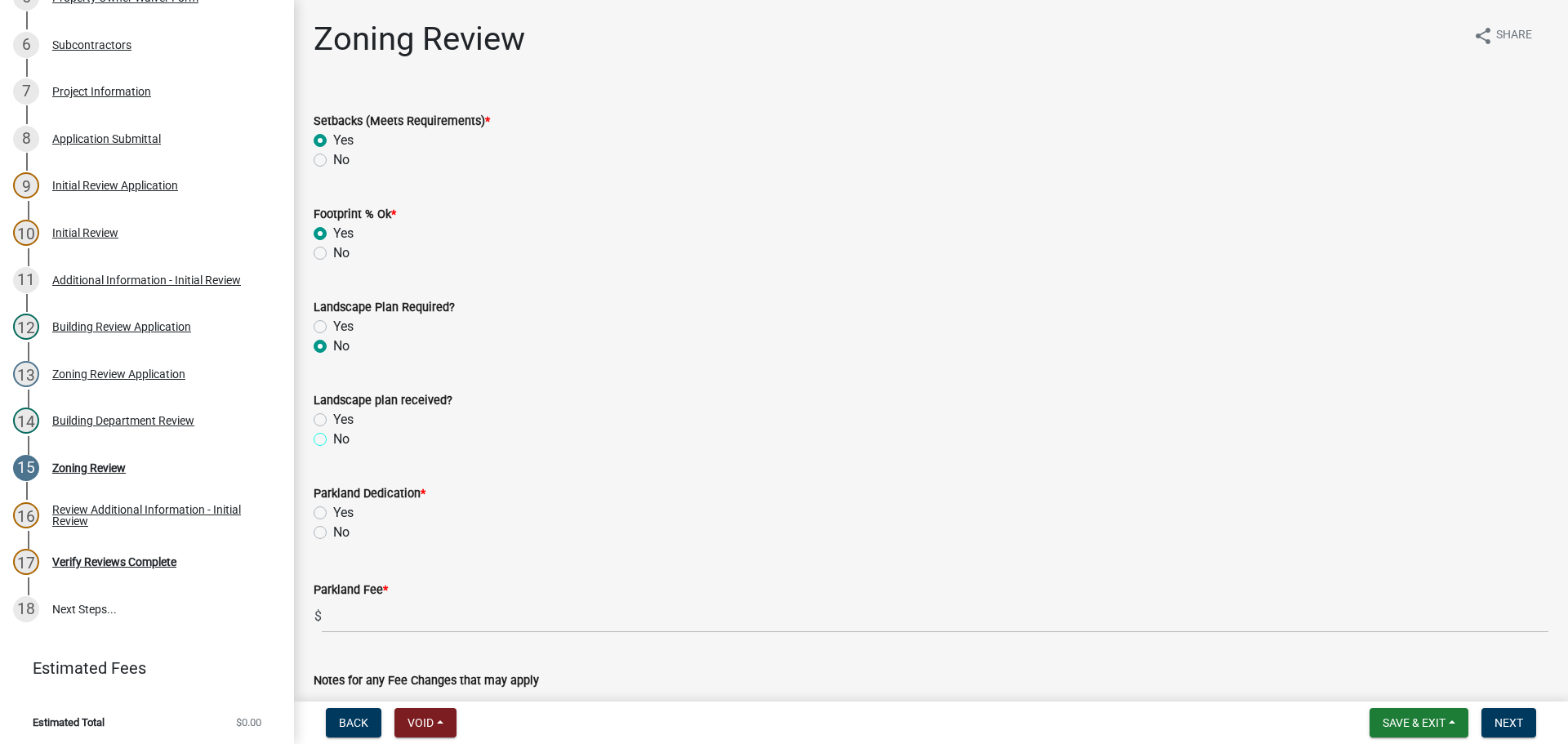
click at [333, 438] on input "No" at bounding box center [338, 435] width 11 height 11
click at [333, 531] on label "No" at bounding box center [341, 532] width 16 height 20
click at [333, 531] on input "No" at bounding box center [338, 528] width 11 height 11
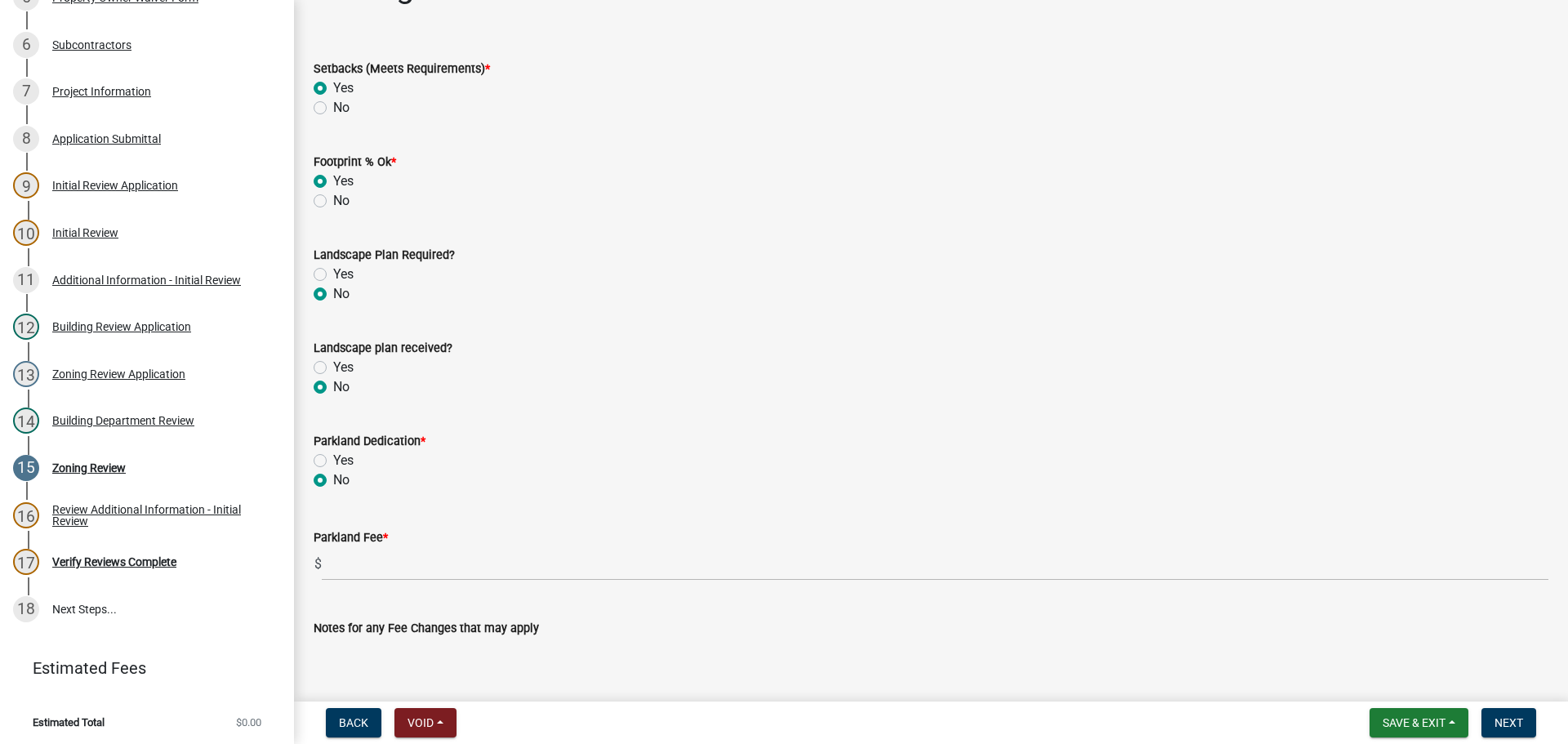
scroll to position [81, 0]
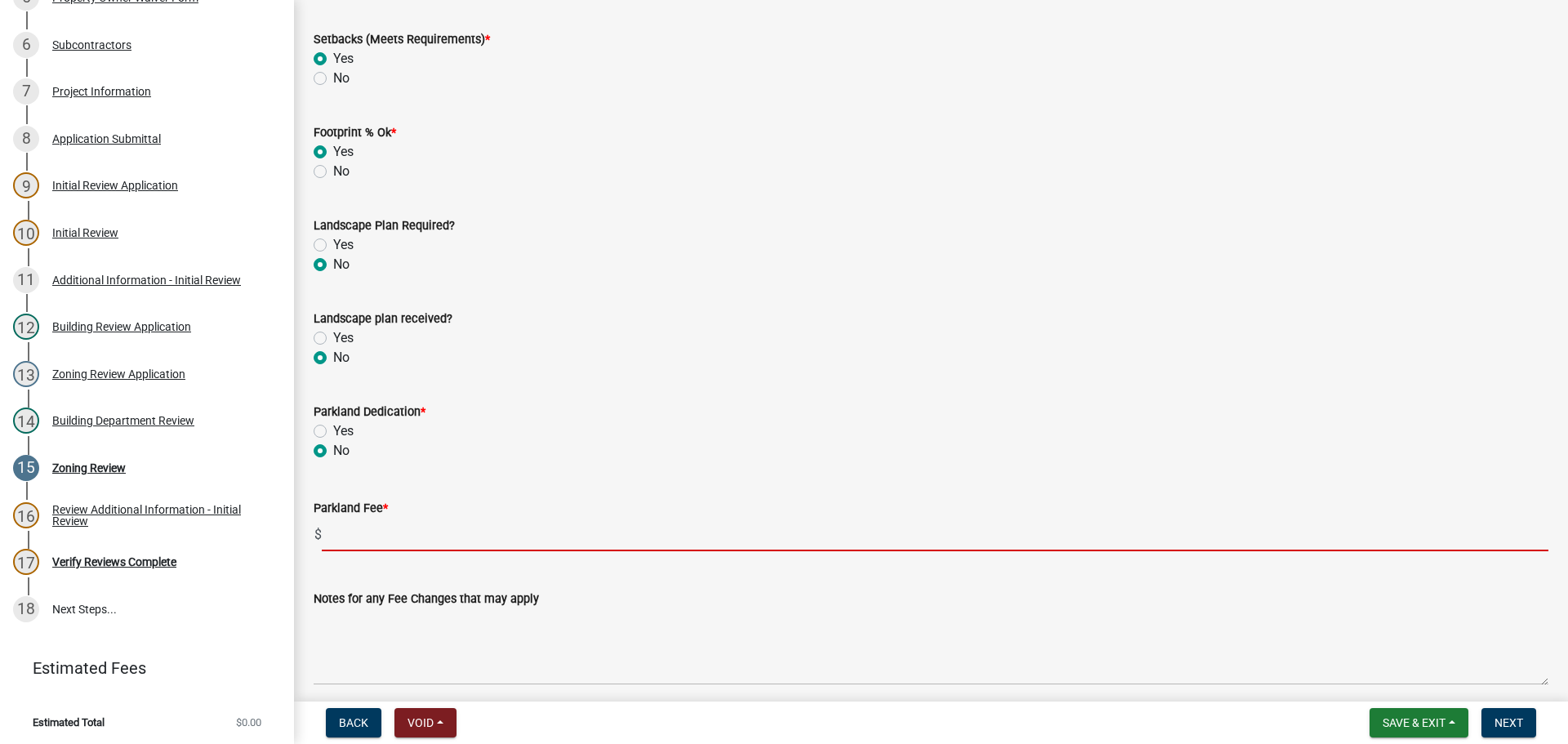
click at [339, 549] on input "text" at bounding box center [935, 533] width 1226 height 33
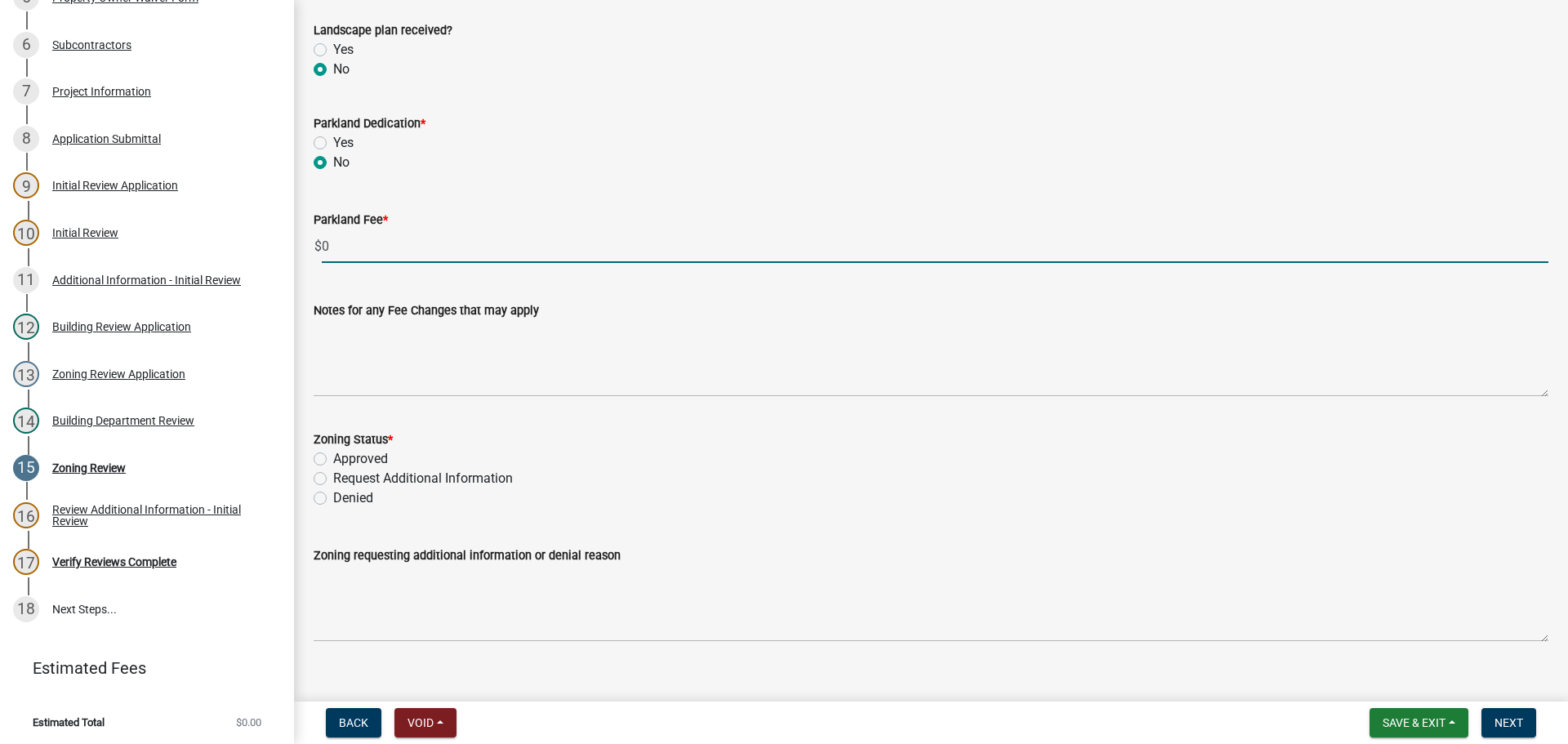
scroll to position [393, 0]
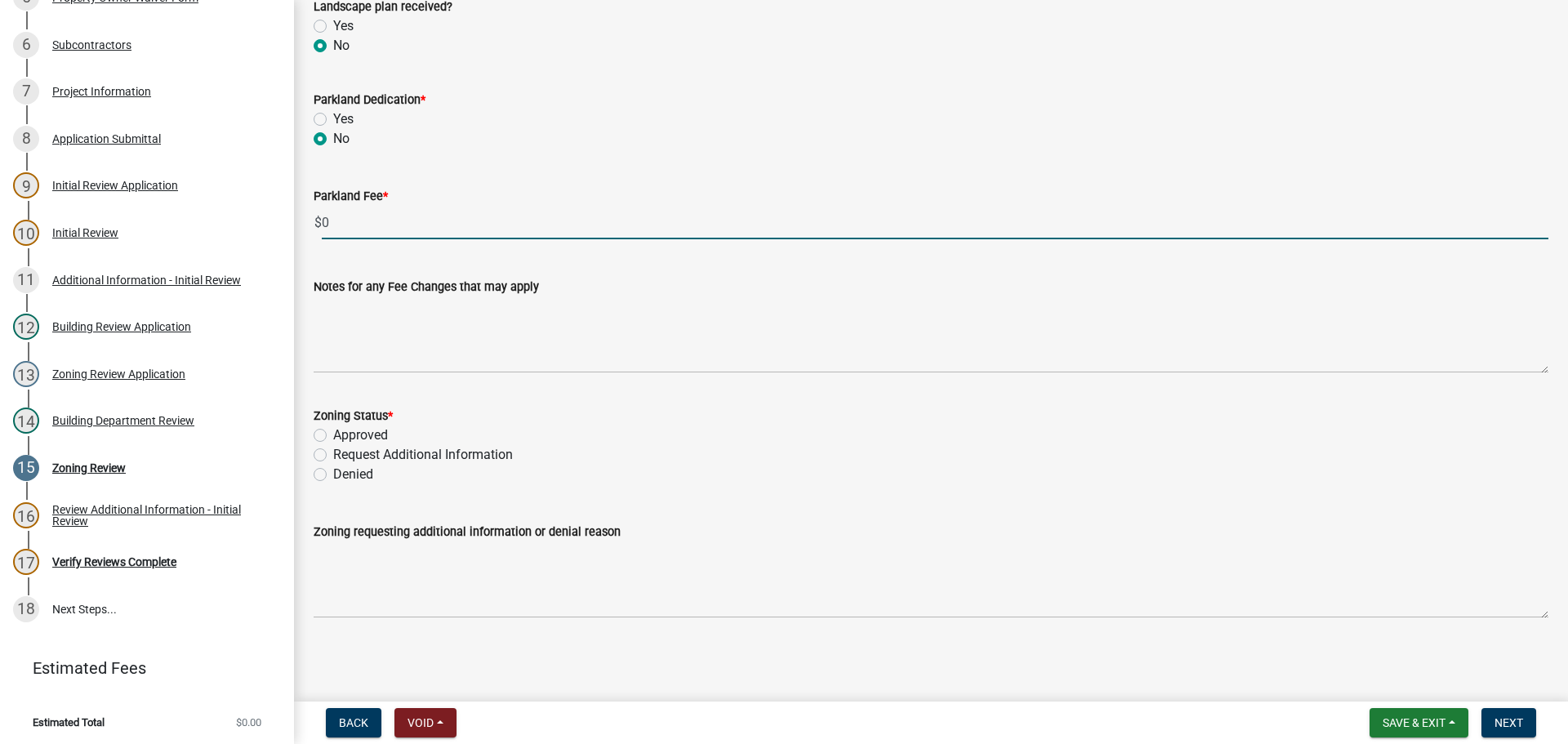
click at [333, 438] on label "Approved" at bounding box center [360, 435] width 54 height 20
click at [333, 436] on input "Approved" at bounding box center [338, 430] width 11 height 11
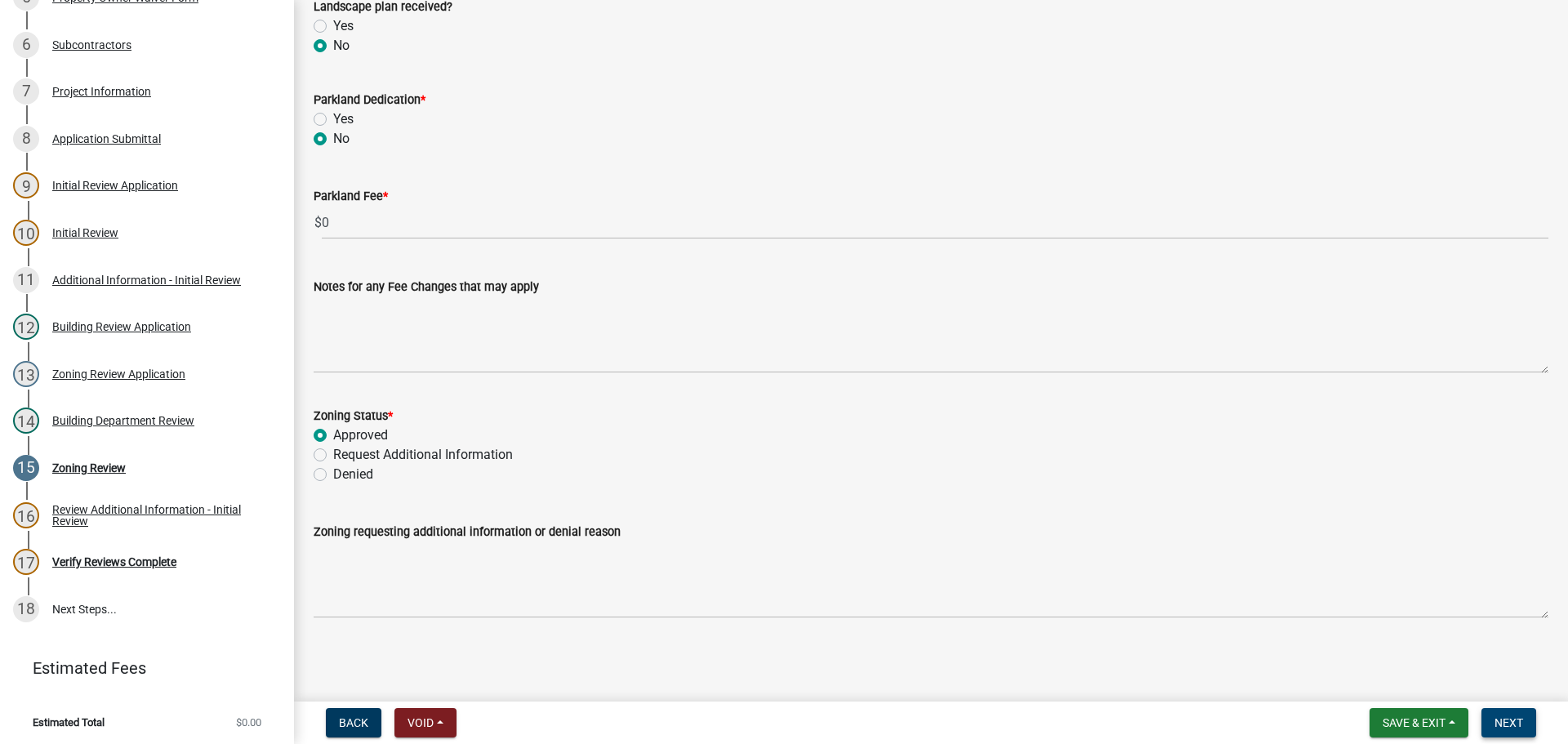
drag, startPoint x: 1535, startPoint y: 717, endPoint x: 1527, endPoint y: 719, distance: 8.2
click at [1535, 716] on button "Next" at bounding box center [1508, 722] width 54 height 30
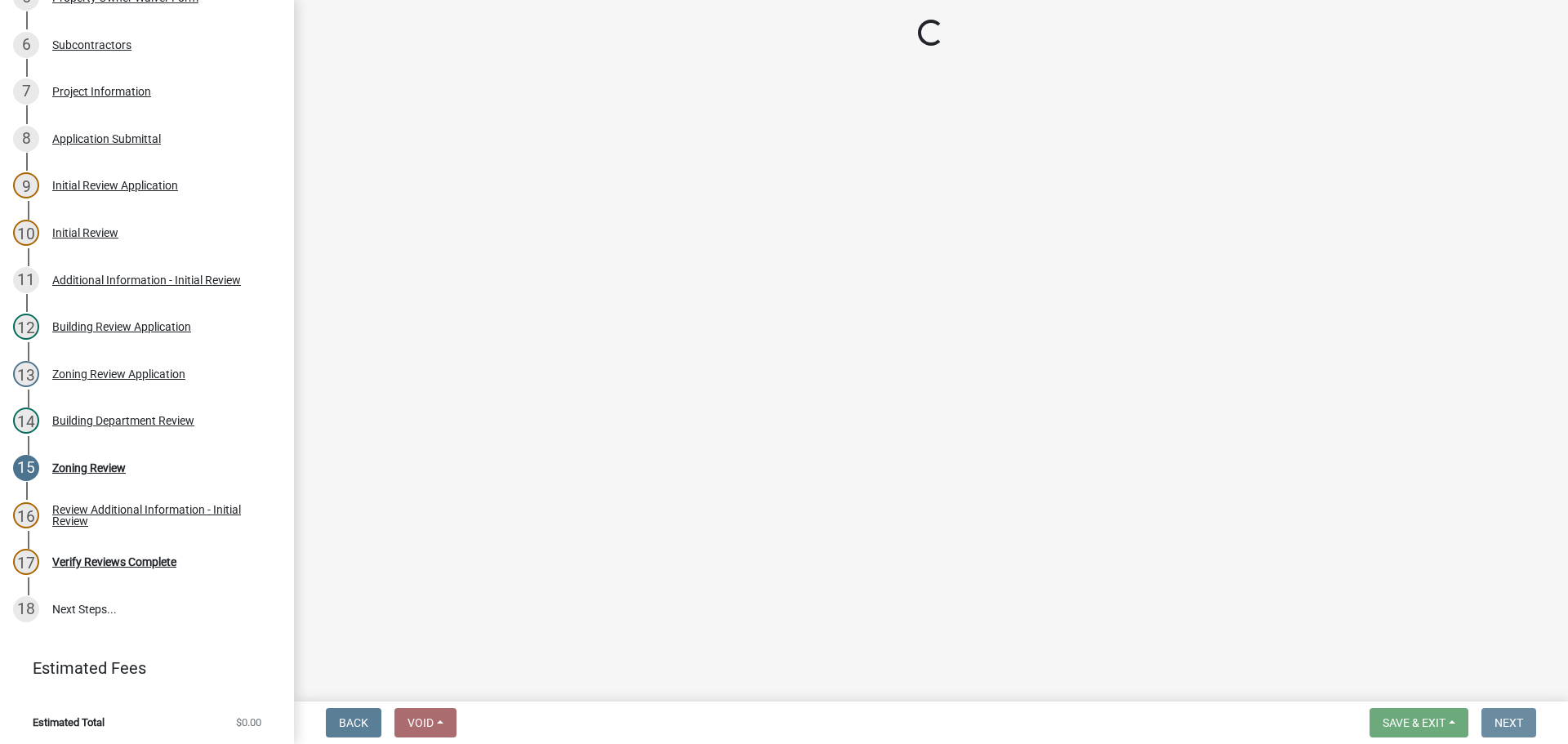
scroll to position [0, 0]
